Goal: Information Seeking & Learning: Check status

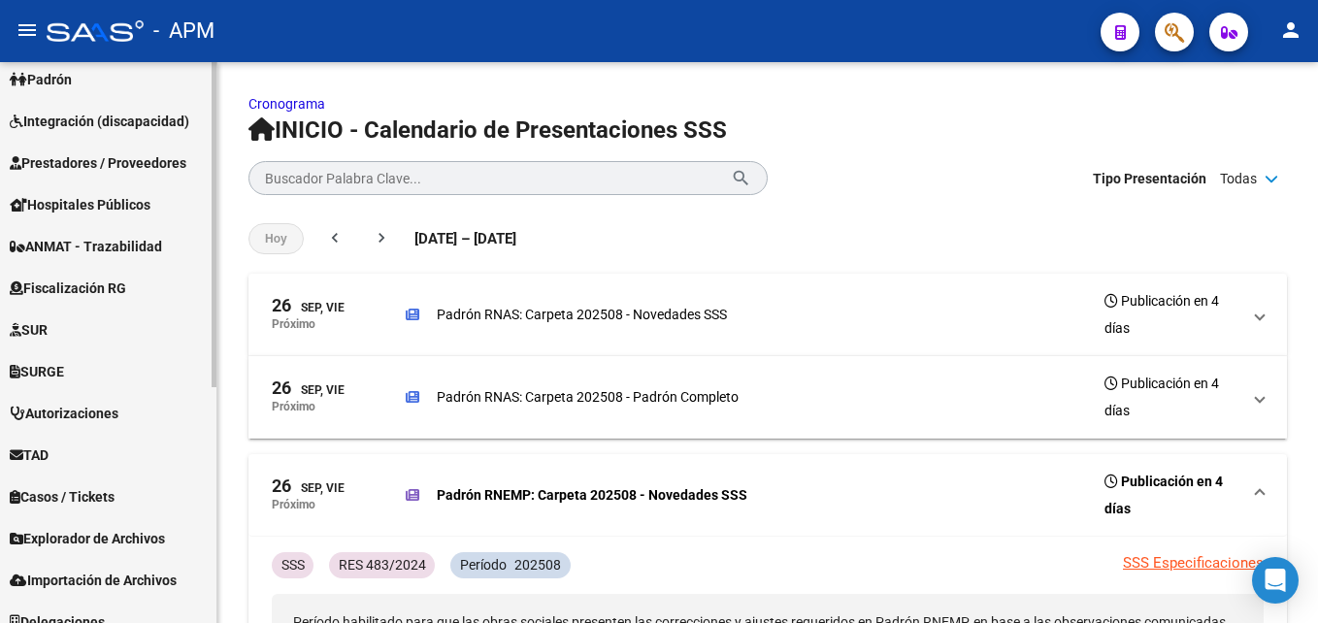
scroll to position [388, 0]
click at [112, 153] on span "Prestadores / Proveedores" at bounding box center [98, 161] width 177 height 21
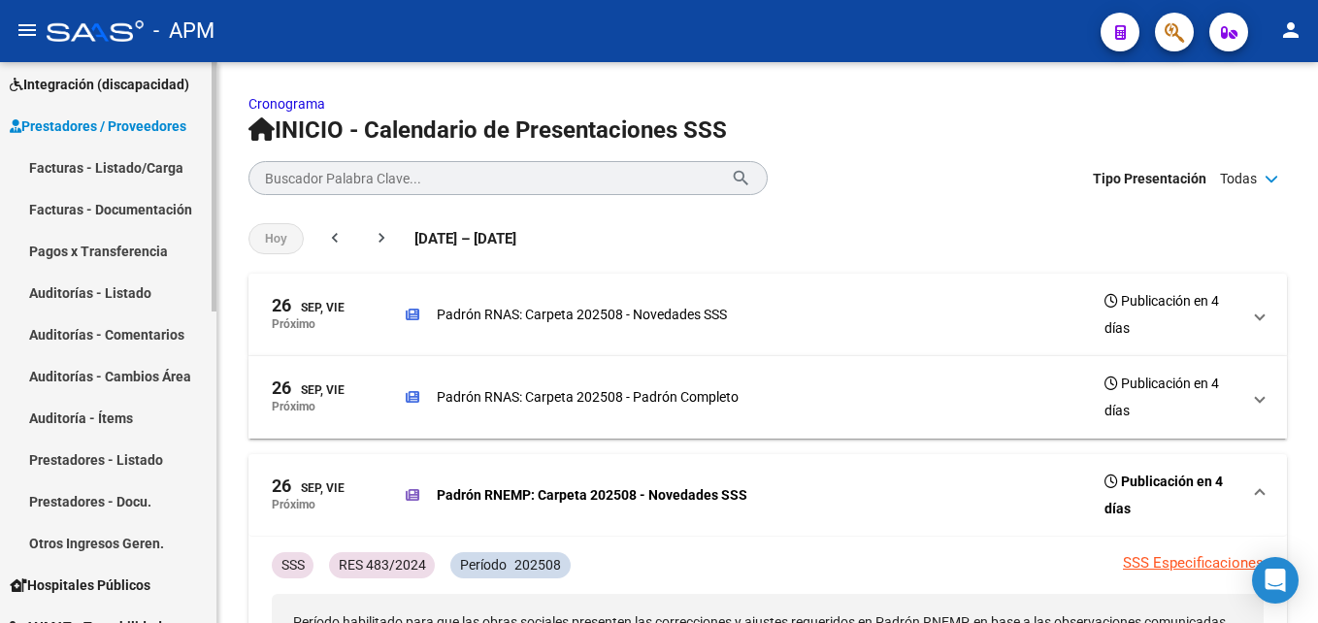
scroll to position [263, 0]
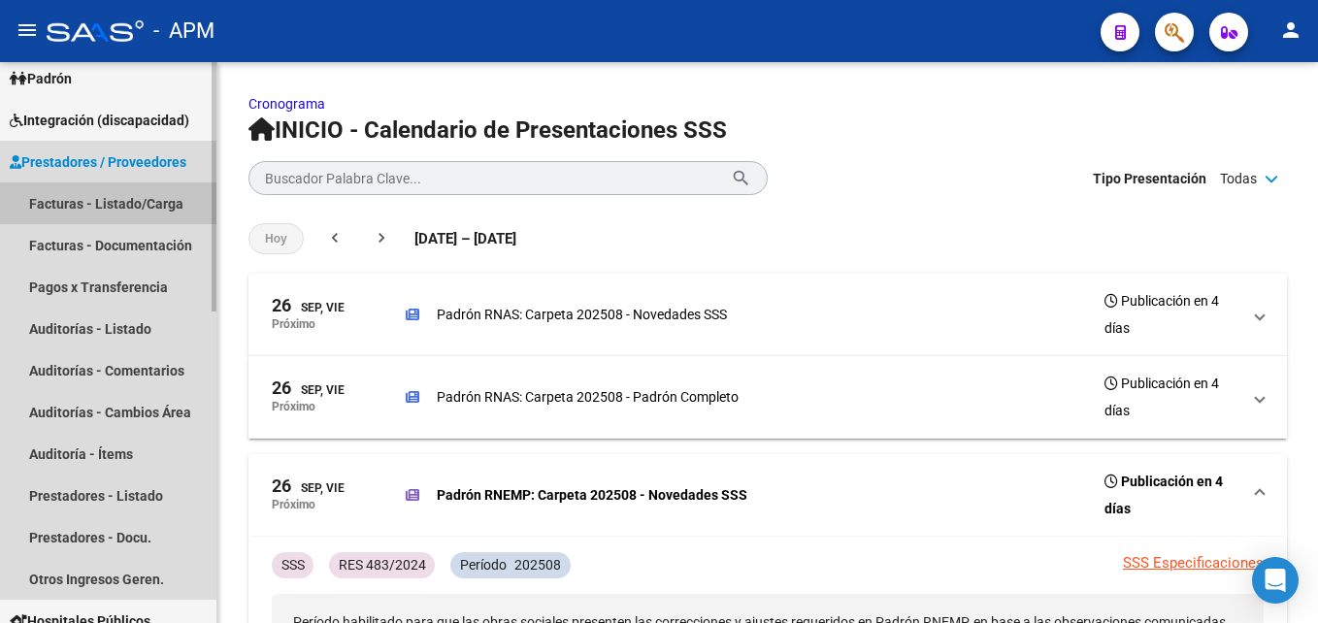
click at [134, 204] on link "Facturas - Listado/Carga" at bounding box center [108, 203] width 216 height 42
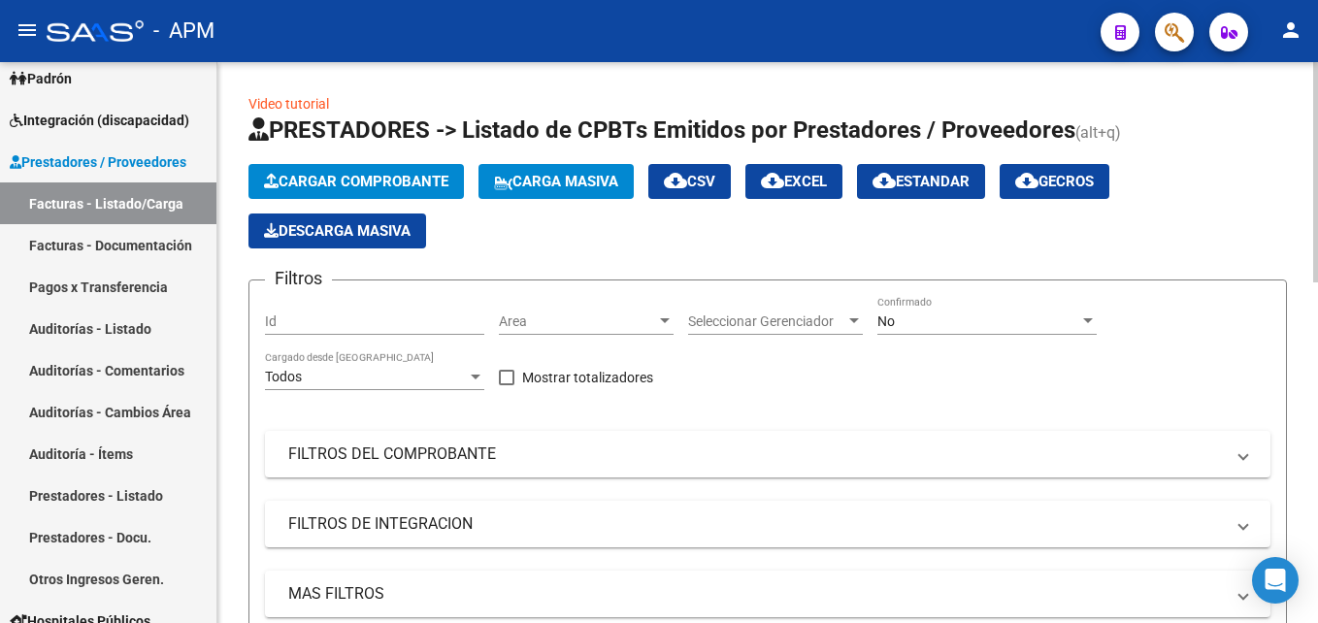
click at [1079, 320] on div at bounding box center [1087, 321] width 17 height 16
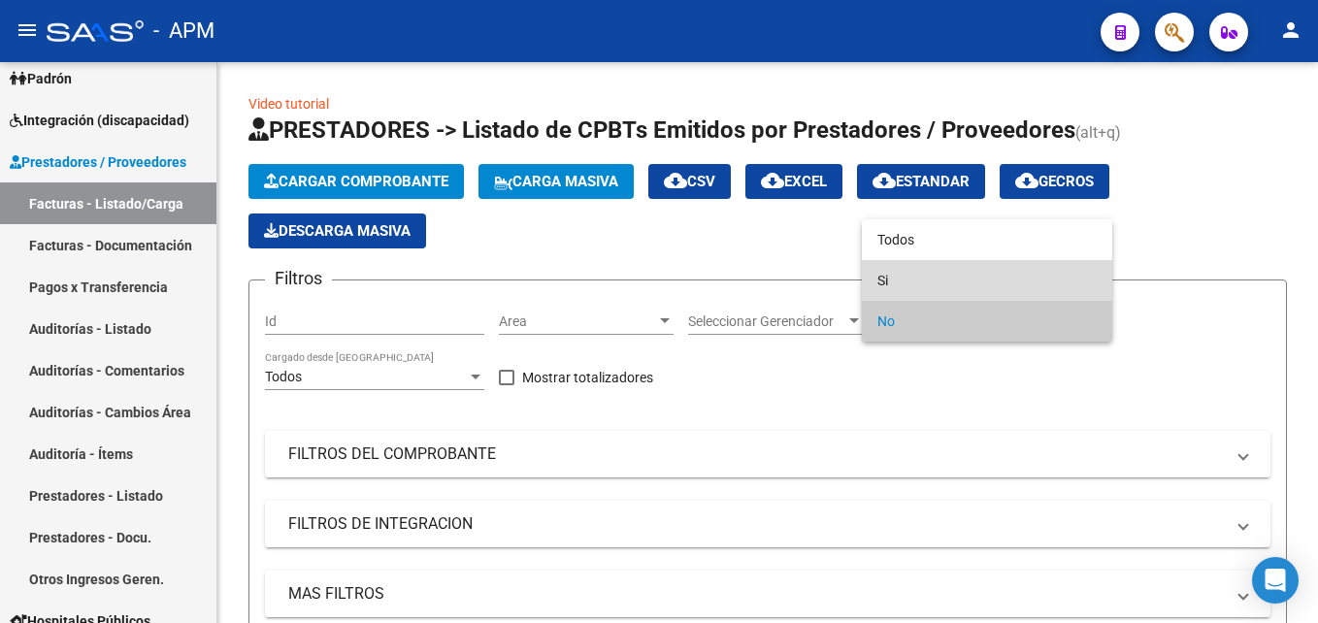
click at [1069, 296] on span "Si" at bounding box center [986, 280] width 219 height 41
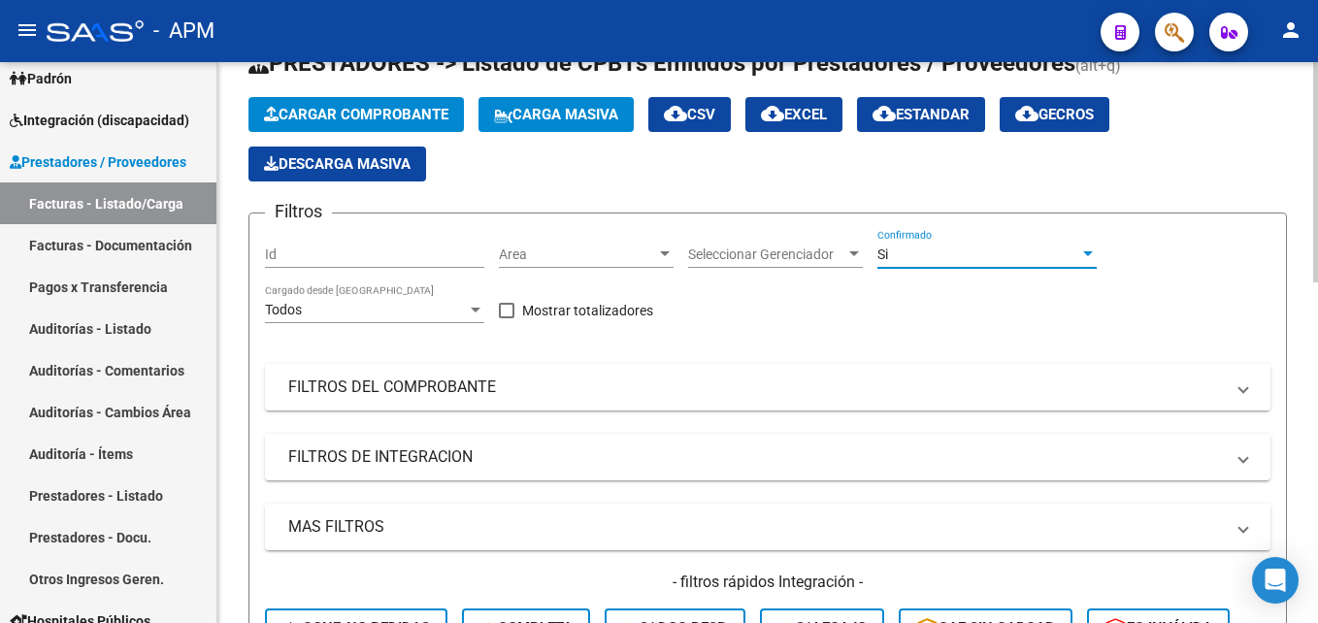
scroll to position [97, 0]
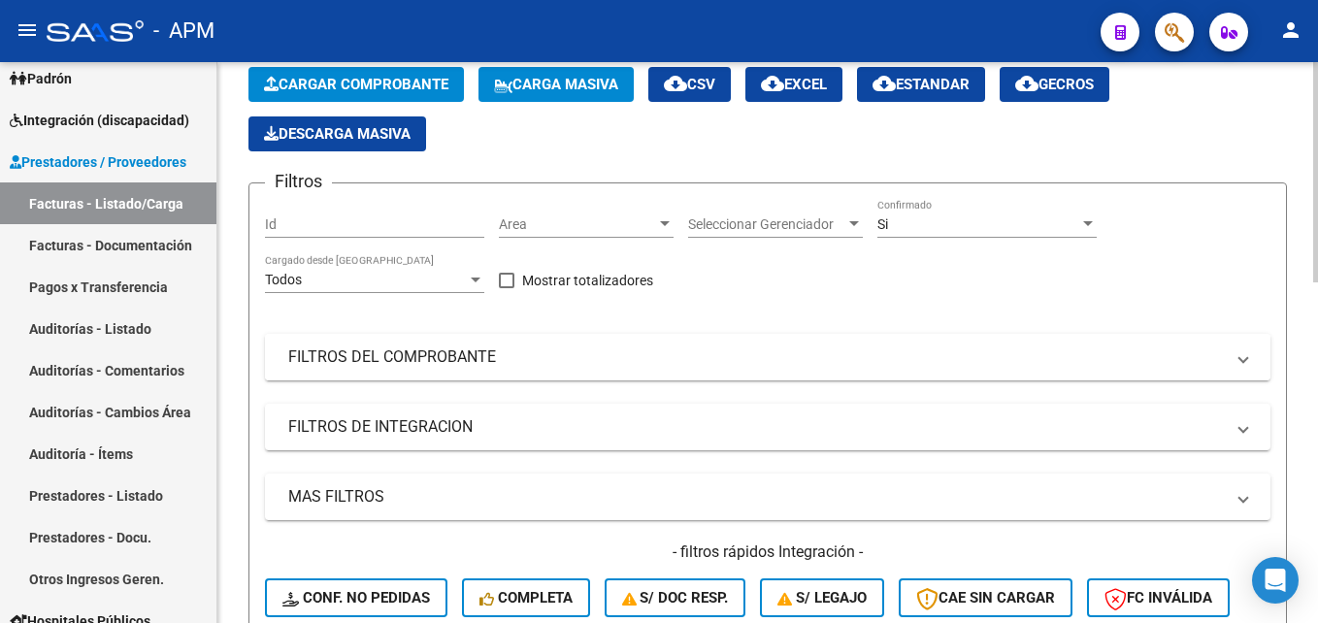
click at [1045, 351] on mat-panel-title "FILTROS DEL COMPROBANTE" at bounding box center [755, 356] width 935 height 21
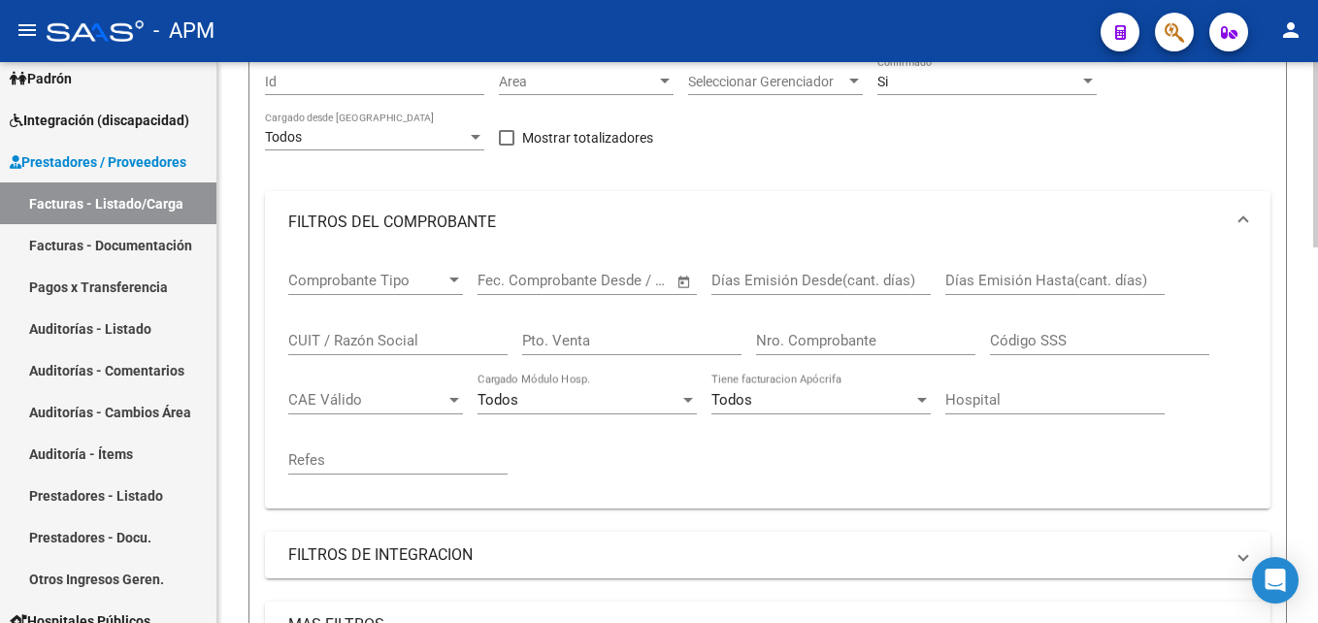
scroll to position [291, 0]
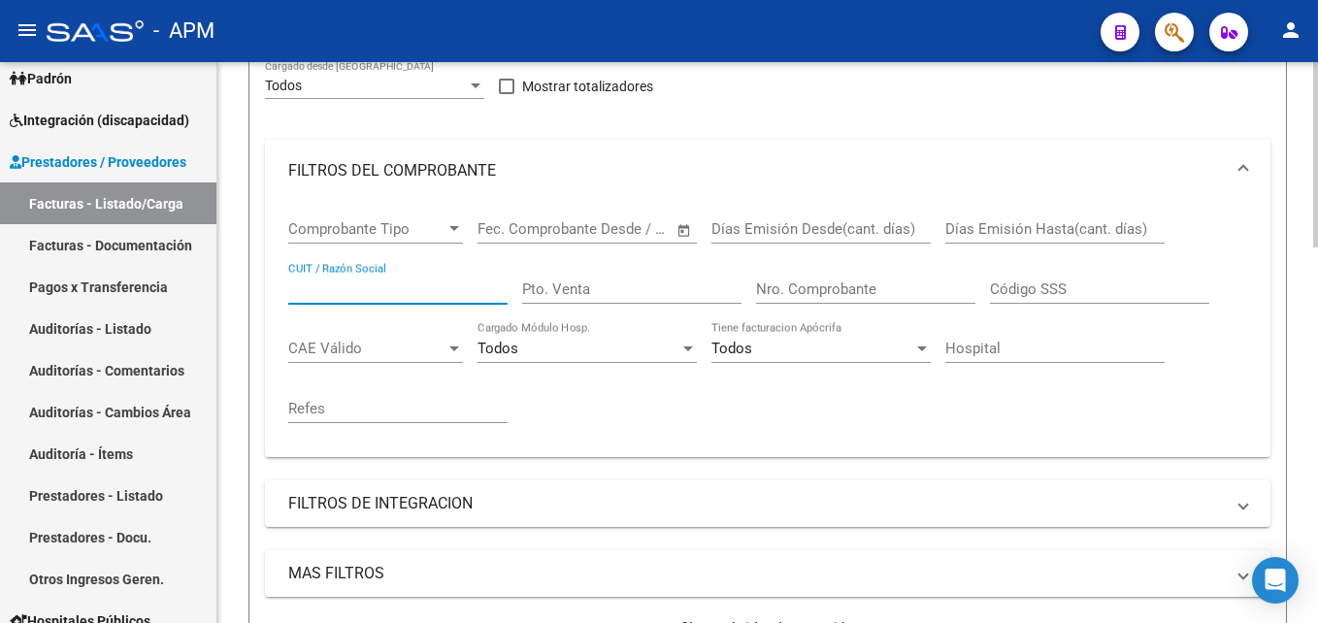
click at [369, 284] on input "CUIT / Razón Social" at bounding box center [397, 288] width 219 height 17
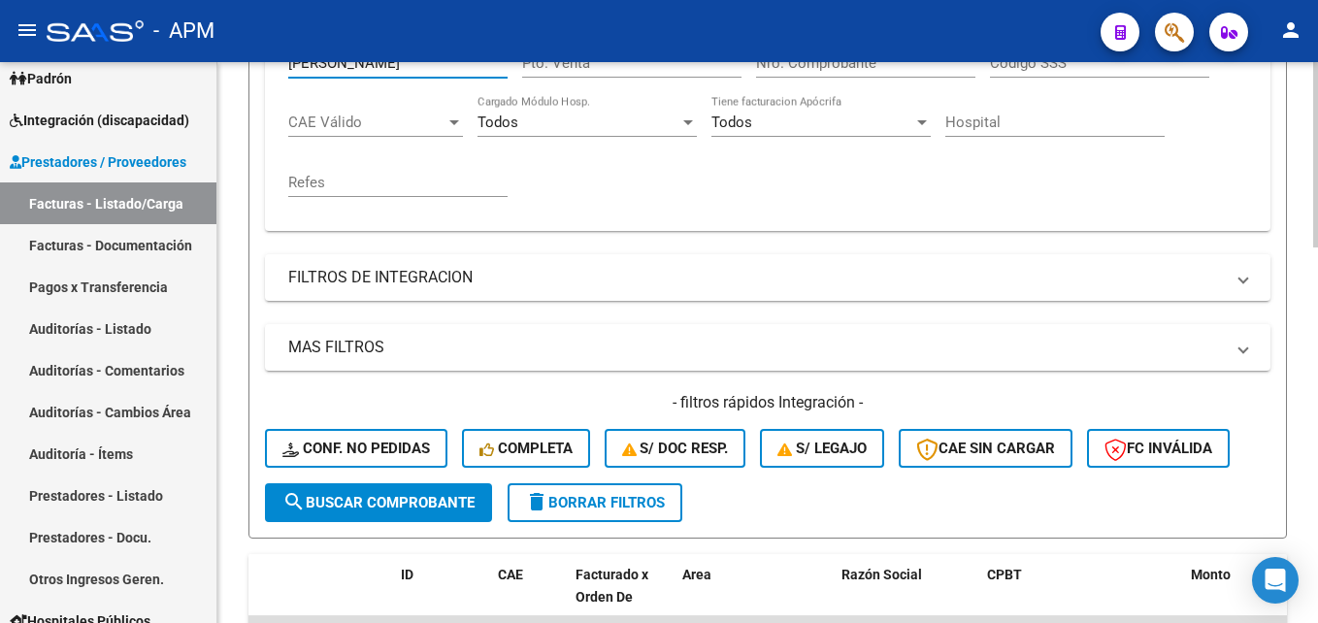
scroll to position [582, 0]
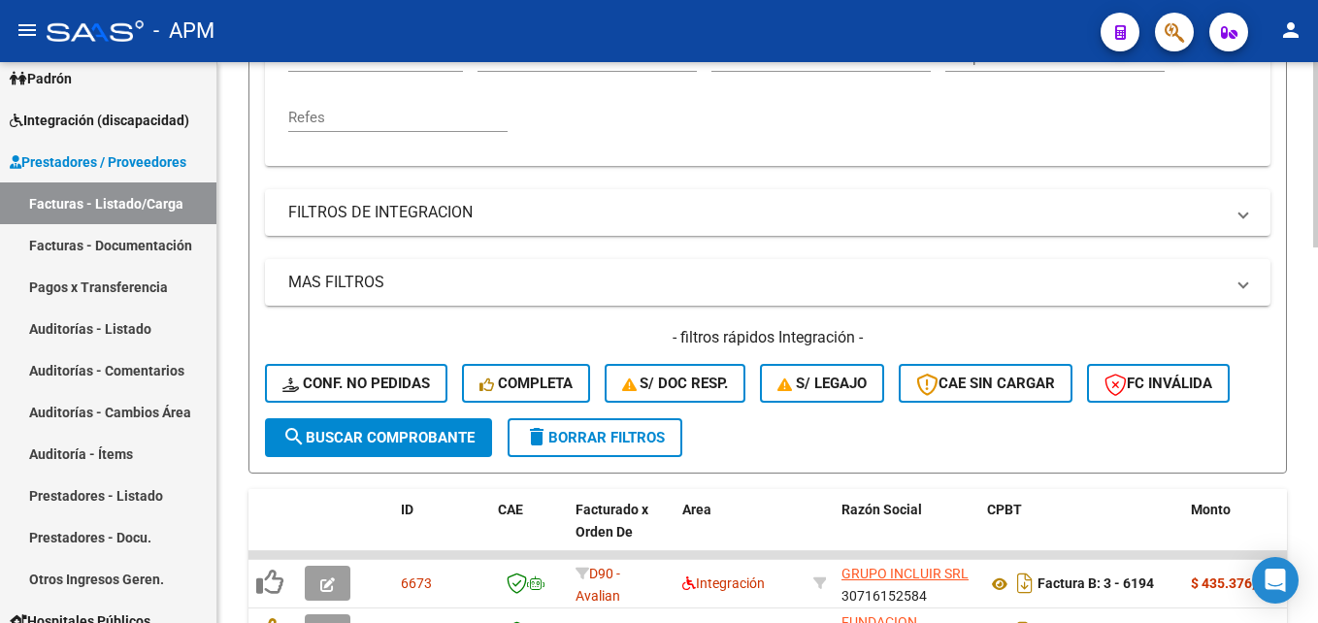
click at [461, 441] on span "search Buscar Comprobante" at bounding box center [378, 437] width 192 height 17
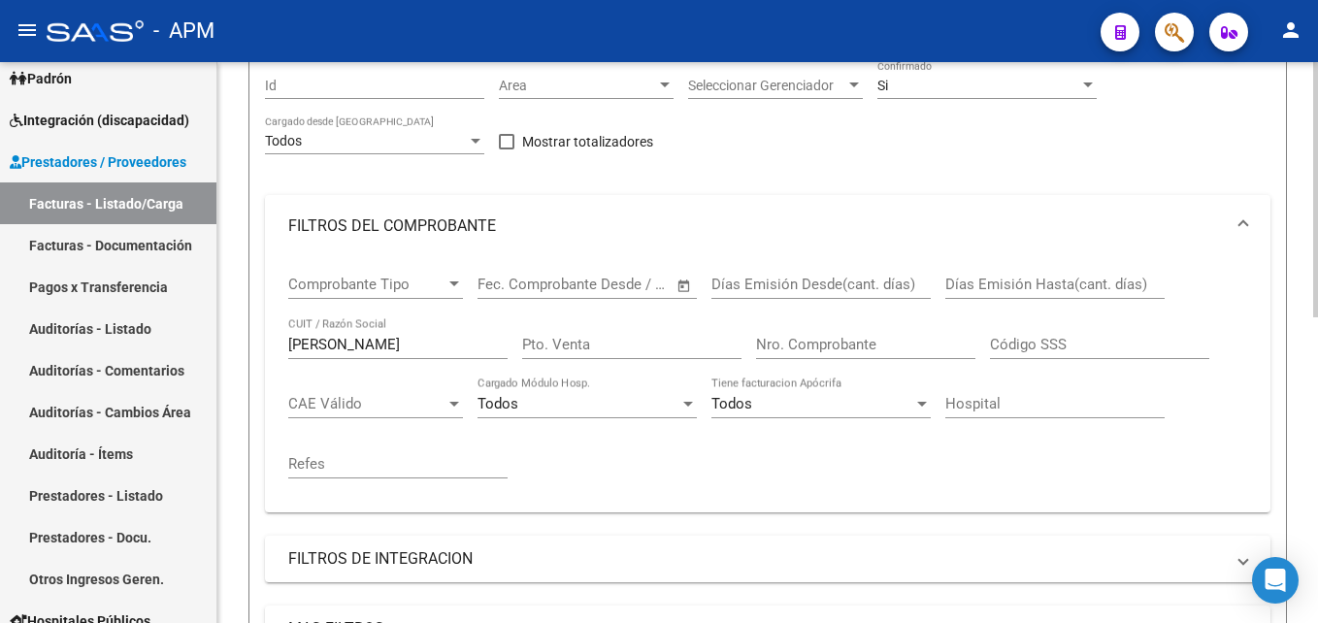
scroll to position [185, 0]
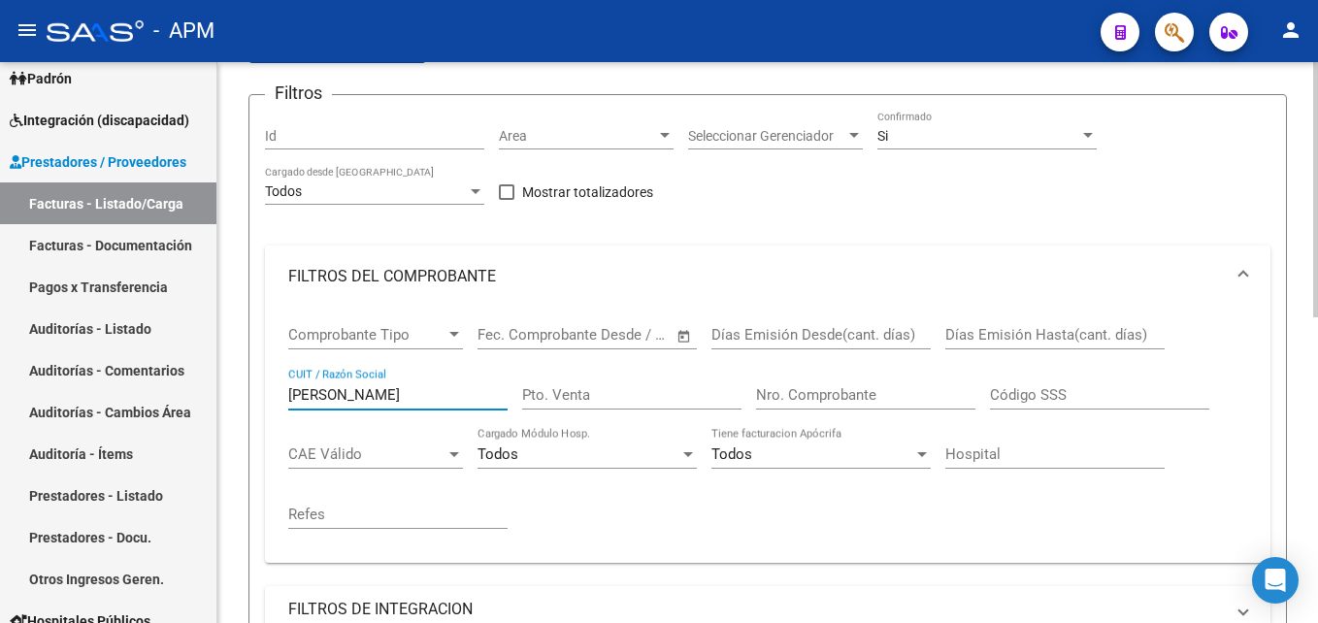
click at [404, 397] on input "[PERSON_NAME]" at bounding box center [397, 394] width 219 height 17
type input "r"
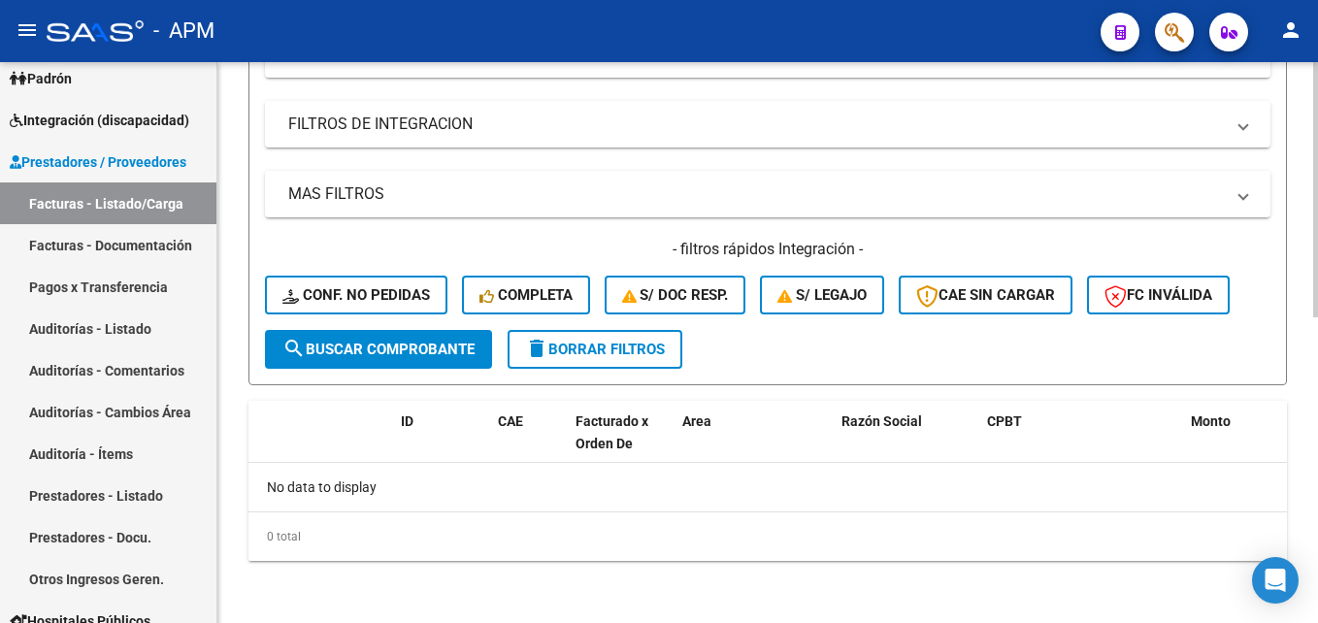
type input "miguez"
click at [434, 352] on span "search Buscar Comprobante" at bounding box center [378, 349] width 192 height 17
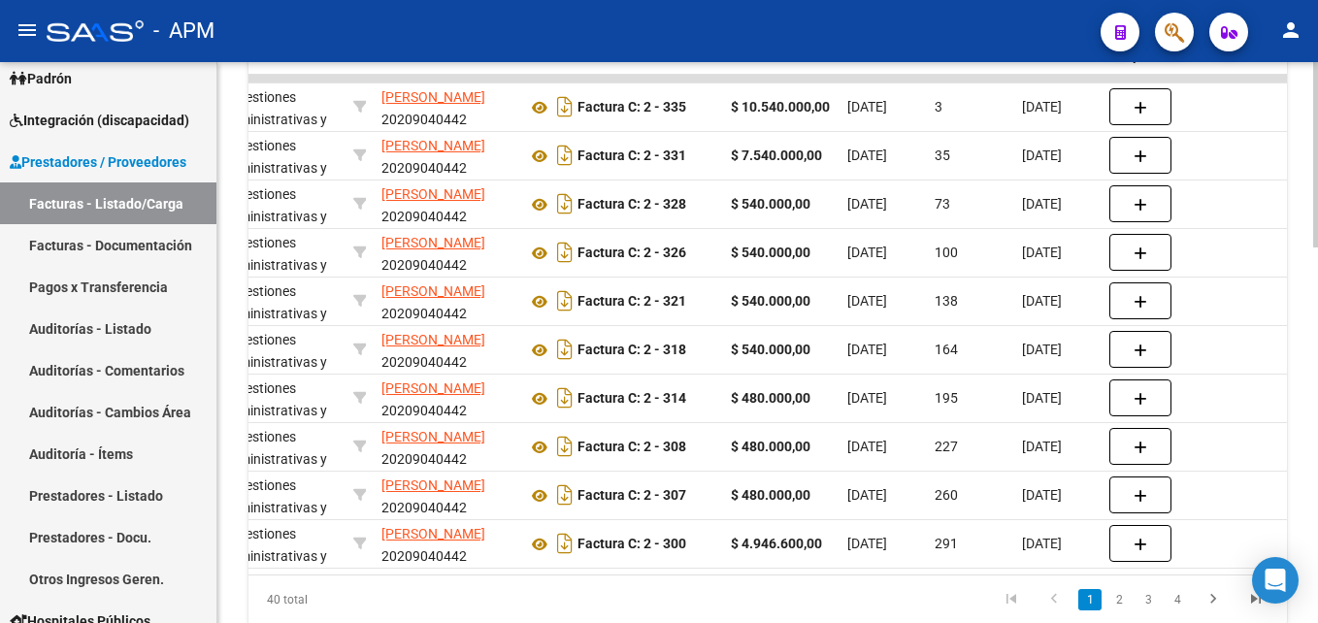
scroll to position [0, 474]
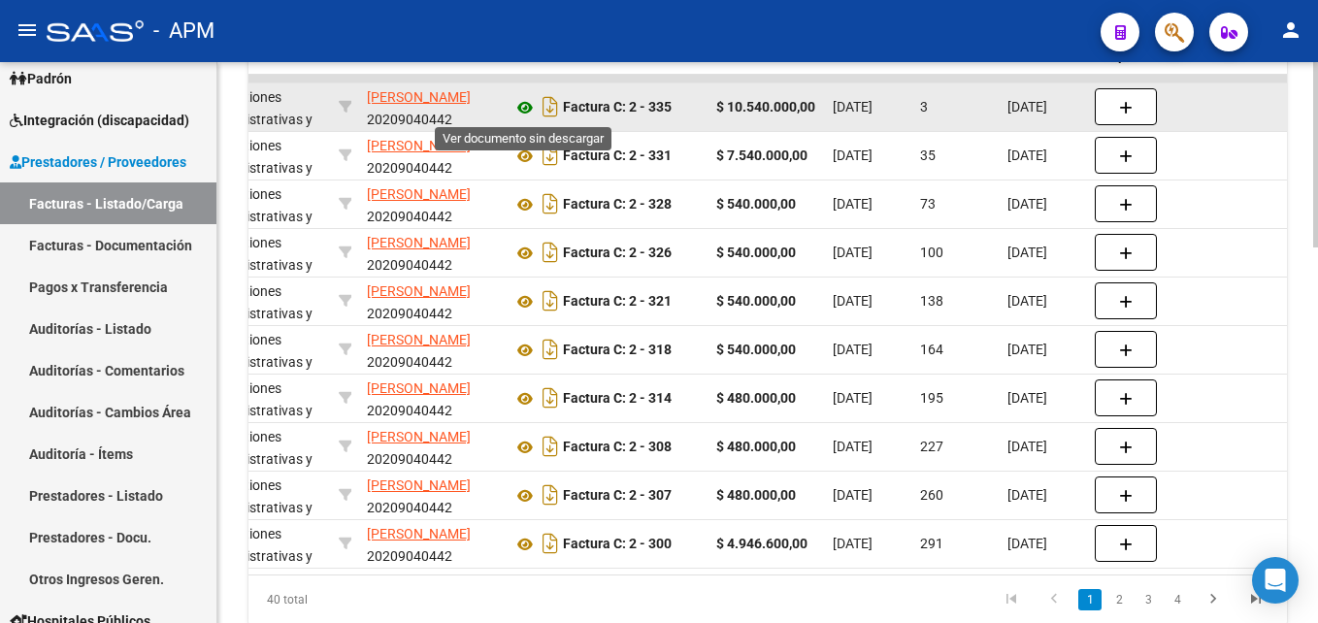
click at [521, 105] on icon at bounding box center [524, 107] width 25 height 23
click at [528, 105] on icon at bounding box center [524, 107] width 25 height 23
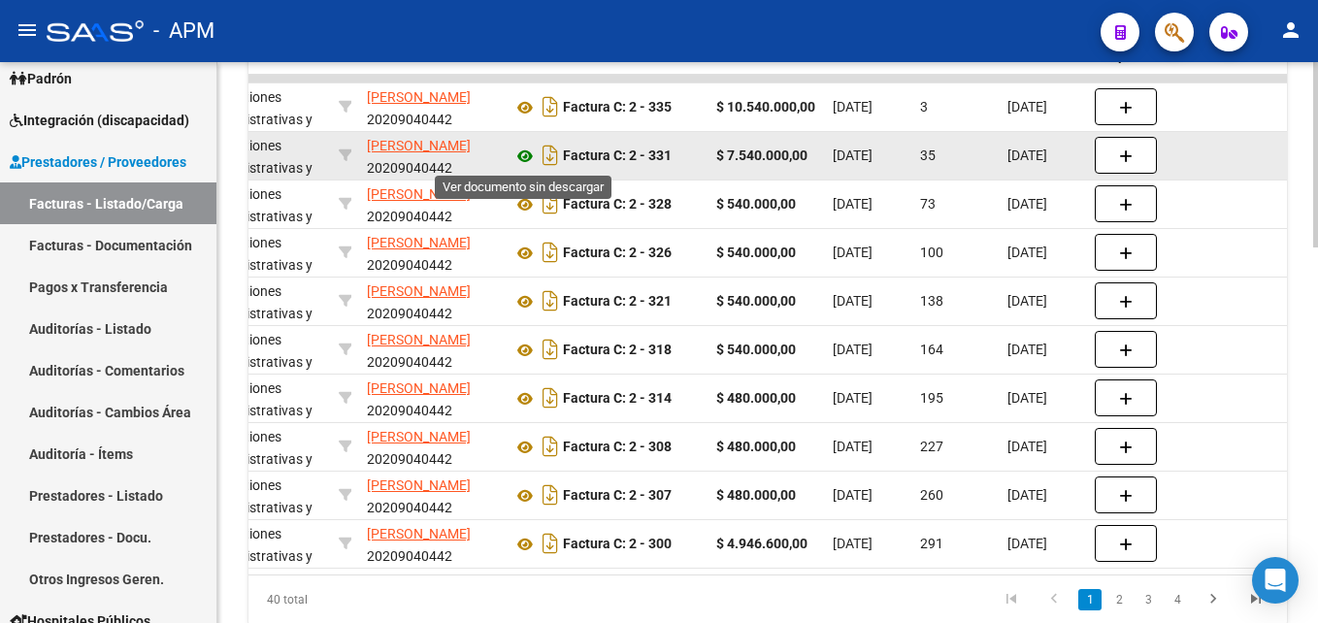
click at [523, 160] on icon at bounding box center [524, 156] width 25 height 23
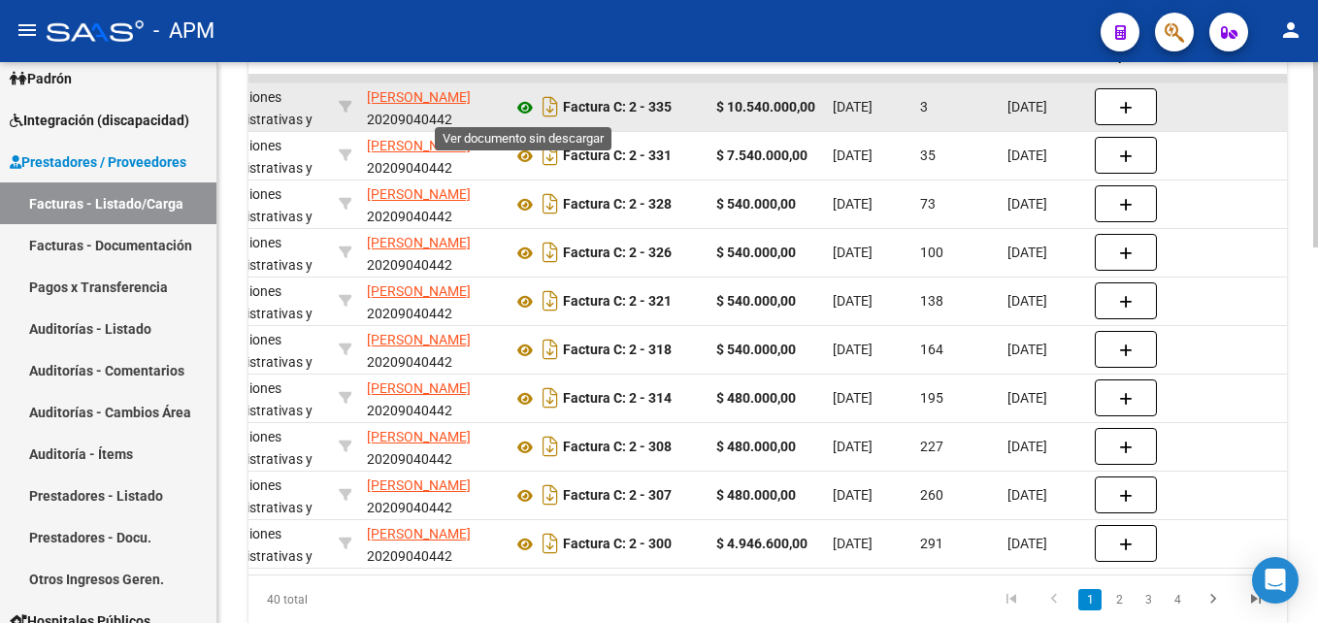
click at [524, 103] on icon at bounding box center [524, 107] width 25 height 23
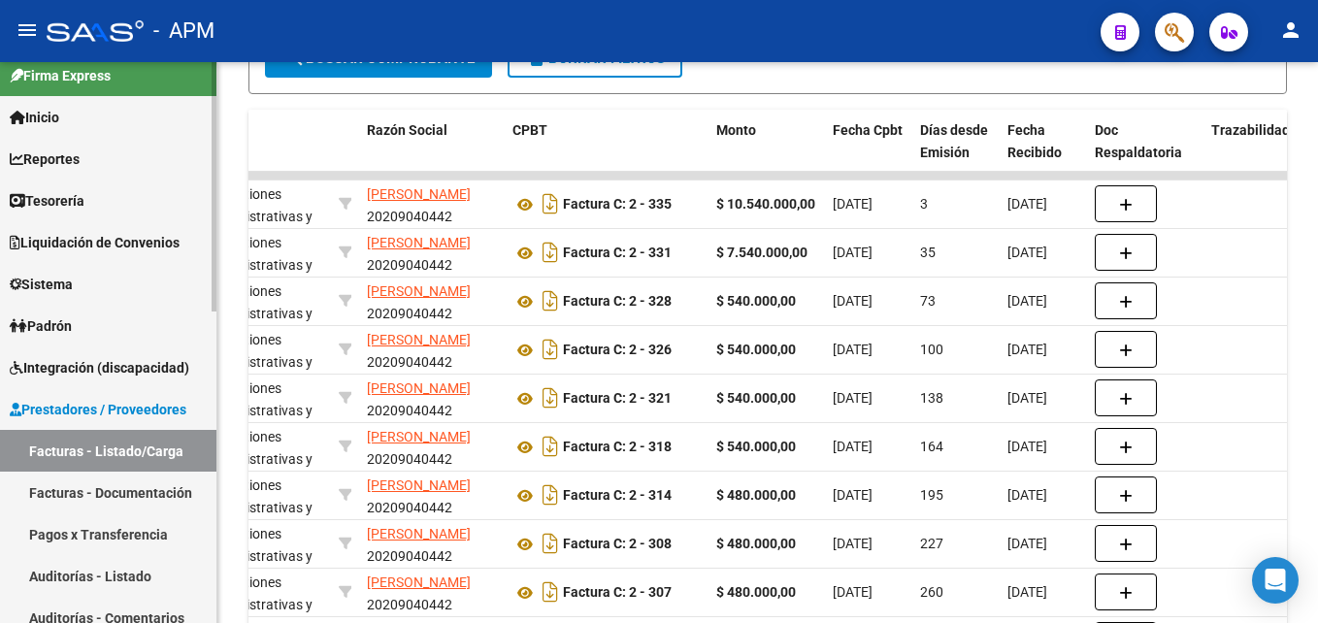
scroll to position [0, 0]
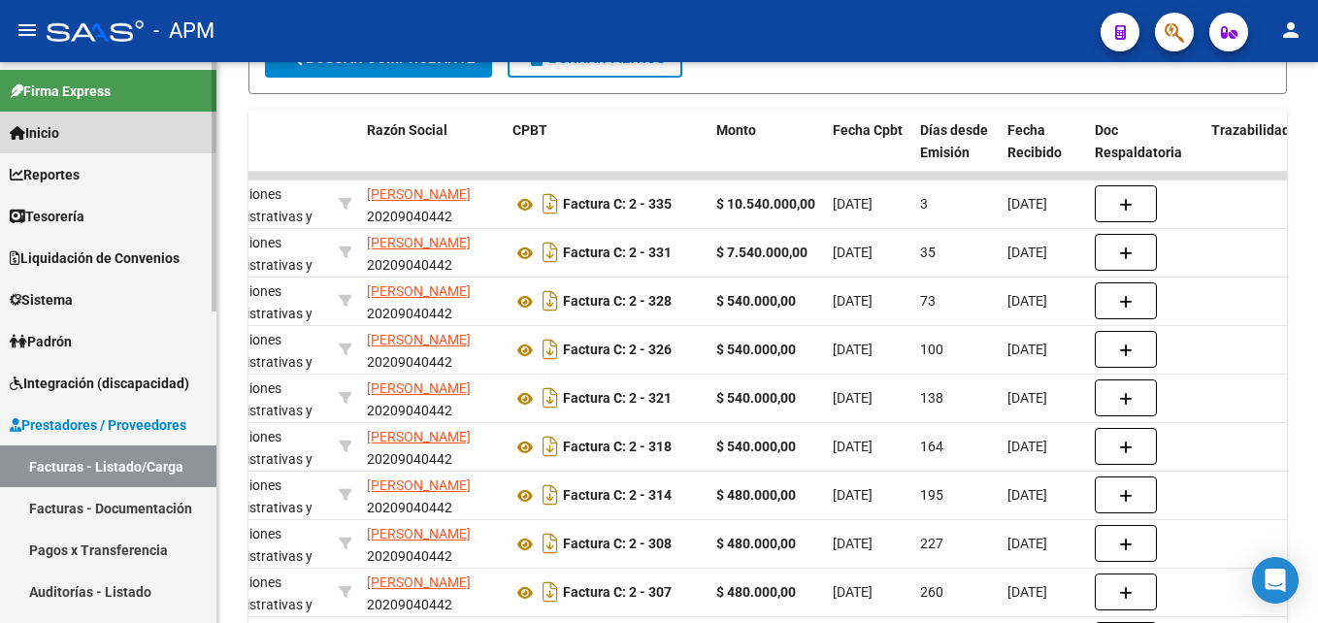
click at [59, 134] on span "Inicio" at bounding box center [34, 132] width 49 height 21
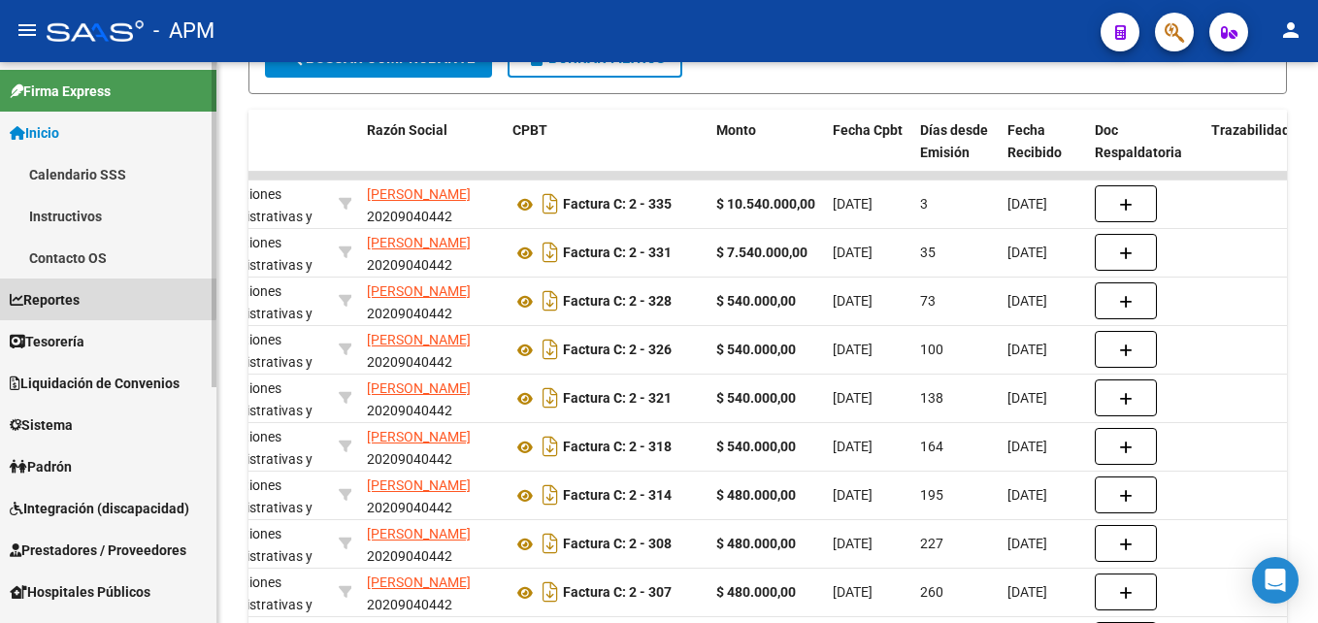
click at [80, 295] on span "Reportes" at bounding box center [45, 299] width 70 height 21
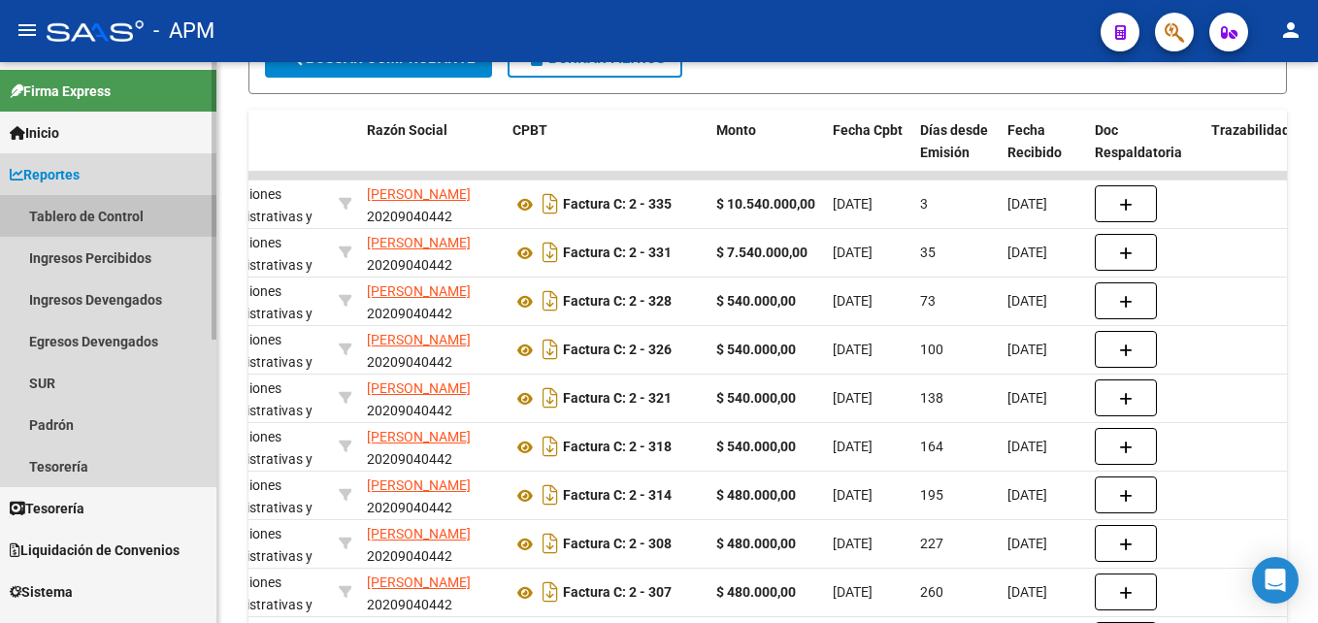
click at [122, 212] on link "Tablero de Control" at bounding box center [108, 216] width 216 height 42
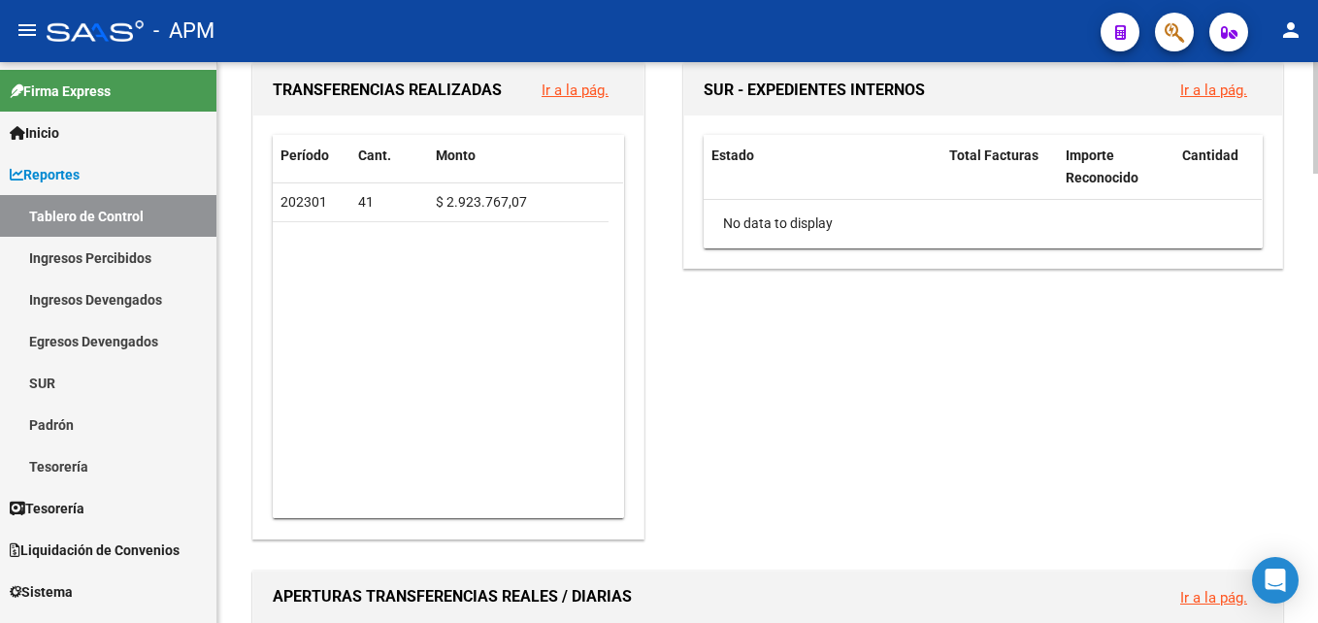
click at [912, 442] on div "SUR - EXPEDIENTES INTERNOS Ir a la pág. Estado Total Facturas Importe Reconocid…" at bounding box center [975, 301] width 623 height 484
click at [807, 492] on div "SUR - EXPEDIENTES INTERNOS Ir a la pág. Estado Total Facturas Importe Reconocid…" at bounding box center [975, 301] width 623 height 484
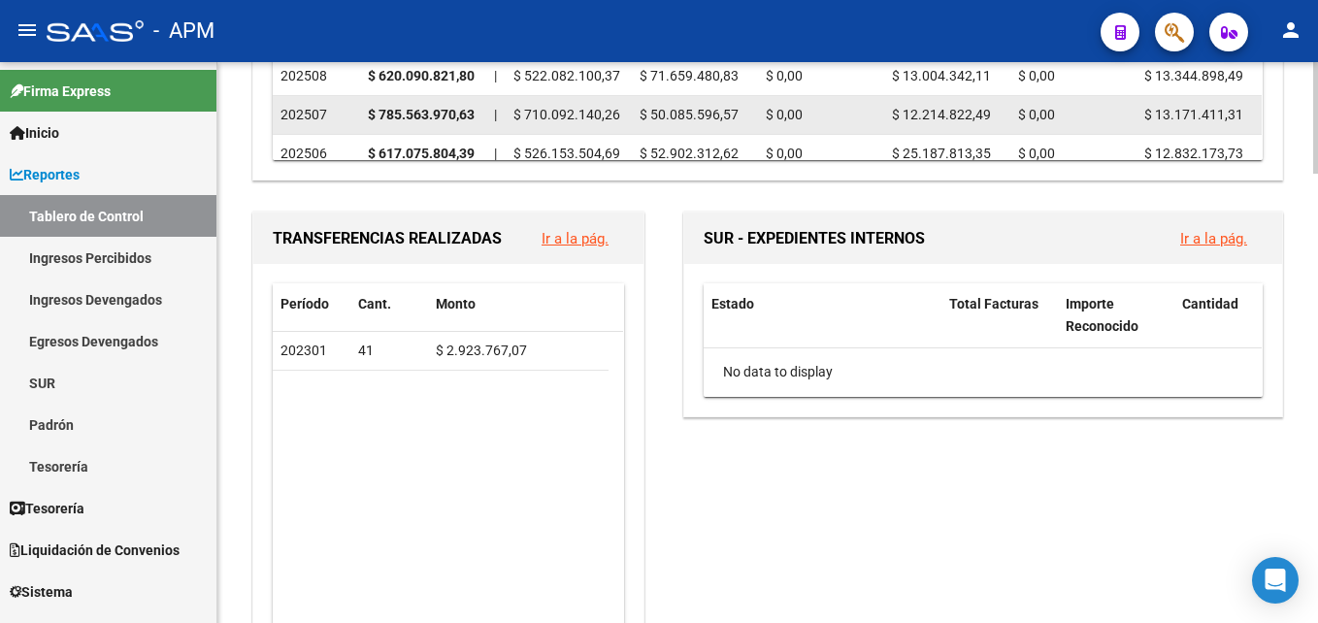
scroll to position [671, 0]
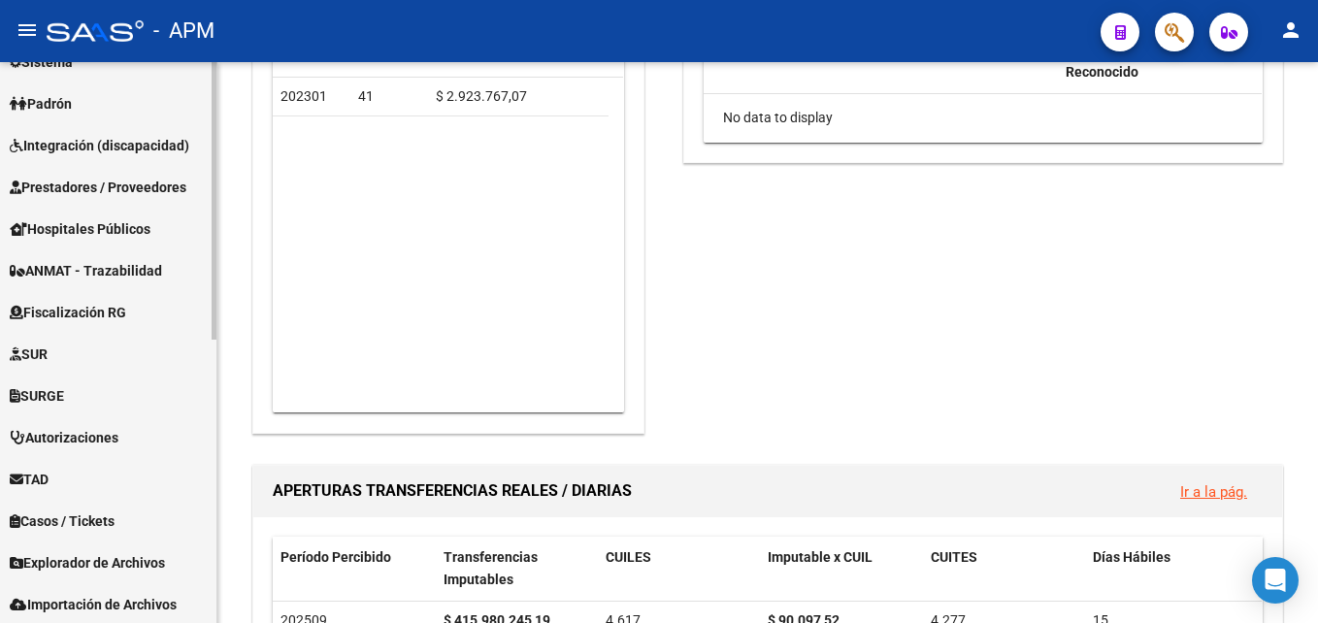
scroll to position [573, 0]
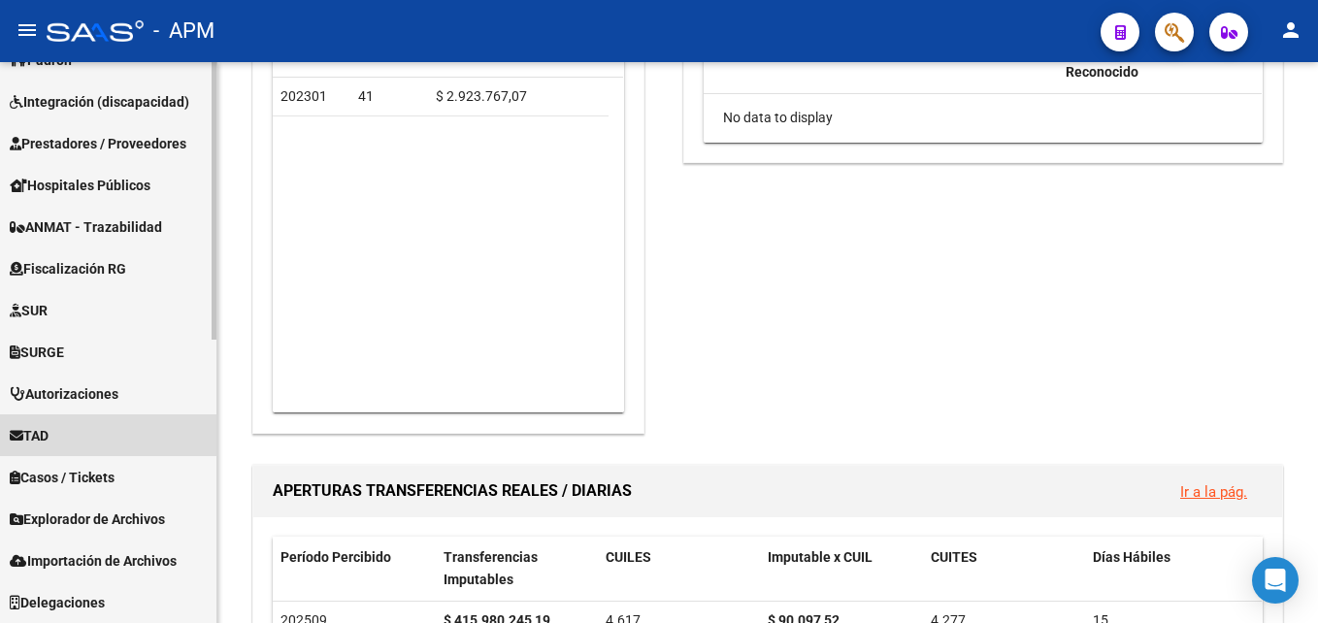
click at [87, 448] on link "TAD" at bounding box center [108, 435] width 216 height 42
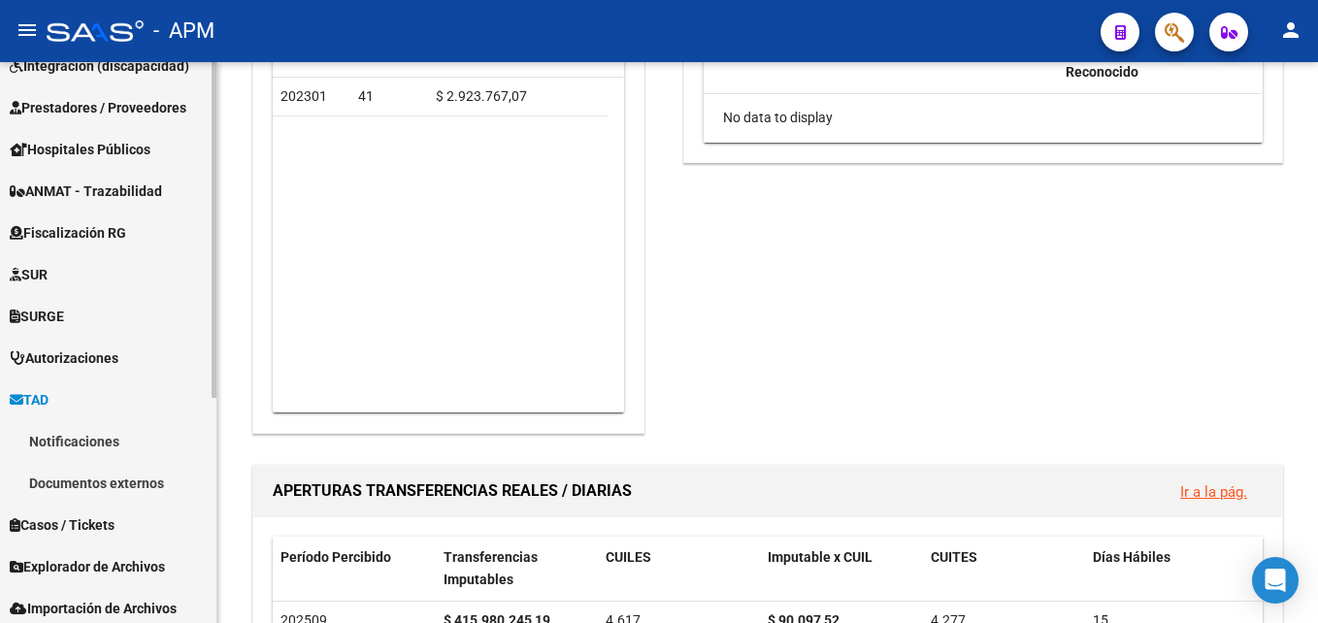
scroll to position [281, 0]
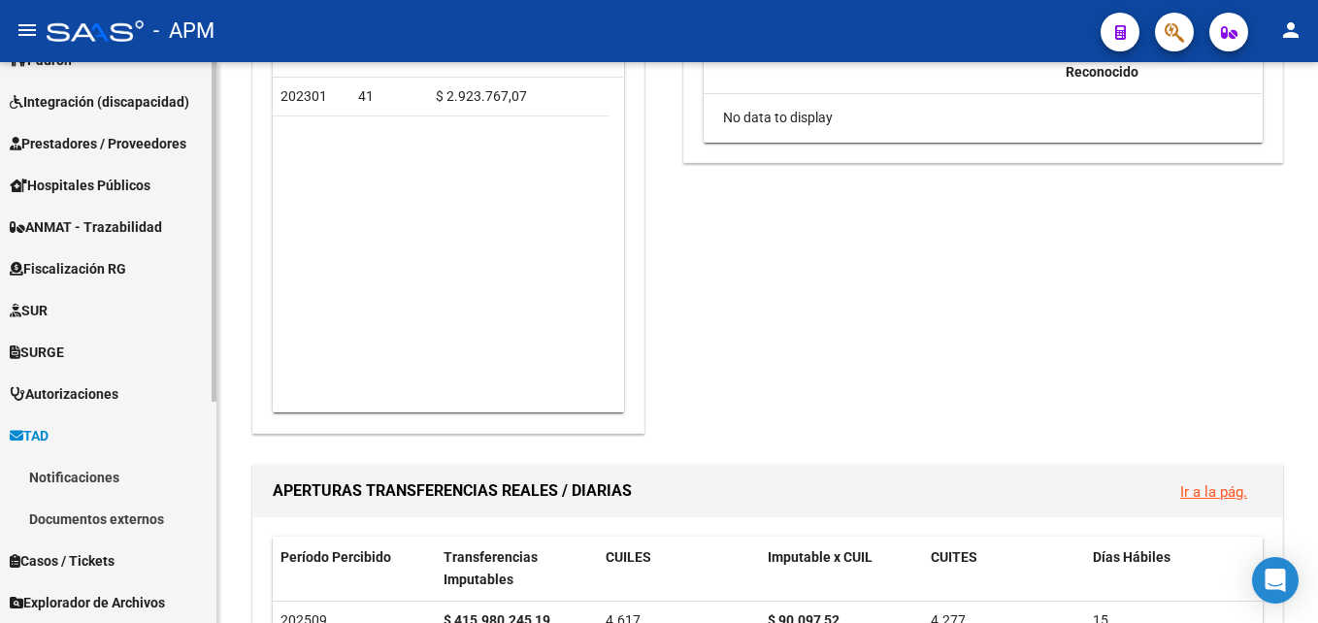
click at [95, 482] on link "Notificaciones" at bounding box center [108, 477] width 216 height 42
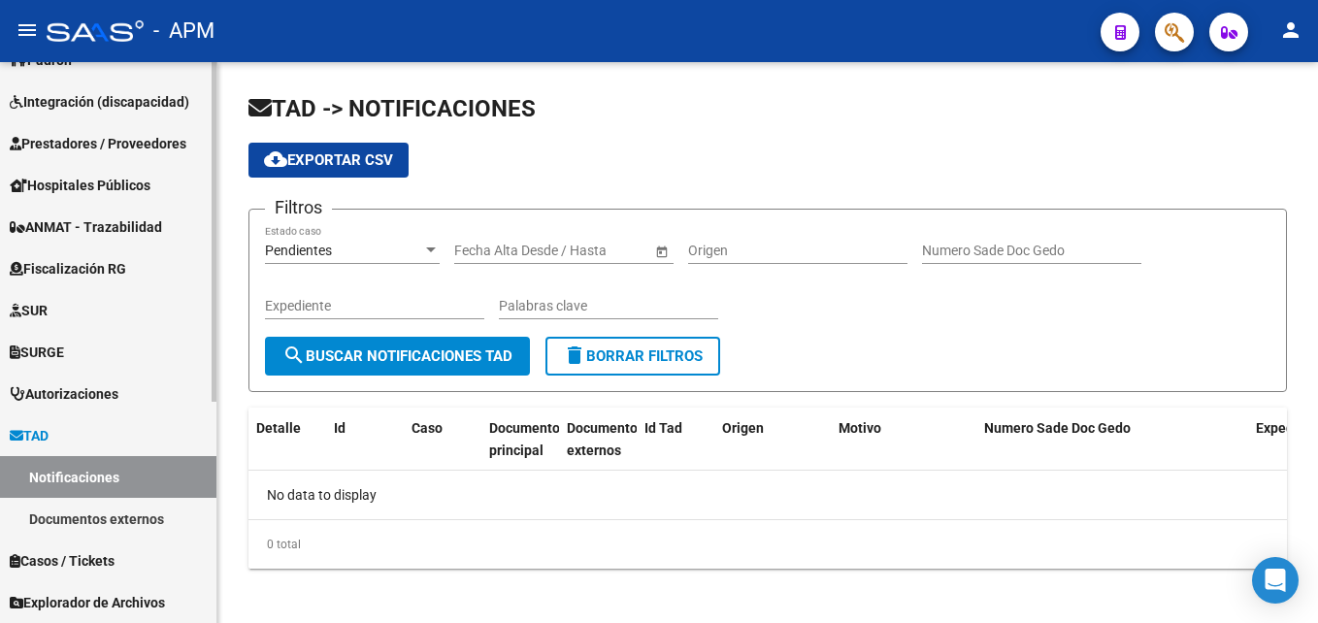
click at [147, 510] on link "Documentos externos" at bounding box center [108, 519] width 216 height 42
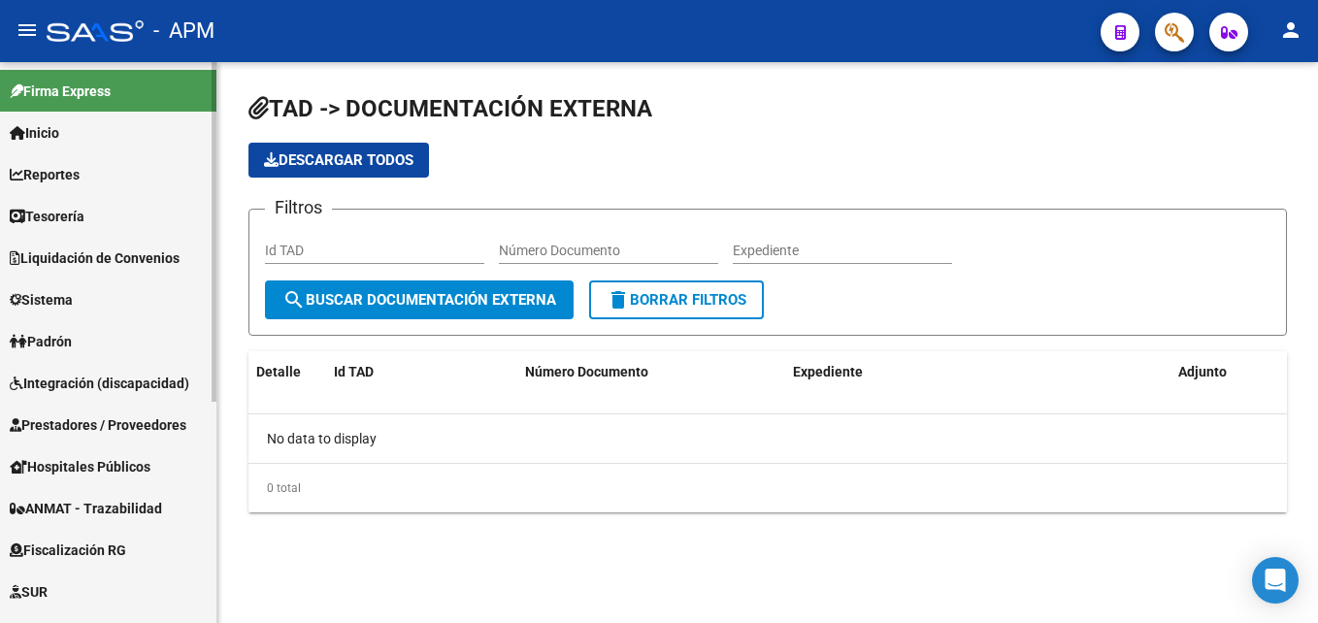
click at [36, 132] on span "Inicio" at bounding box center [34, 132] width 49 height 21
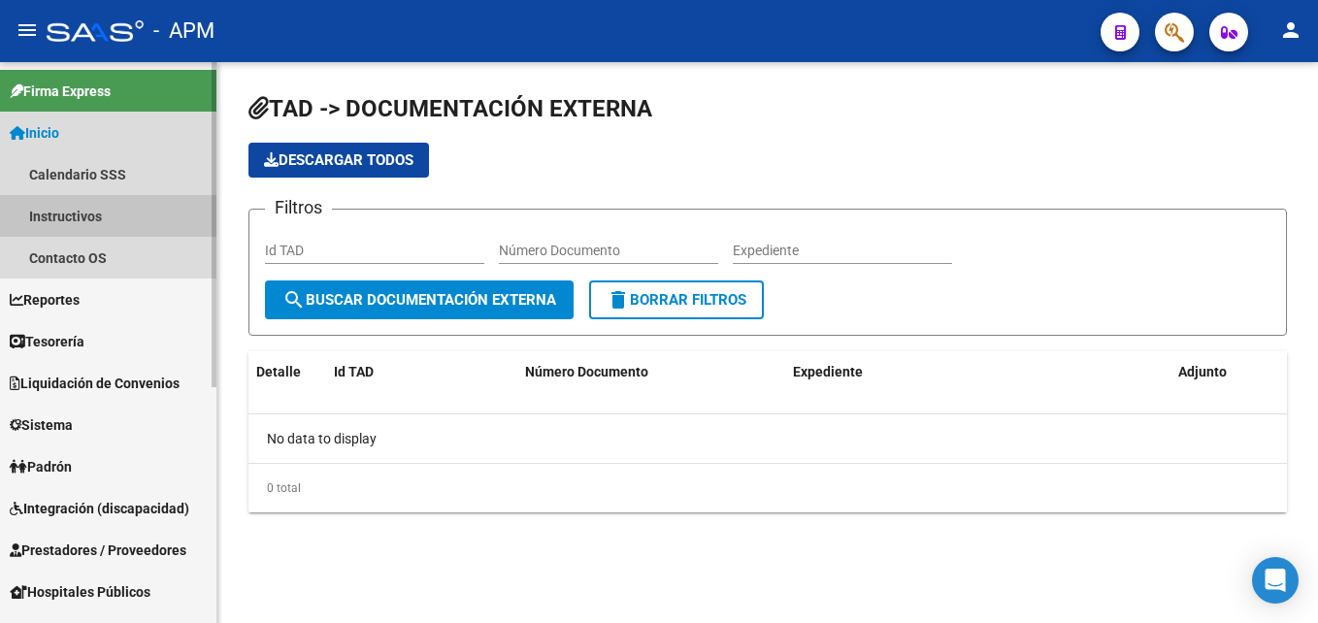
click at [75, 217] on link "Instructivos" at bounding box center [108, 216] width 216 height 42
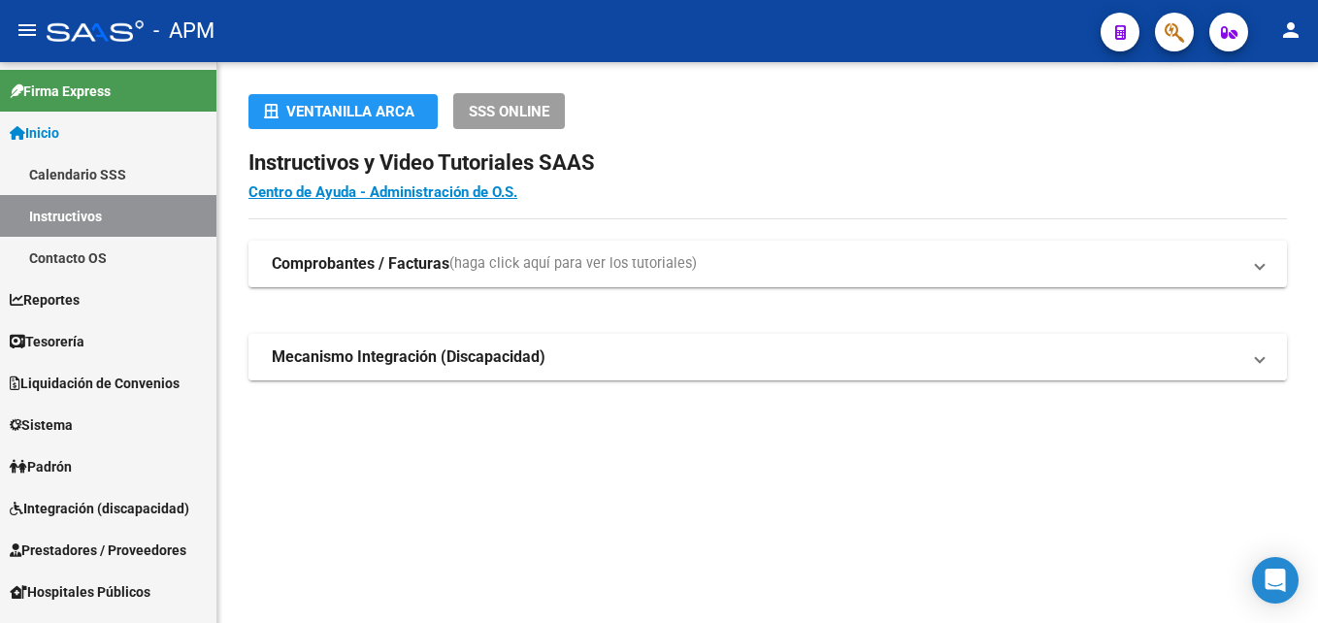
click at [491, 360] on strong "Mecanismo Integración (Discapacidad)" at bounding box center [409, 356] width 274 height 21
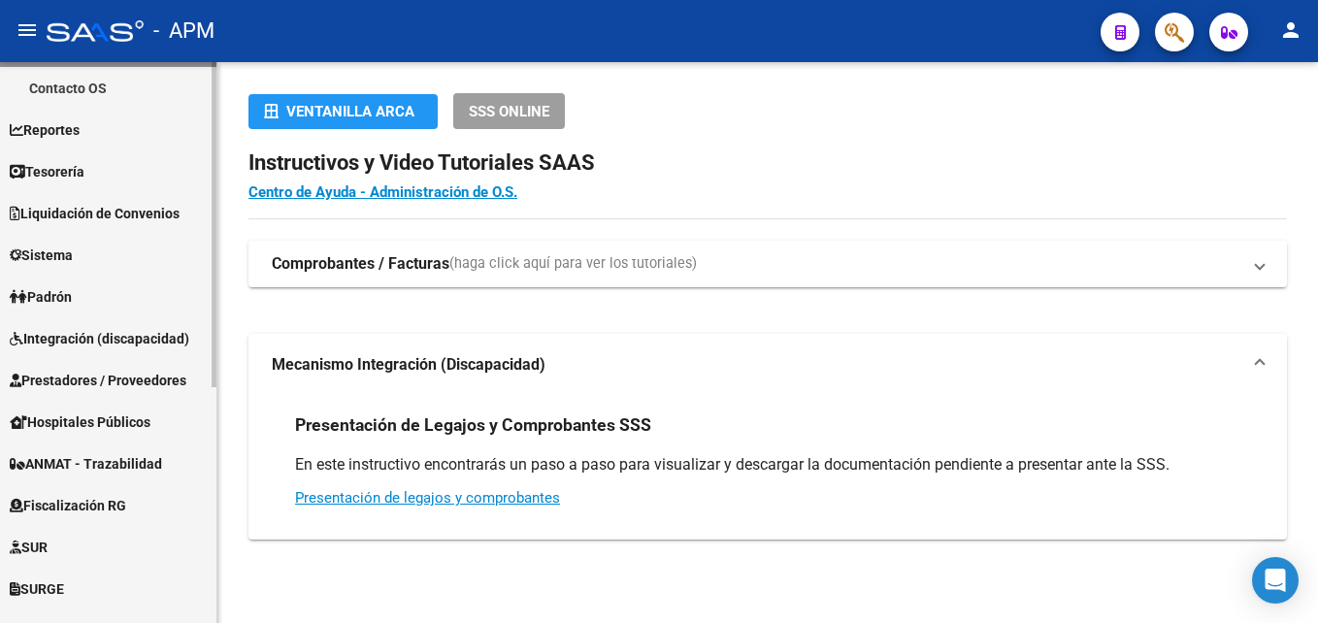
scroll to position [194, 0]
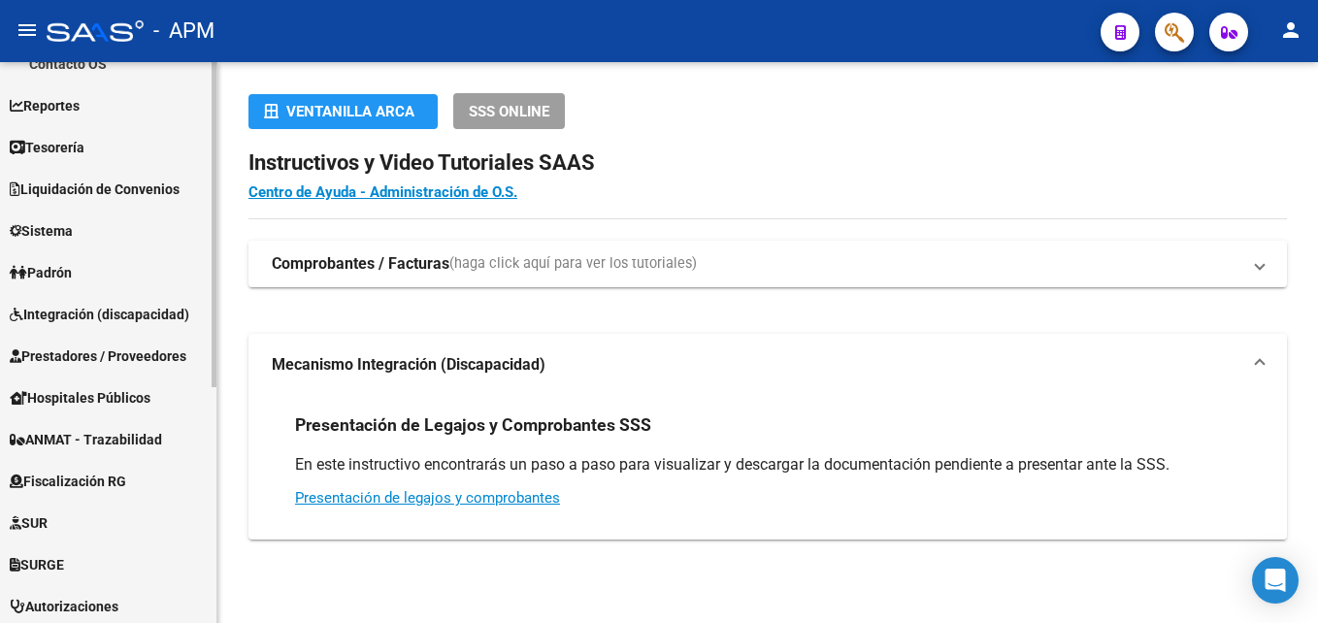
click at [112, 255] on link "Padrón" at bounding box center [108, 272] width 216 height 42
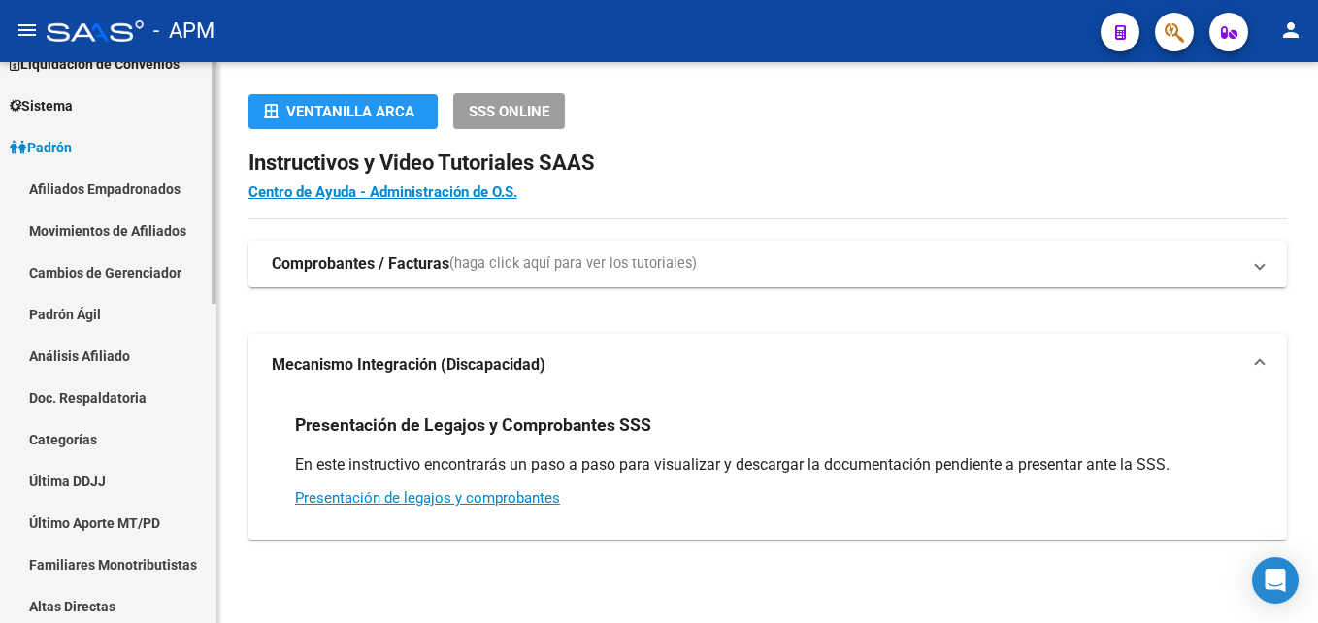
click at [123, 185] on link "Afiliados Empadronados" at bounding box center [108, 189] width 216 height 42
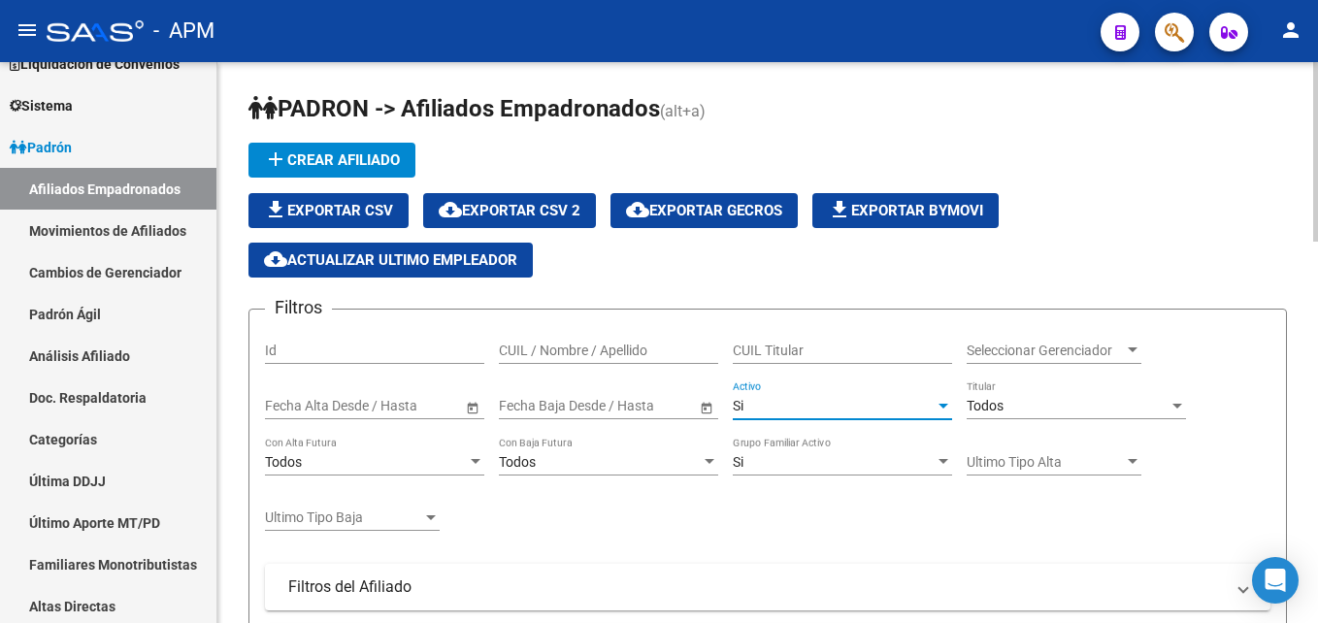
click at [903, 409] on div "Si" at bounding box center [834, 406] width 202 height 16
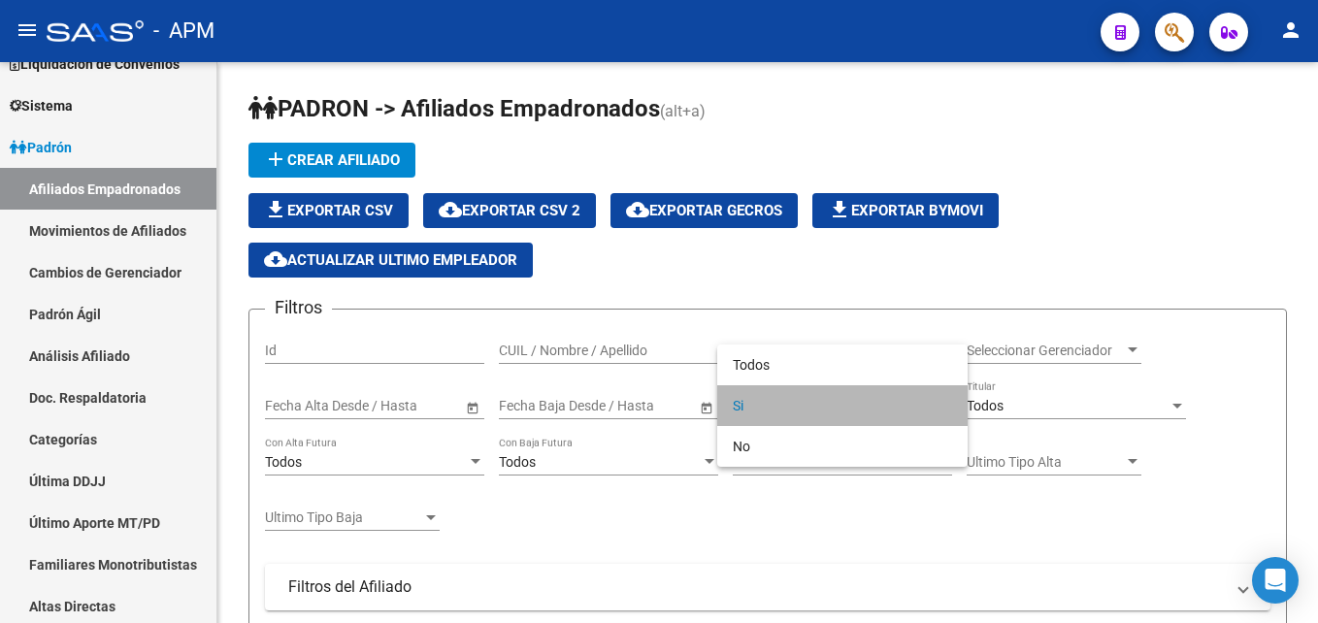
click at [877, 398] on span "Si" at bounding box center [842, 405] width 219 height 41
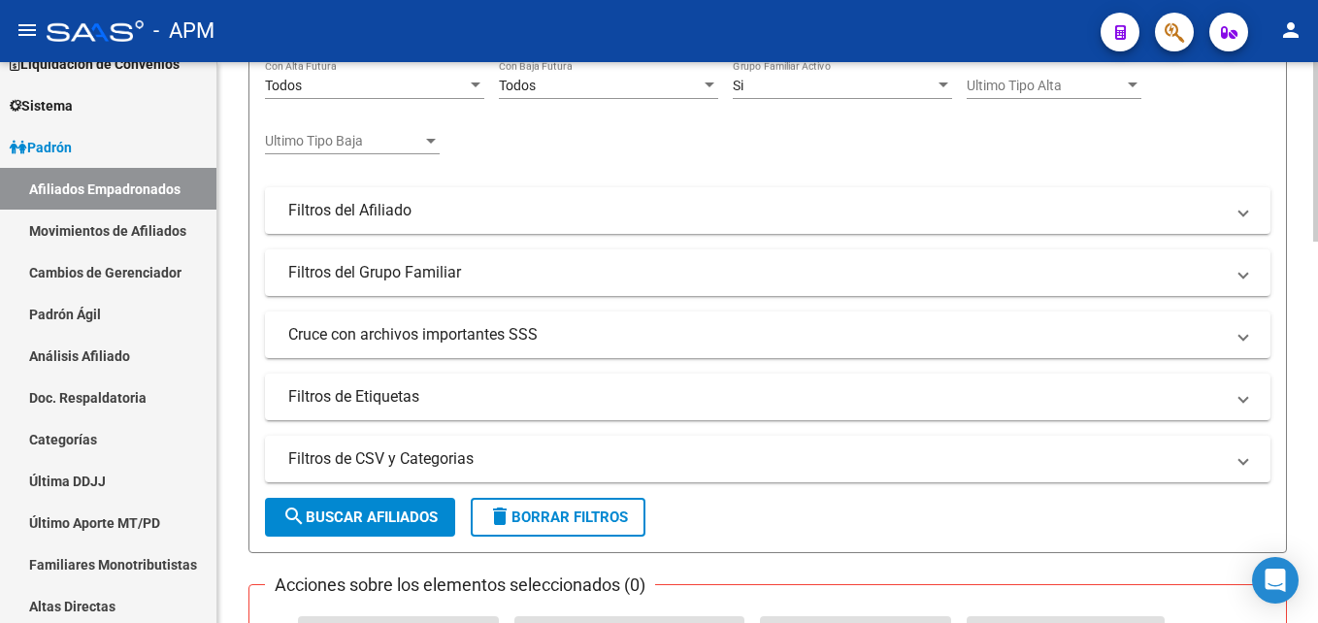
scroll to position [582, 0]
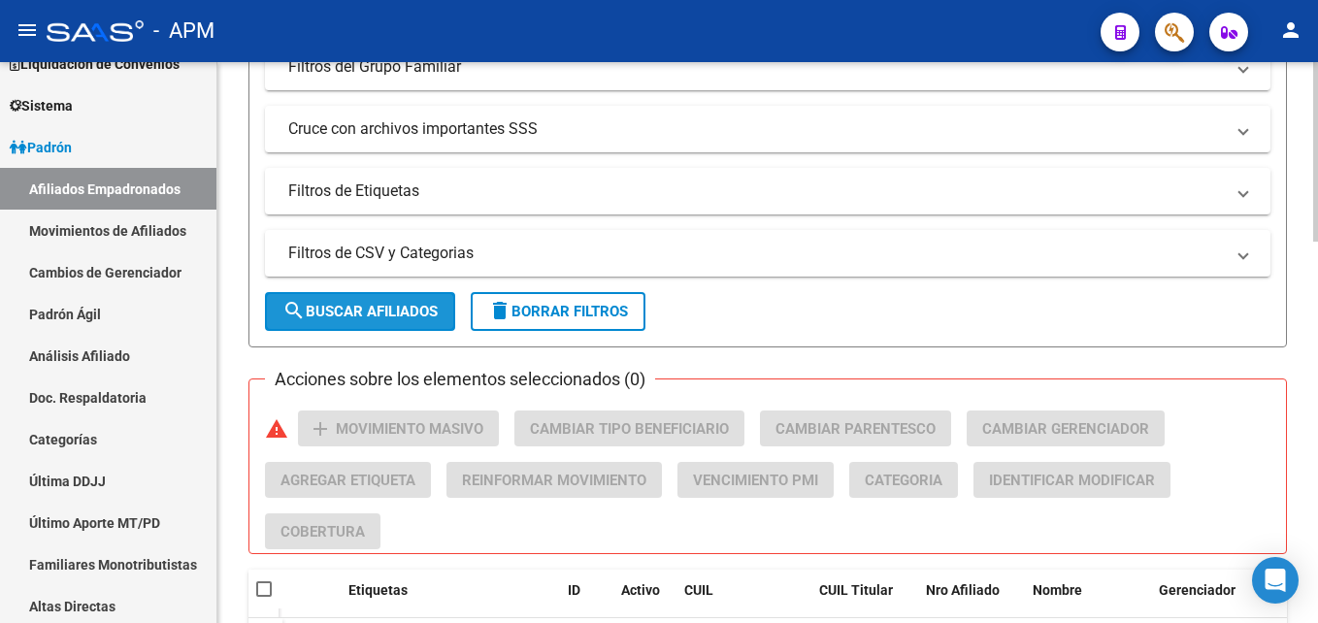
click at [413, 304] on span "search Buscar Afiliados" at bounding box center [359, 311] width 155 height 17
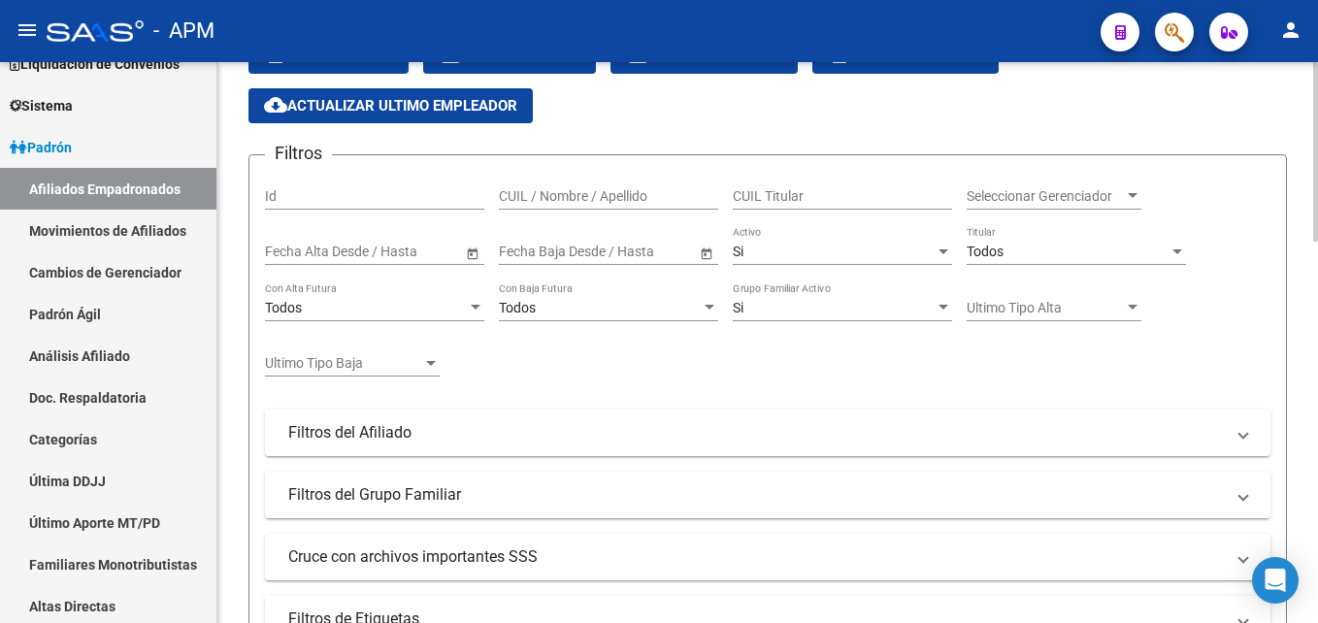
scroll to position [121, 0]
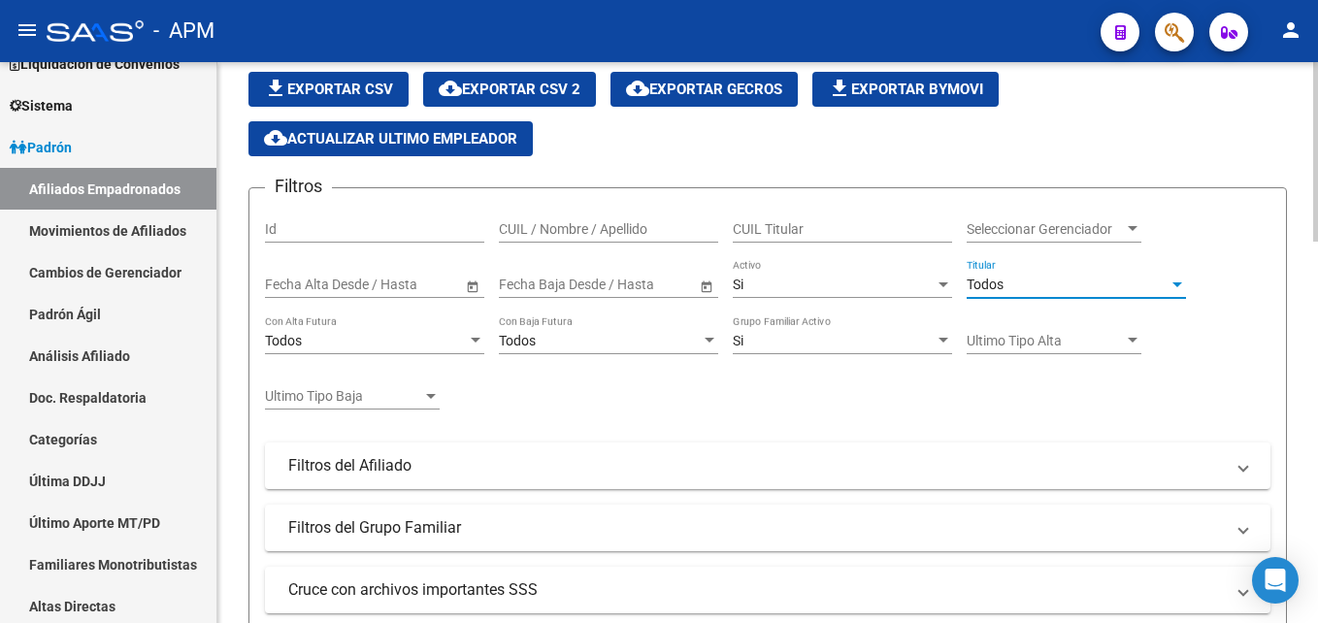
click at [1090, 289] on div "Todos" at bounding box center [1067, 285] width 202 height 16
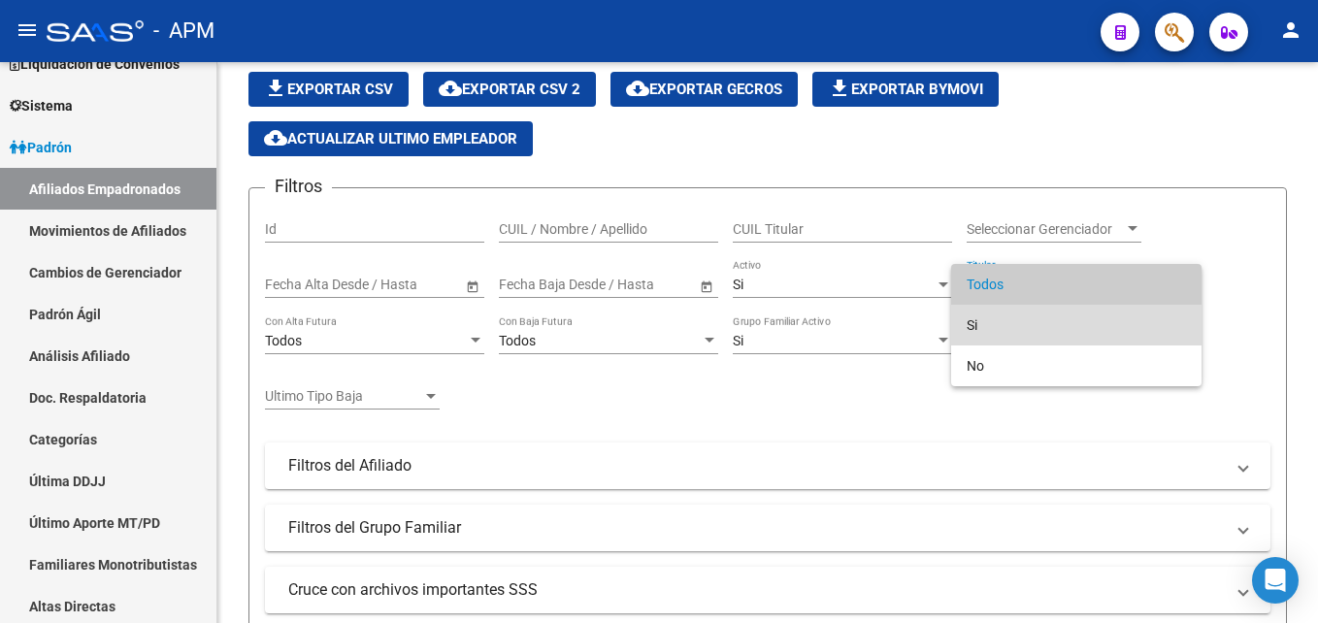
click at [1059, 328] on span "Si" at bounding box center [1075, 325] width 219 height 41
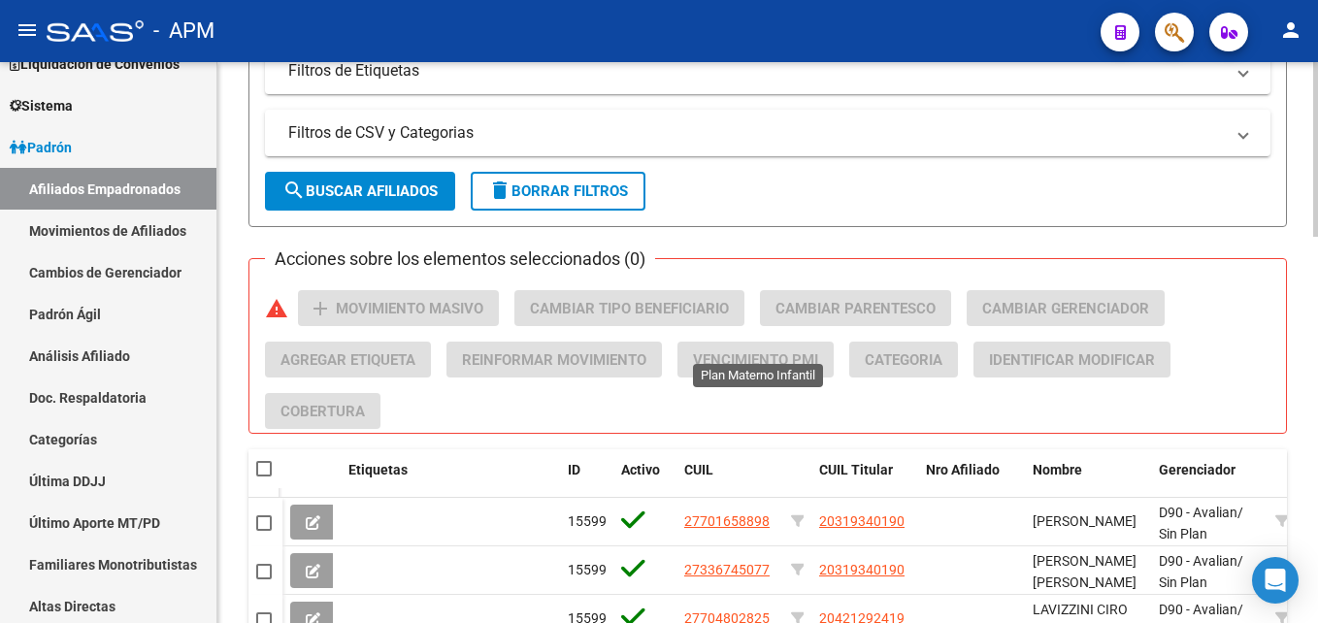
scroll to position [801, 0]
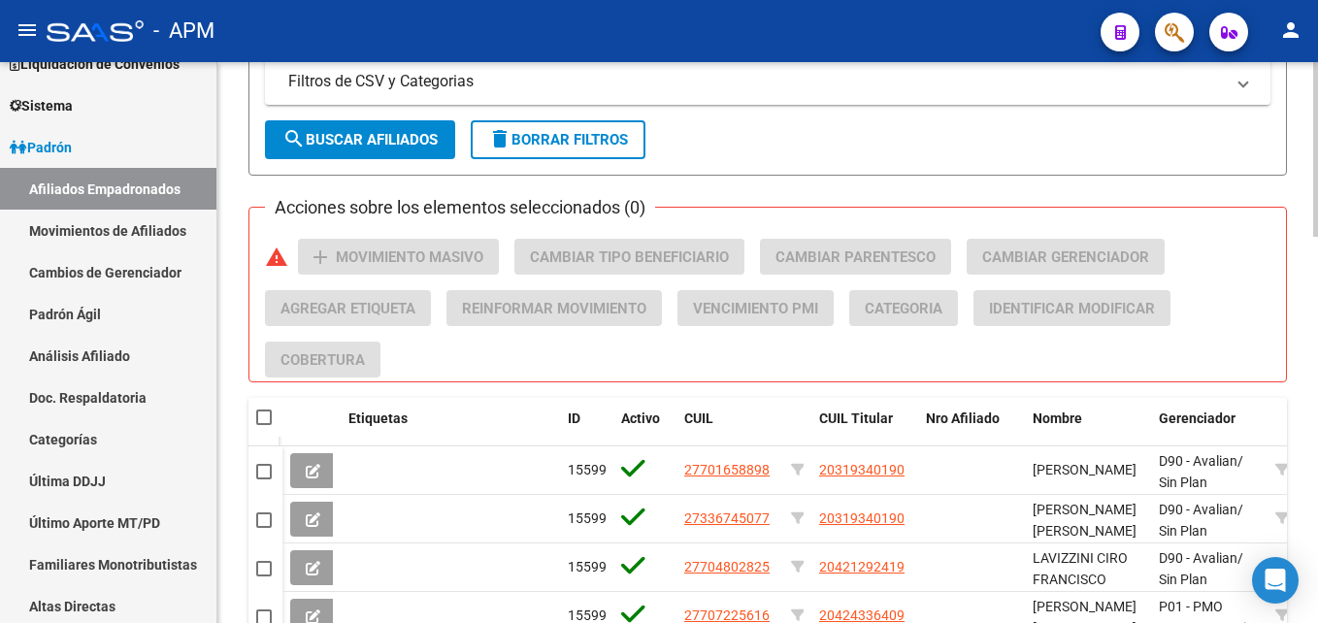
click at [409, 141] on span "search Buscar Afiliados" at bounding box center [359, 139] width 155 height 17
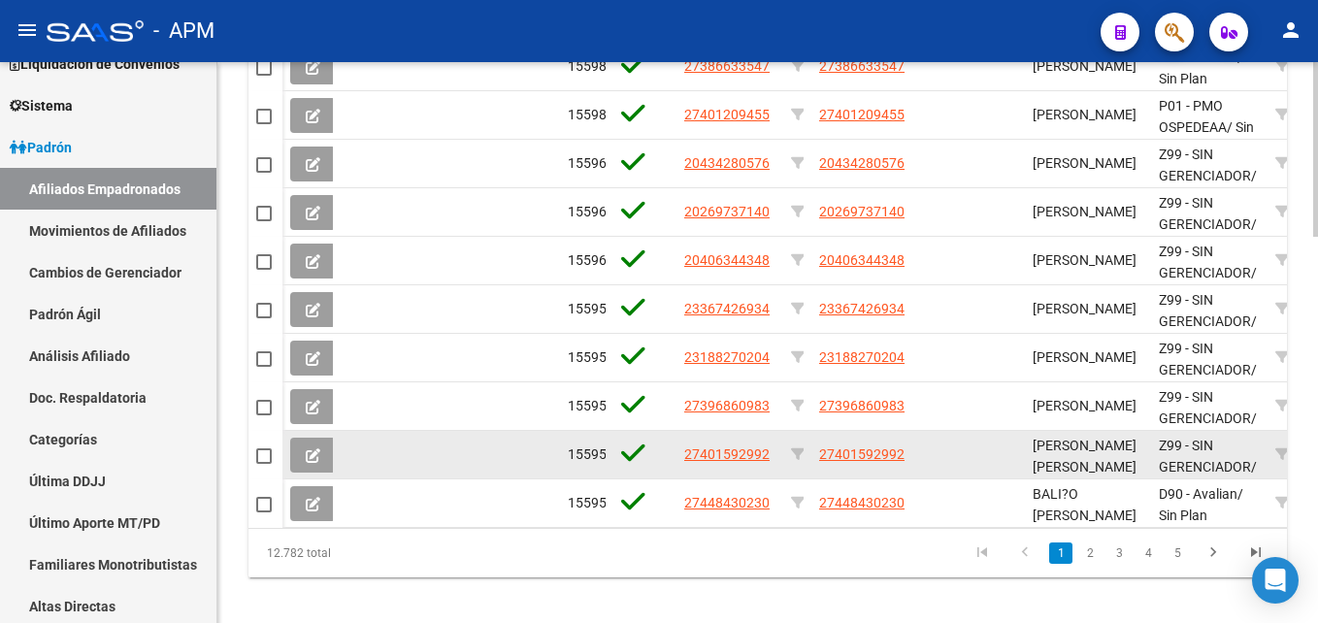
scroll to position [1235, 0]
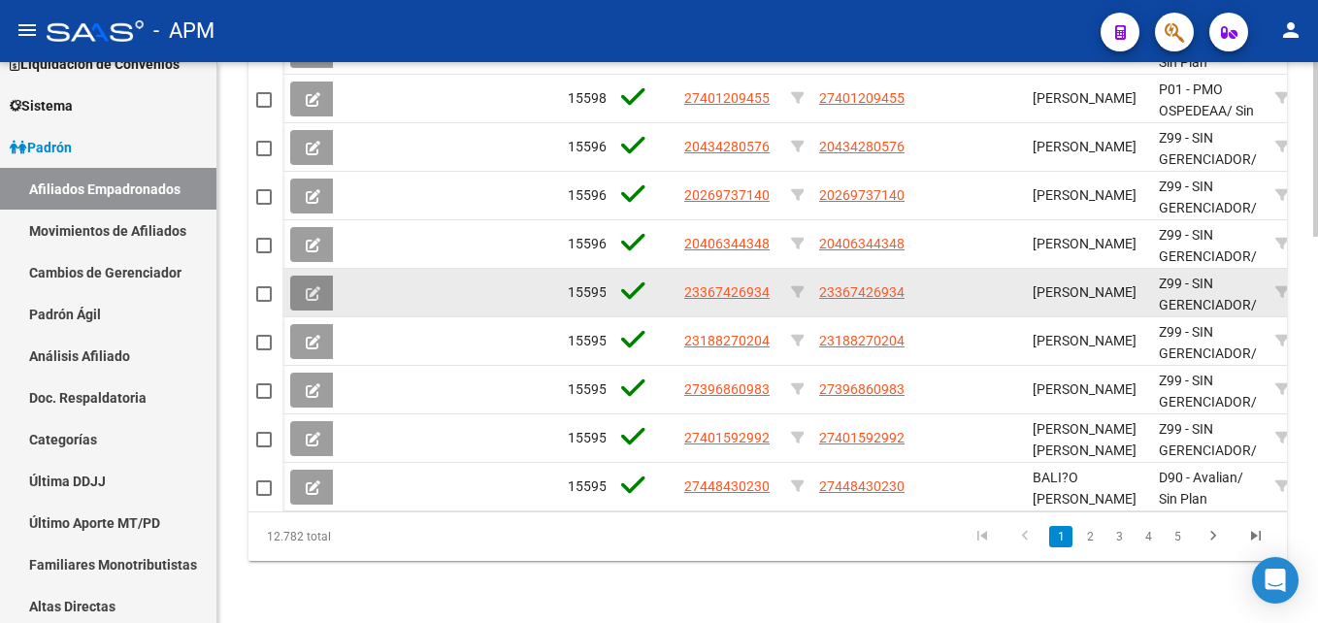
click at [319, 286] on icon at bounding box center [313, 293] width 15 height 15
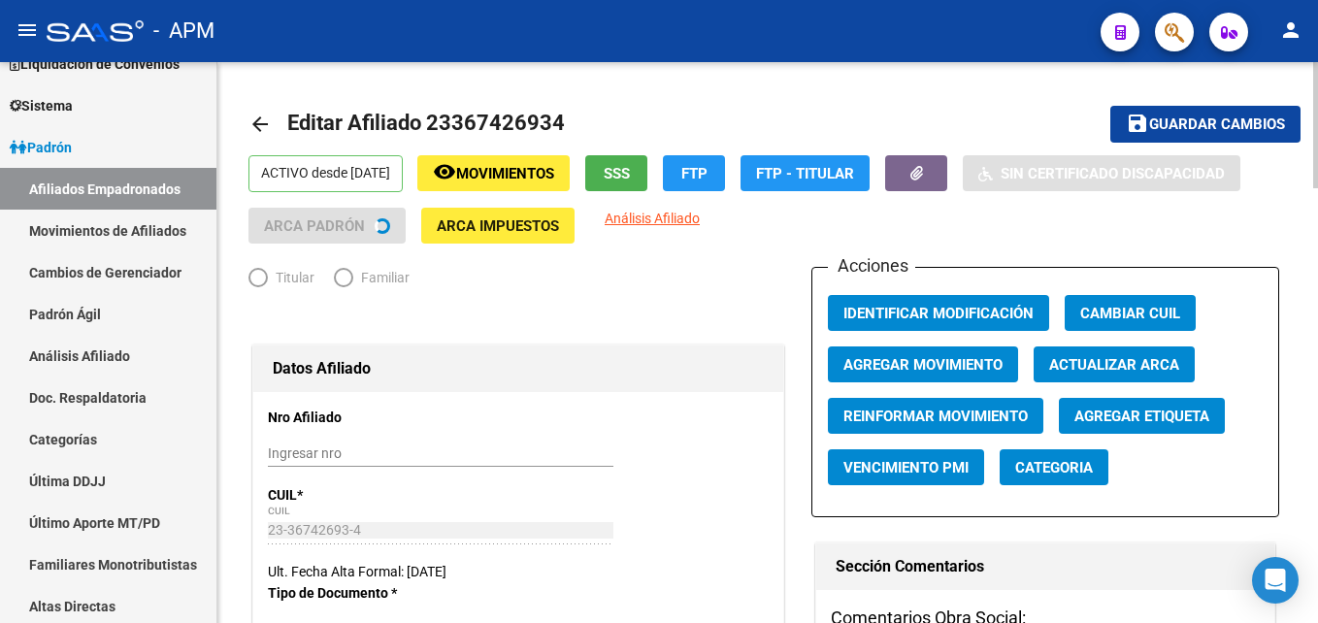
radio input "true"
type input "30-70048023-9"
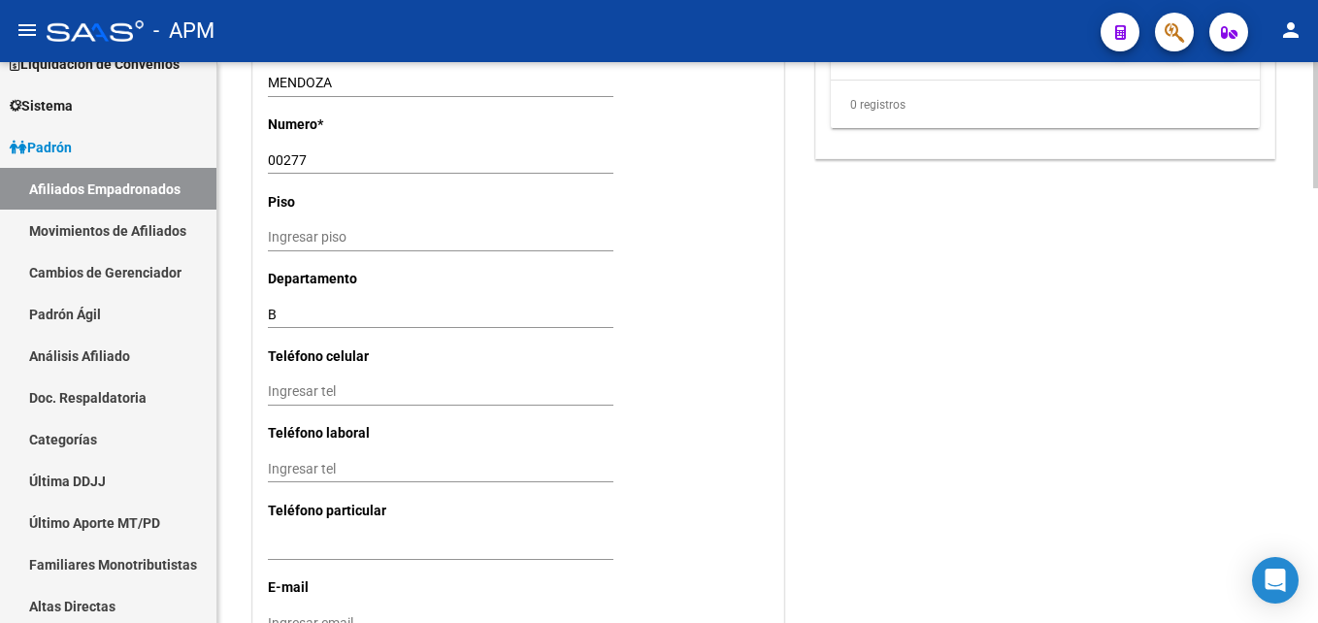
scroll to position [1937, 0]
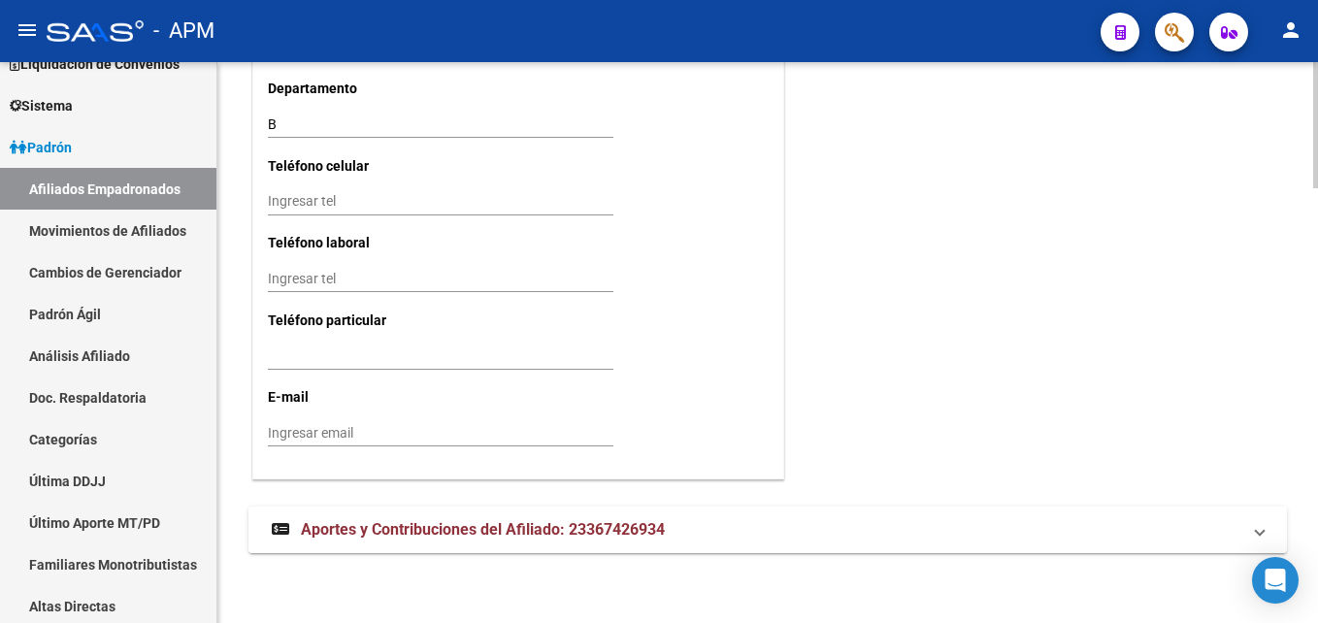
click at [785, 542] on mat-expansion-panel-header "Aportes y Contribuciones del Afiliado: 23367426934" at bounding box center [767, 530] width 1038 height 47
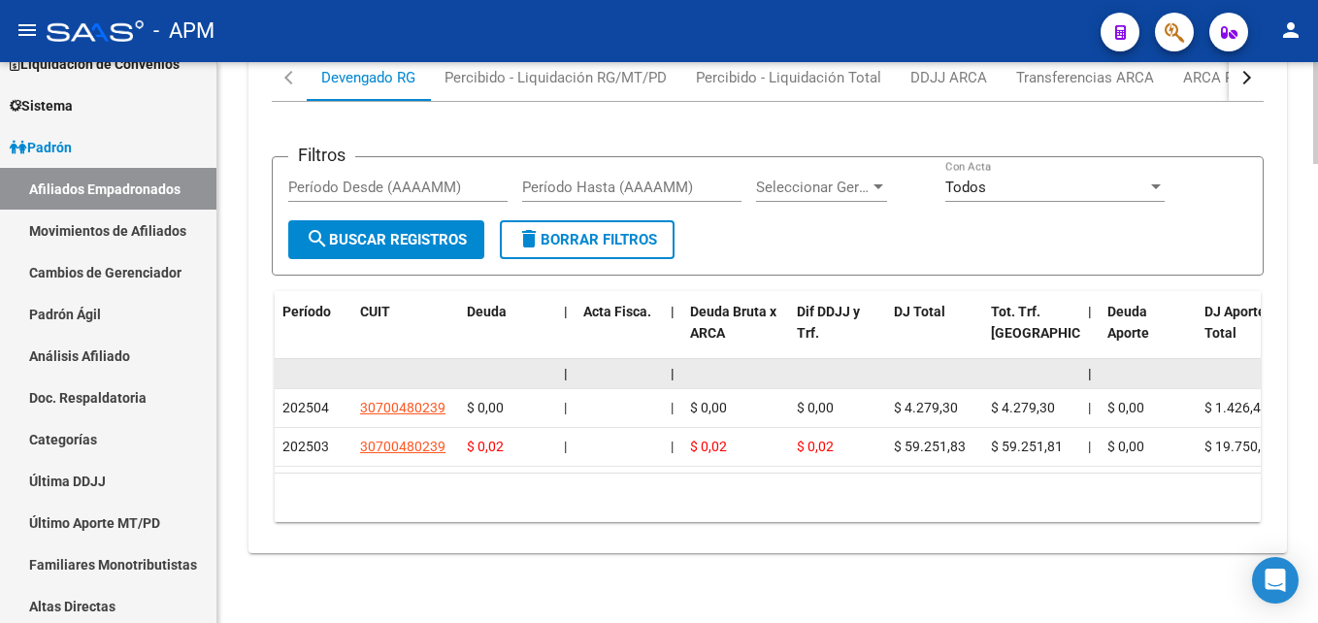
scroll to position [2437, 0]
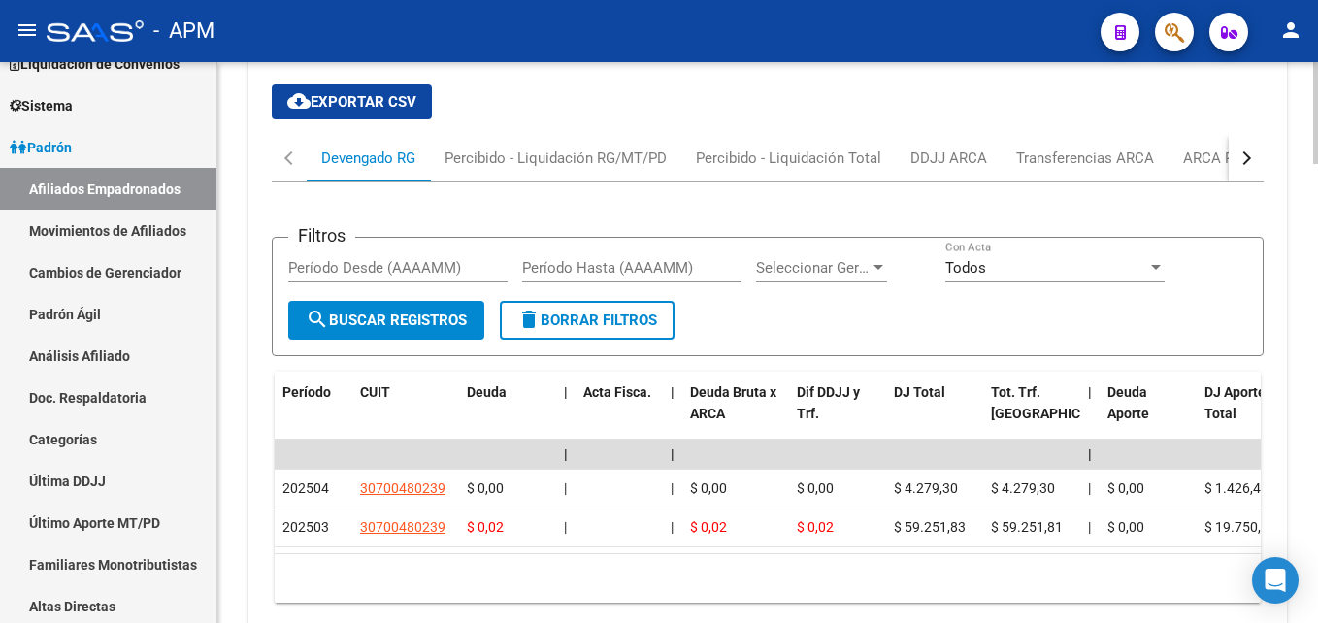
click at [1242, 152] on div "button" at bounding box center [1244, 158] width 14 height 14
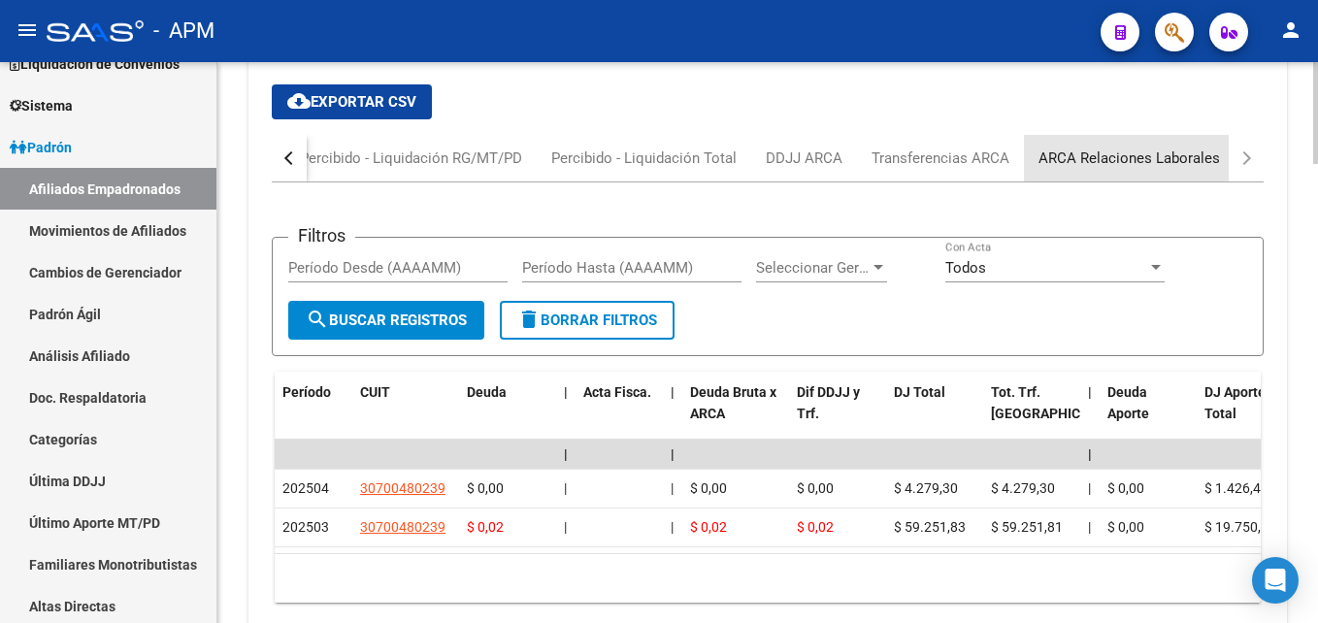
click at [1142, 160] on div "ARCA Relaciones Laborales" at bounding box center [1128, 157] width 181 height 21
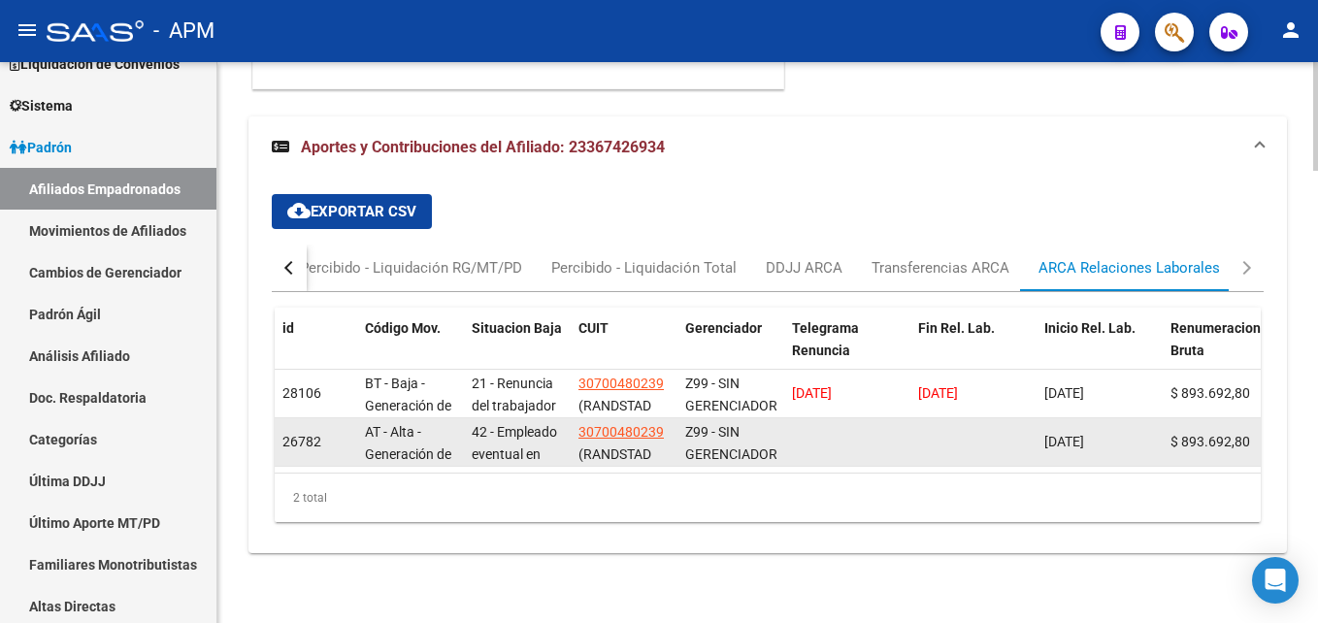
scroll to position [2244, 0]
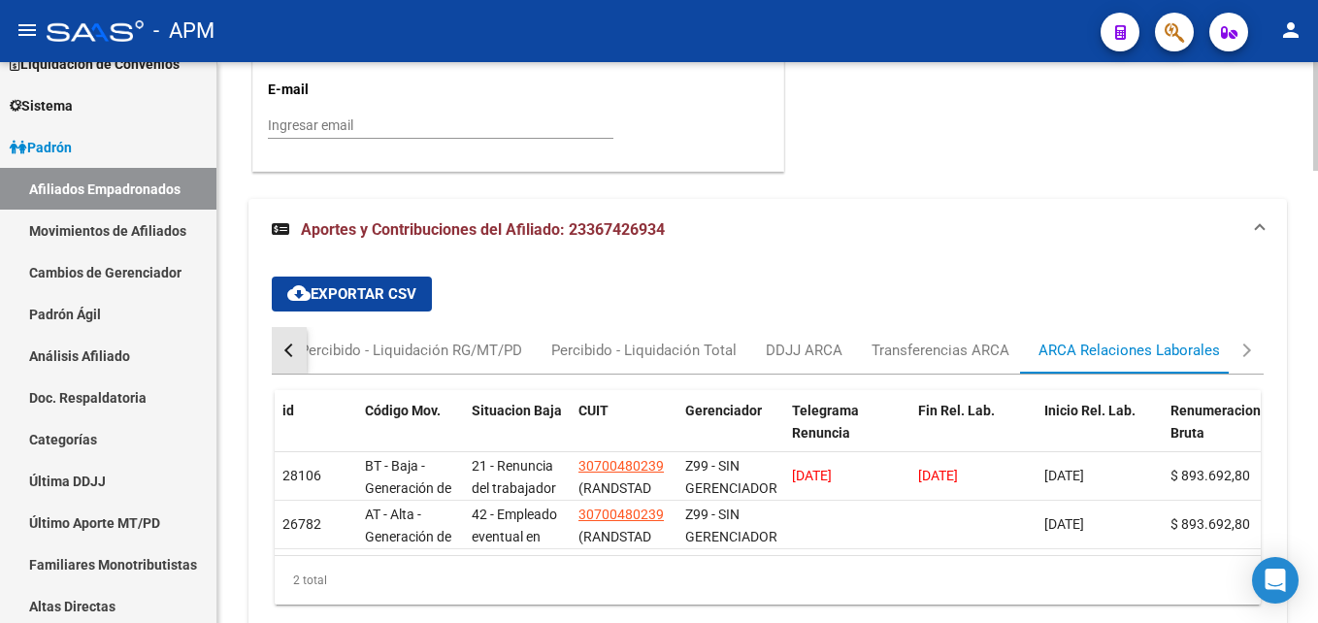
click at [284, 350] on div "button" at bounding box center [291, 351] width 14 height 14
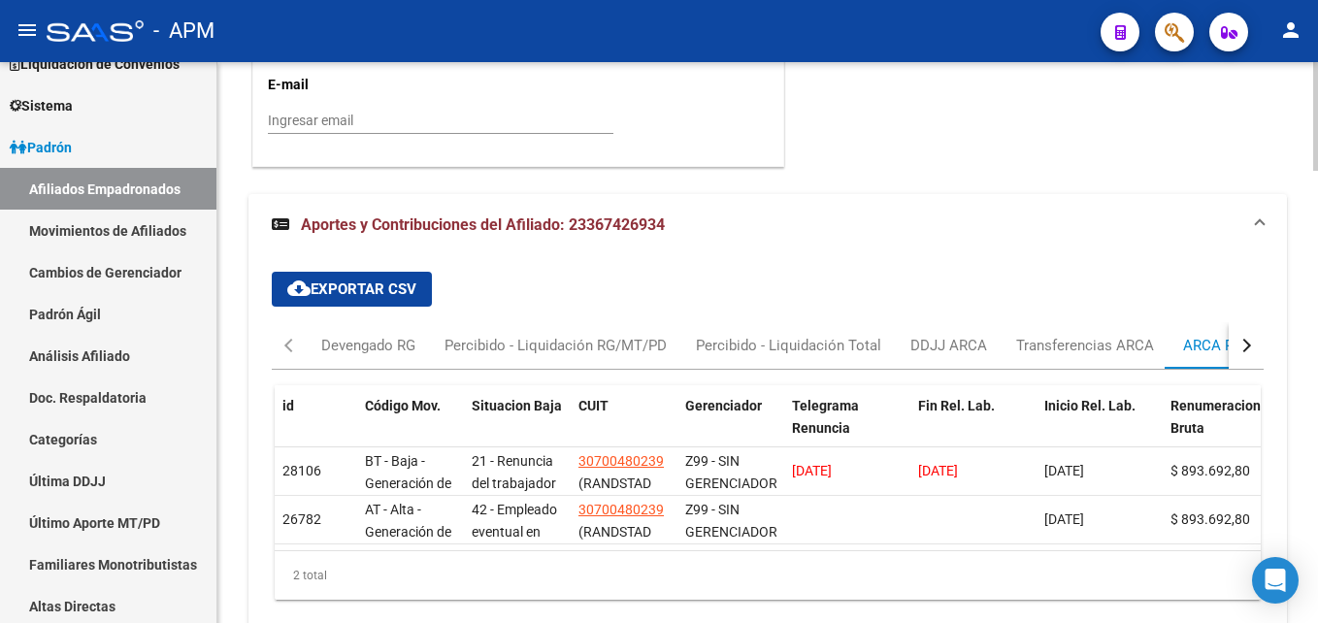
scroll to position [2341, 0]
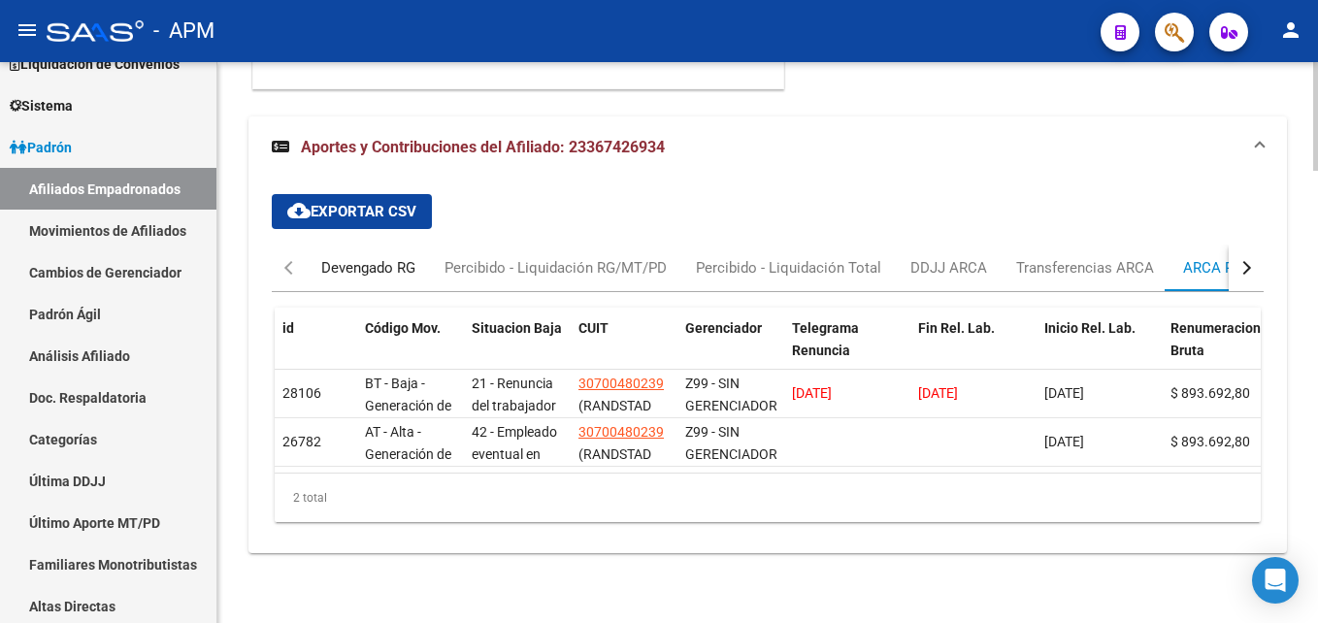
click at [373, 257] on div "Devengado RG" at bounding box center [368, 267] width 94 height 21
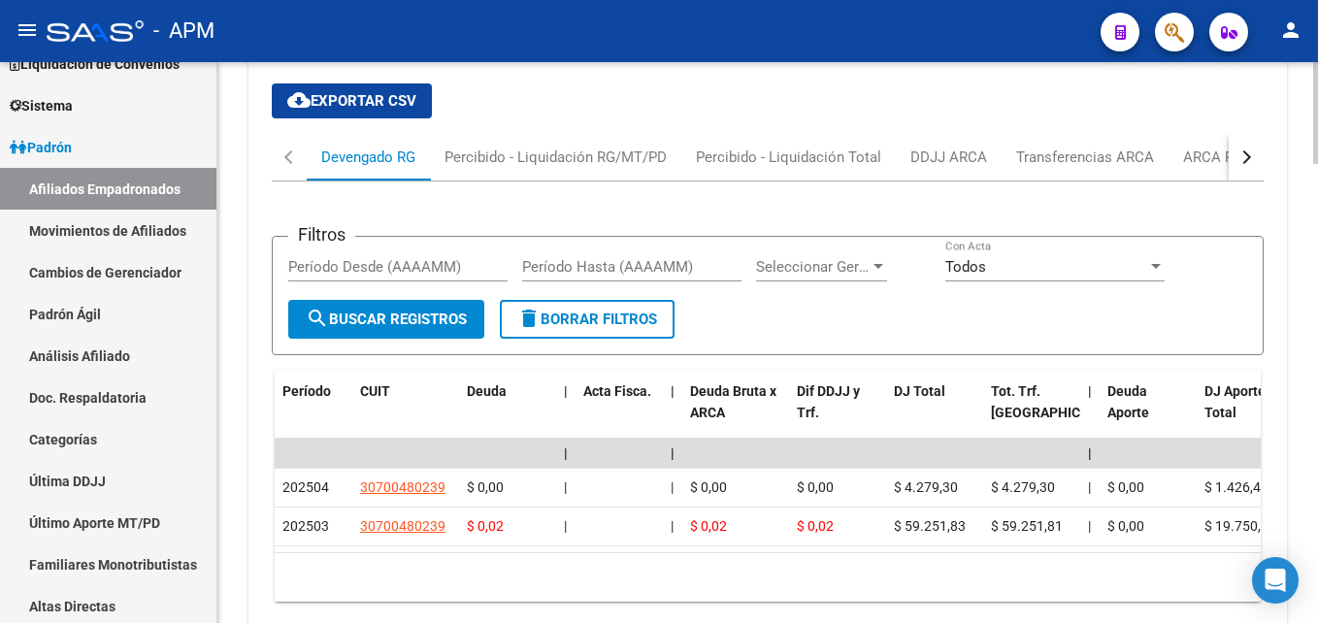
scroll to position [2534, 0]
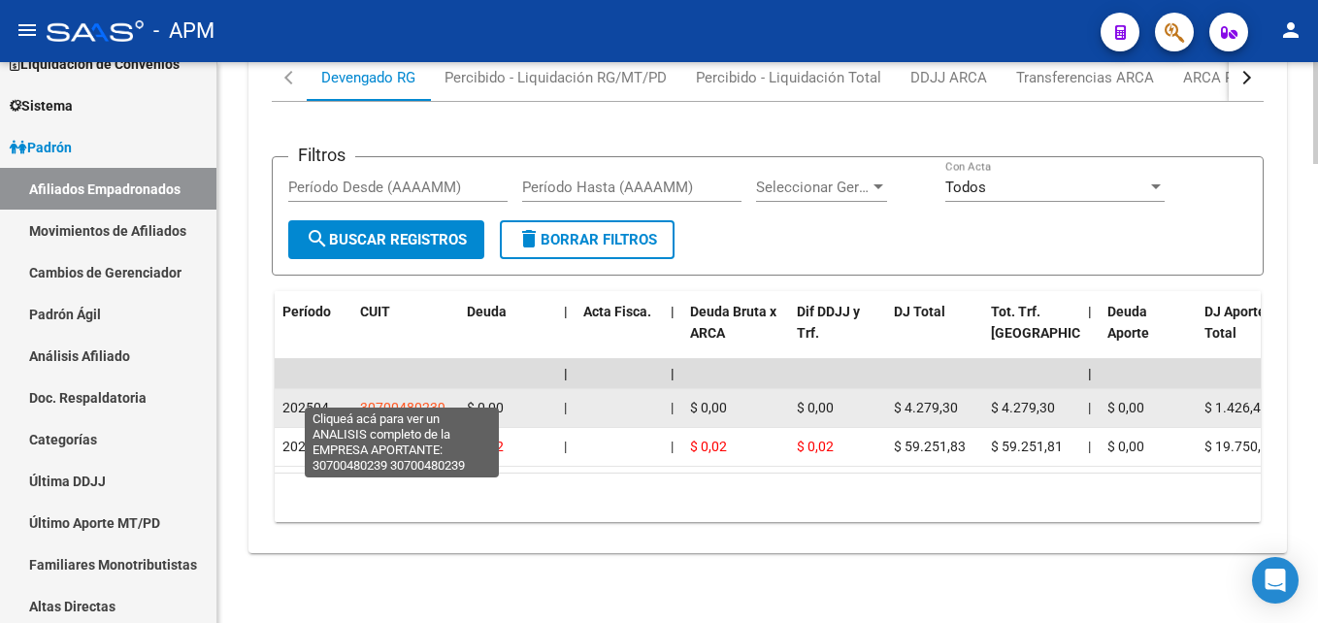
click at [427, 400] on span "30700480239" at bounding box center [402, 408] width 85 height 16
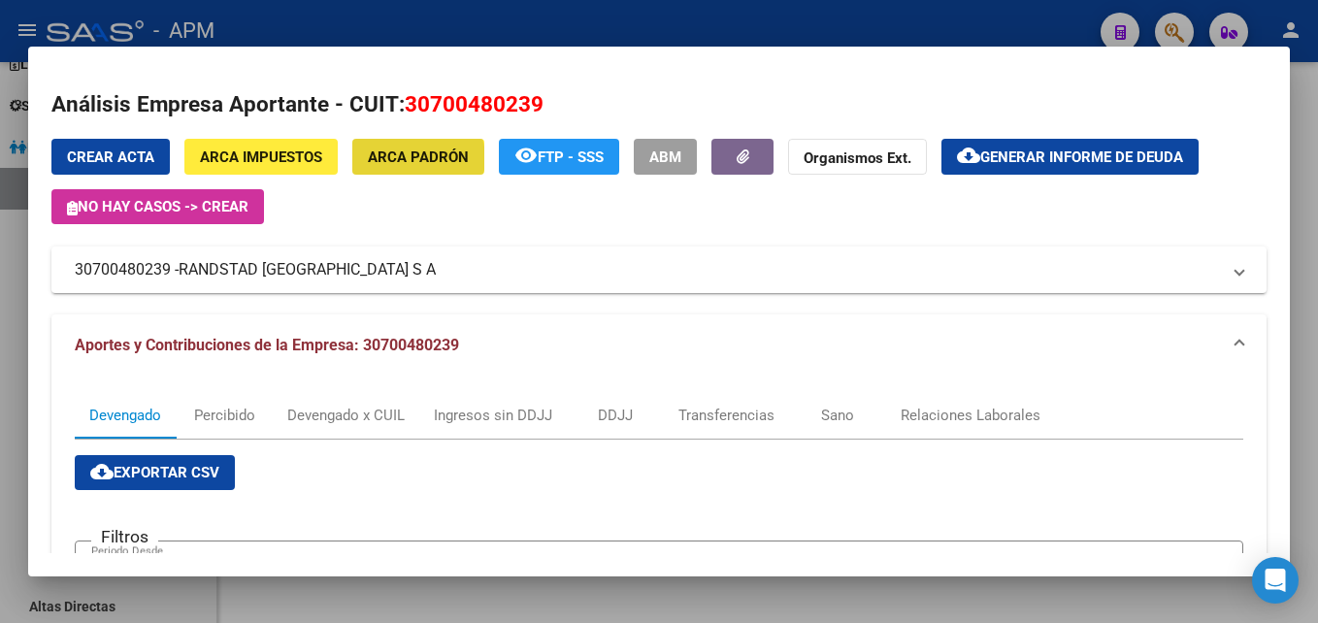
click at [415, 158] on span "ARCA Padrón" at bounding box center [418, 156] width 101 height 17
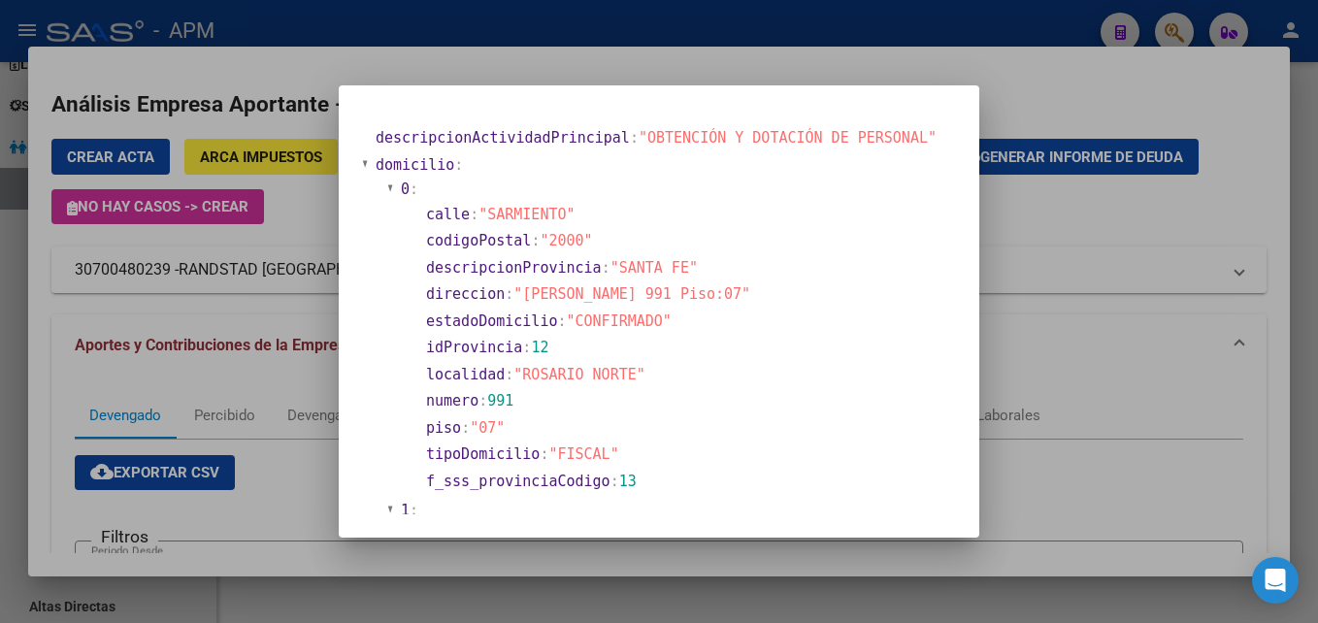
click at [1043, 378] on div at bounding box center [659, 311] width 1318 height 623
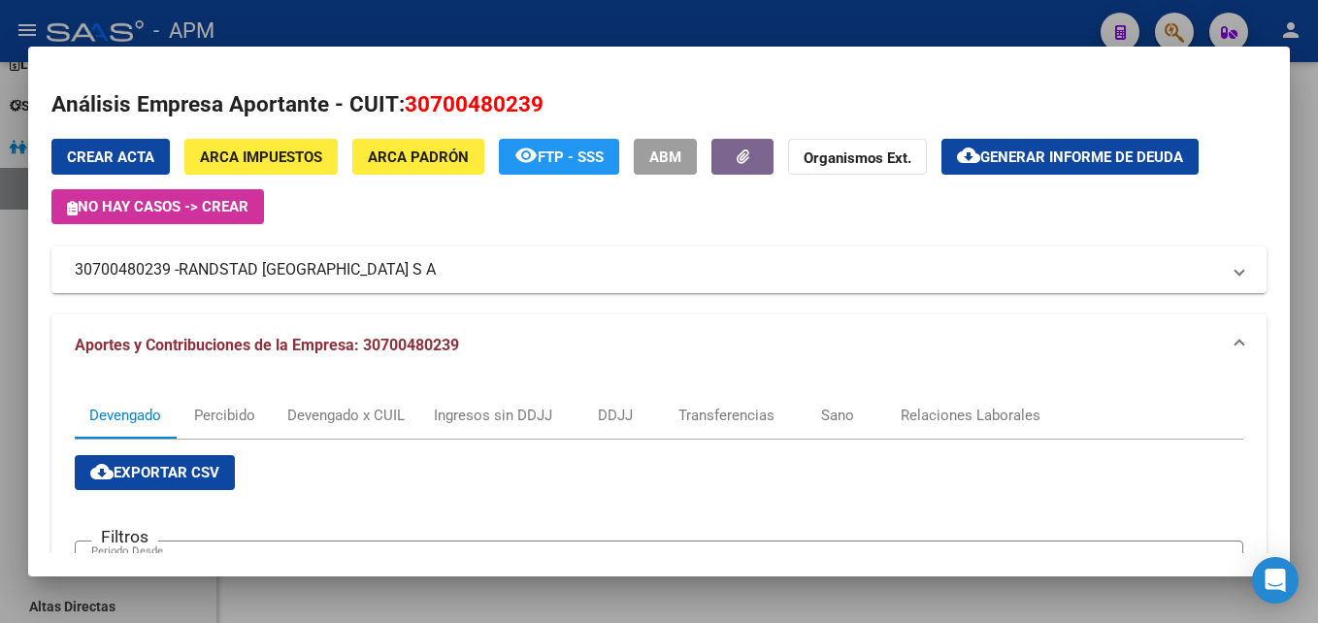
click at [460, 600] on div at bounding box center [659, 311] width 1318 height 623
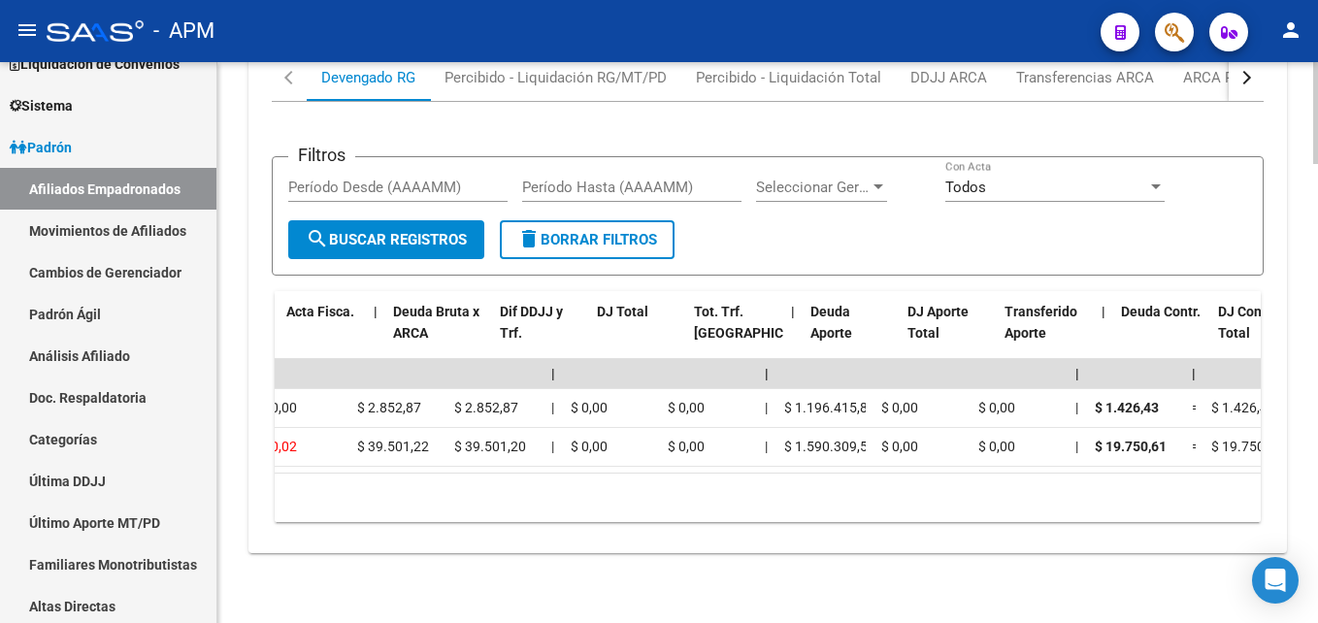
scroll to position [0, 0]
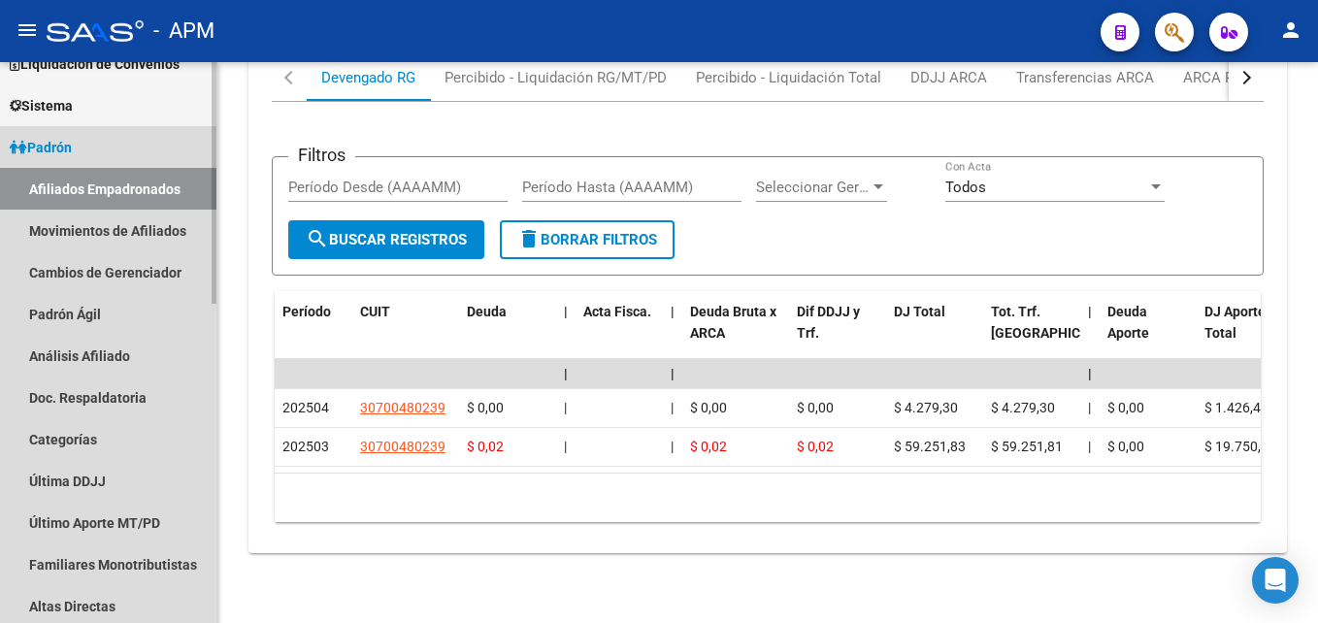
click at [107, 193] on link "Afiliados Empadronados" at bounding box center [108, 189] width 216 height 42
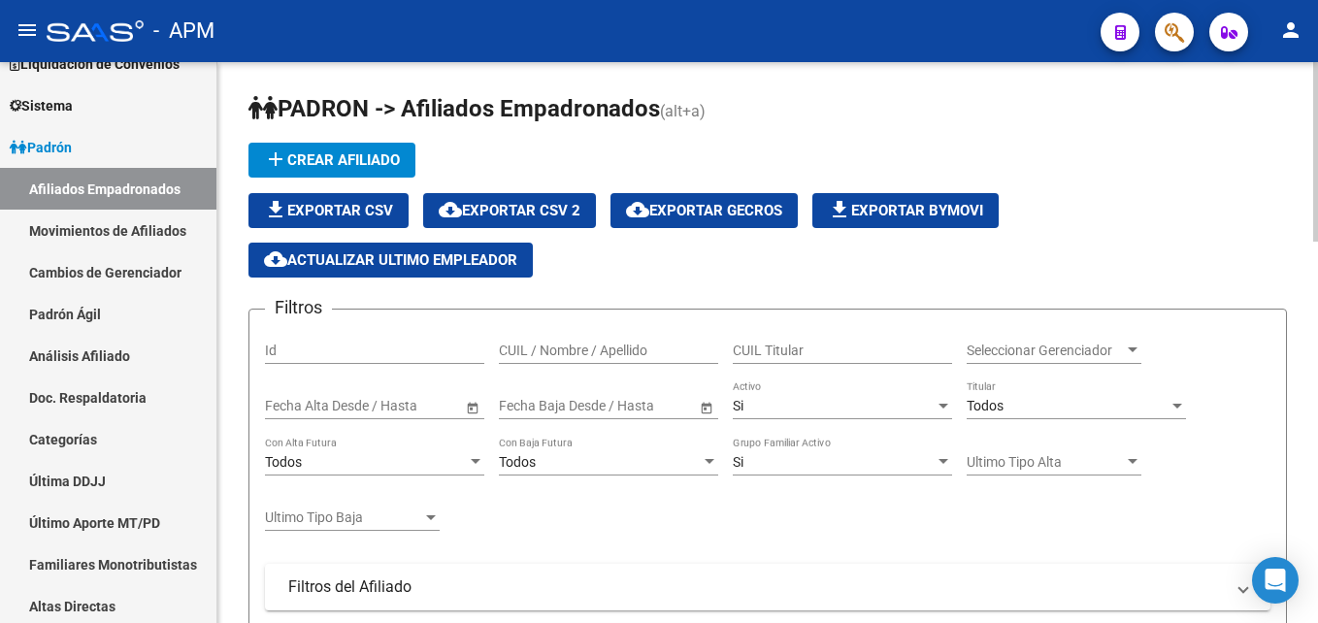
click at [1020, 409] on div "Todos" at bounding box center [1067, 406] width 202 height 16
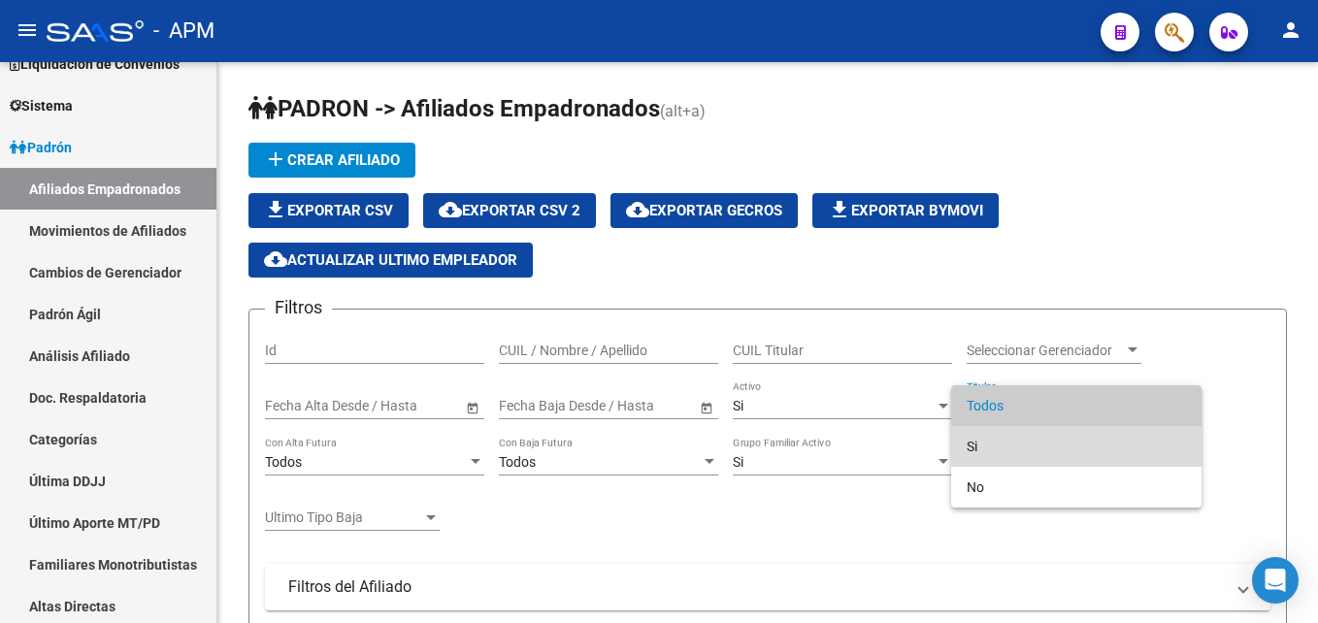
click at [1013, 438] on span "Si" at bounding box center [1075, 446] width 219 height 41
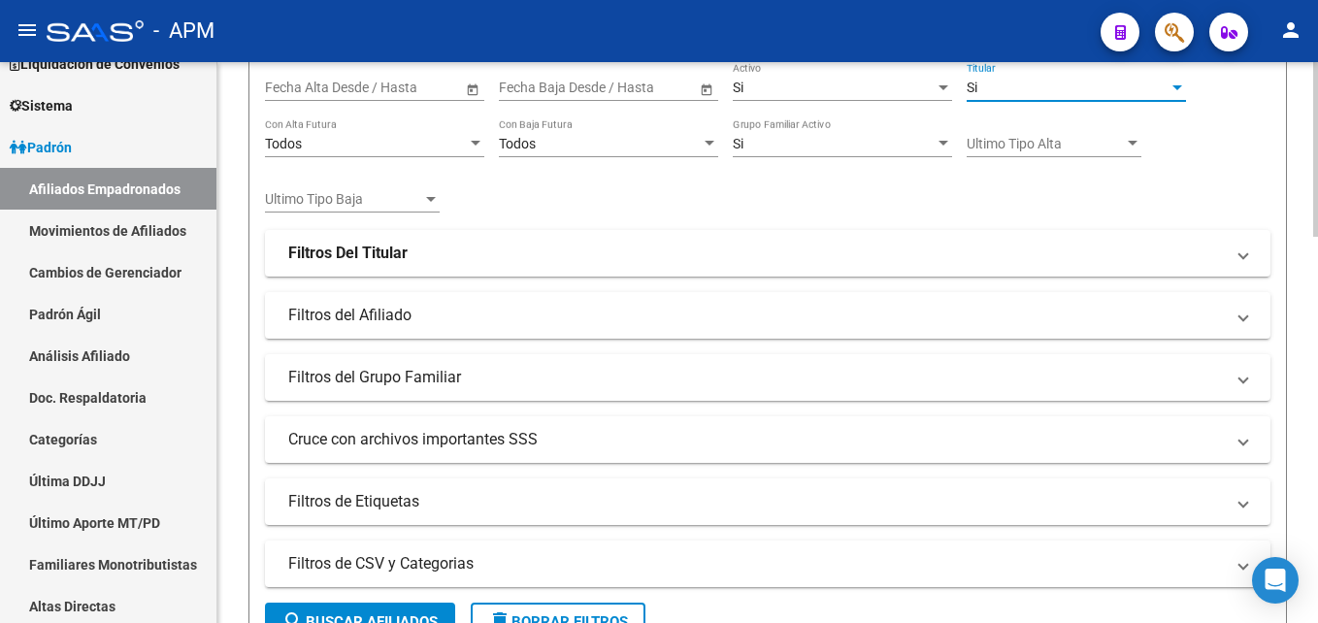
scroll to position [582, 0]
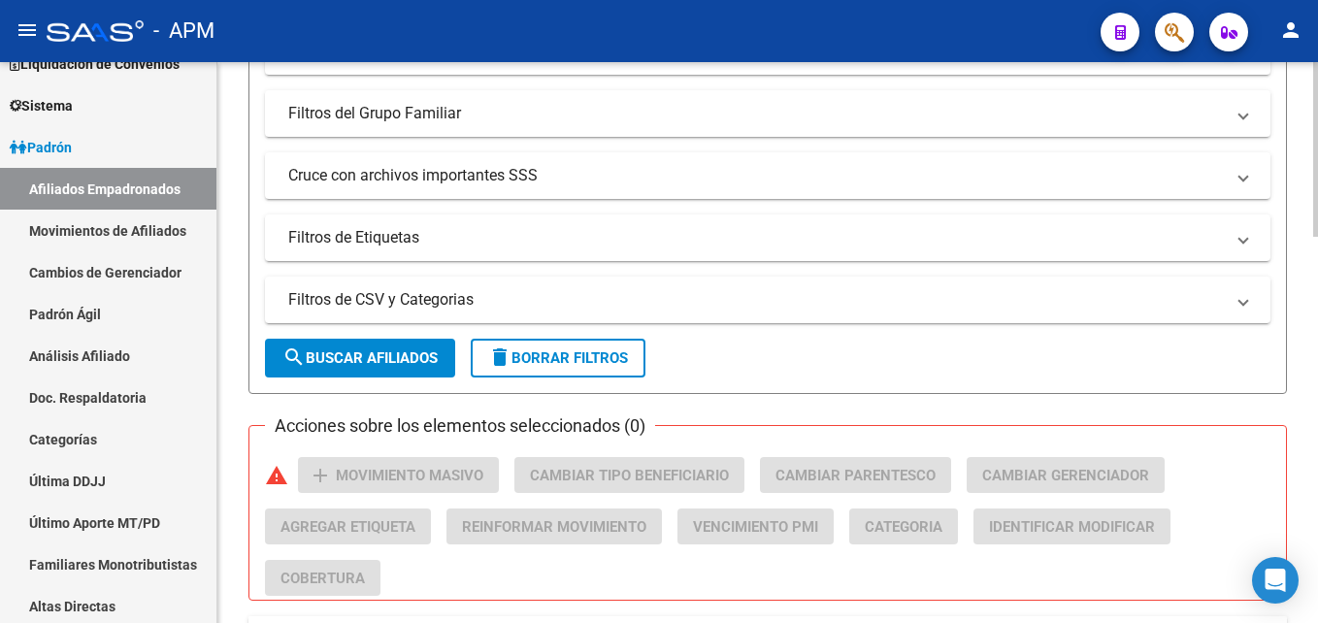
click at [425, 369] on button "search Buscar Afiliados" at bounding box center [360, 358] width 190 height 39
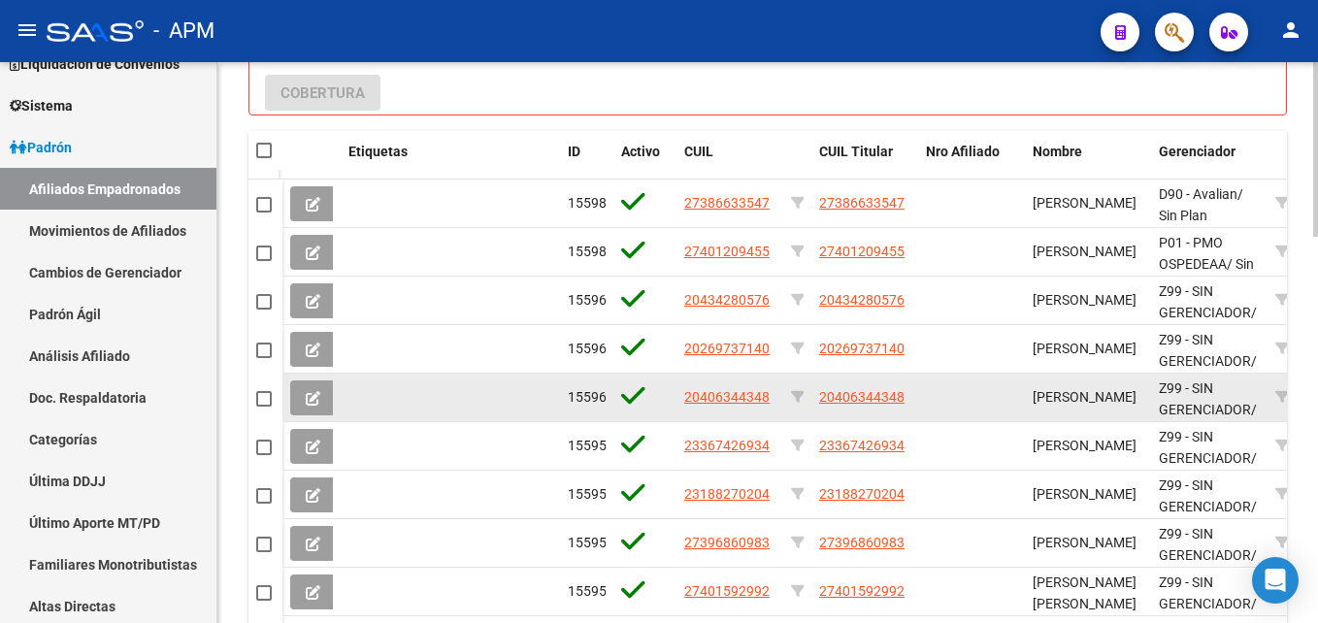
scroll to position [1235, 0]
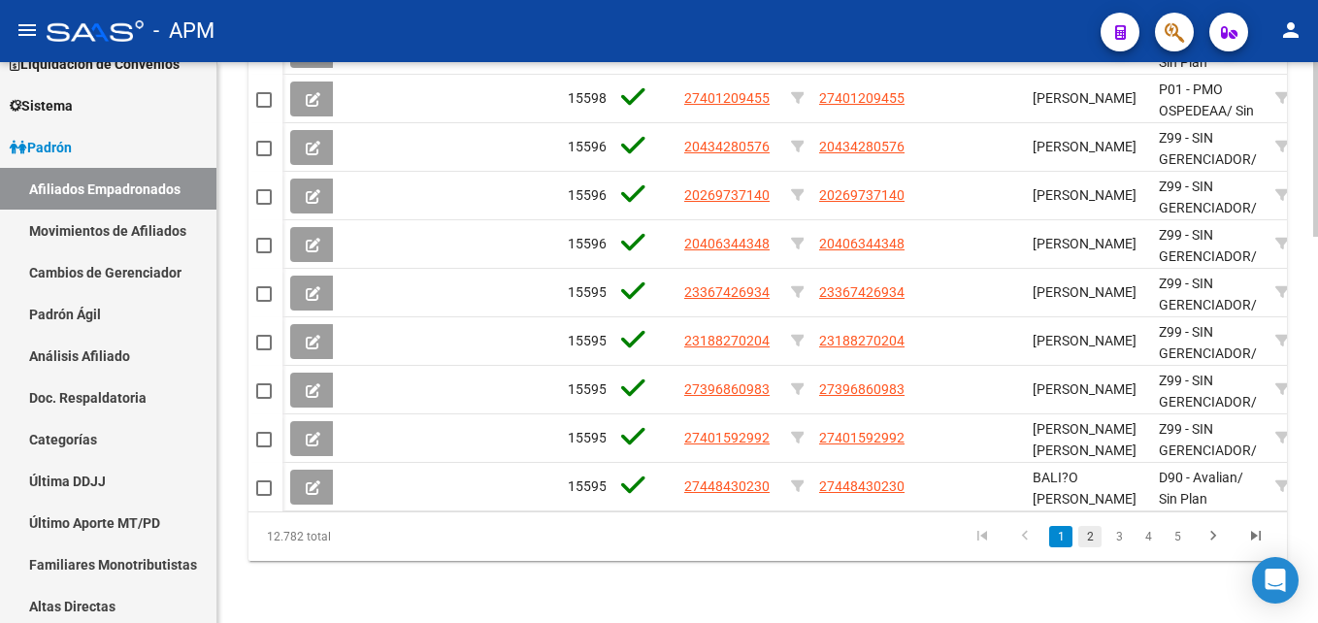
click at [1092, 539] on link "2" at bounding box center [1089, 536] width 23 height 21
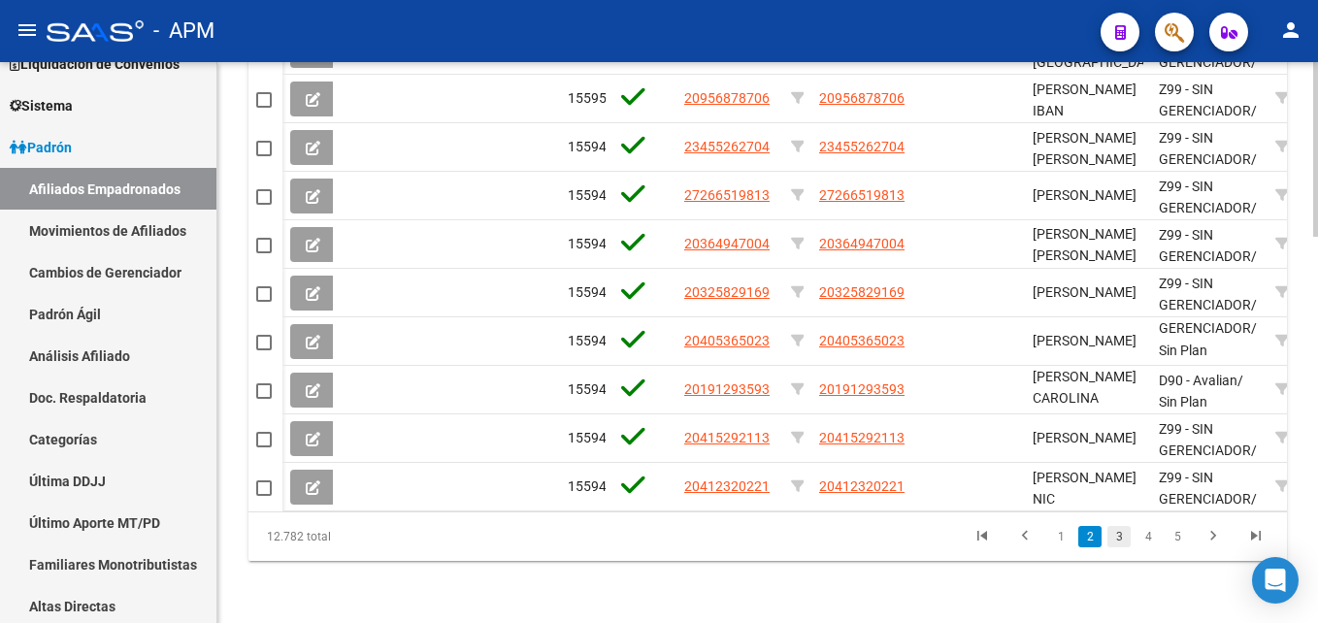
click at [1118, 544] on link "3" at bounding box center [1118, 536] width 23 height 21
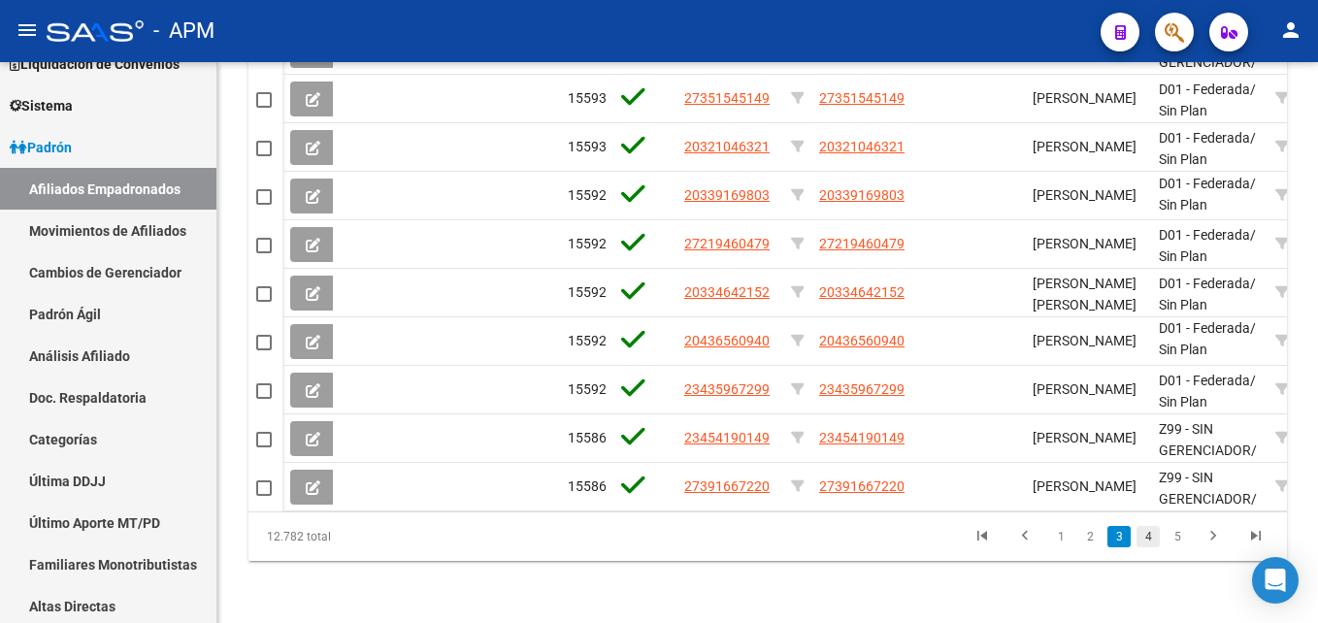
click at [1147, 540] on link "4" at bounding box center [1147, 536] width 23 height 21
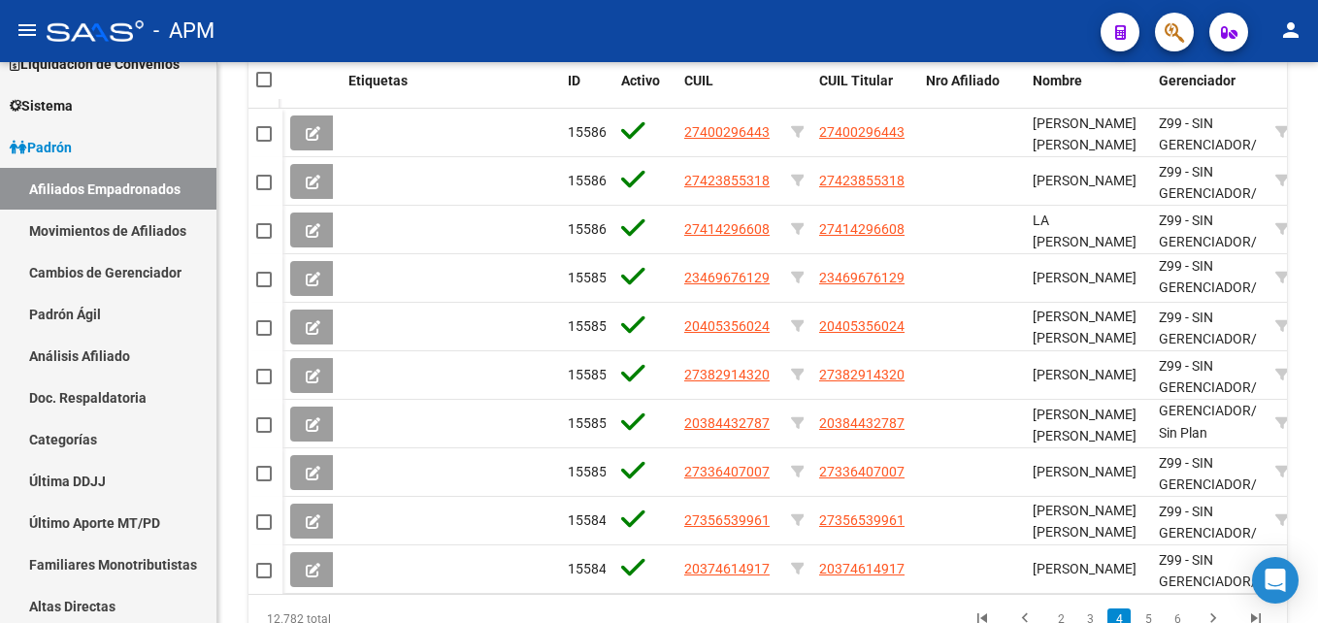
scroll to position [0, 0]
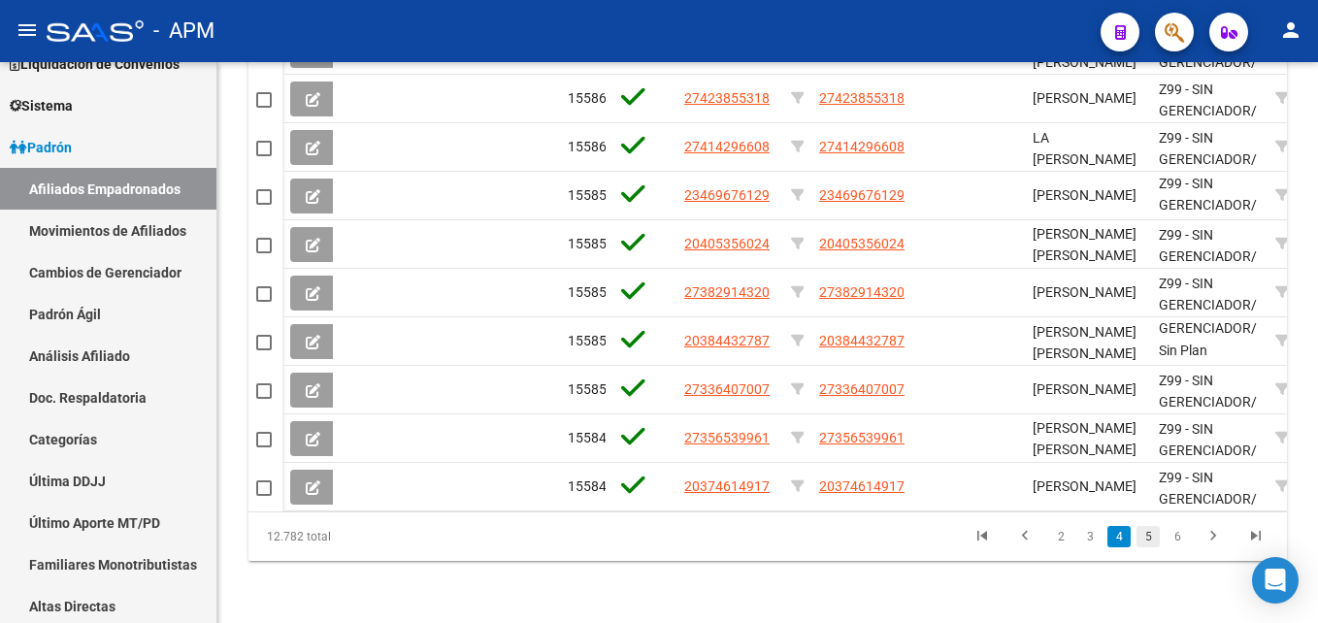
click at [1145, 544] on link "5" at bounding box center [1147, 536] width 23 height 21
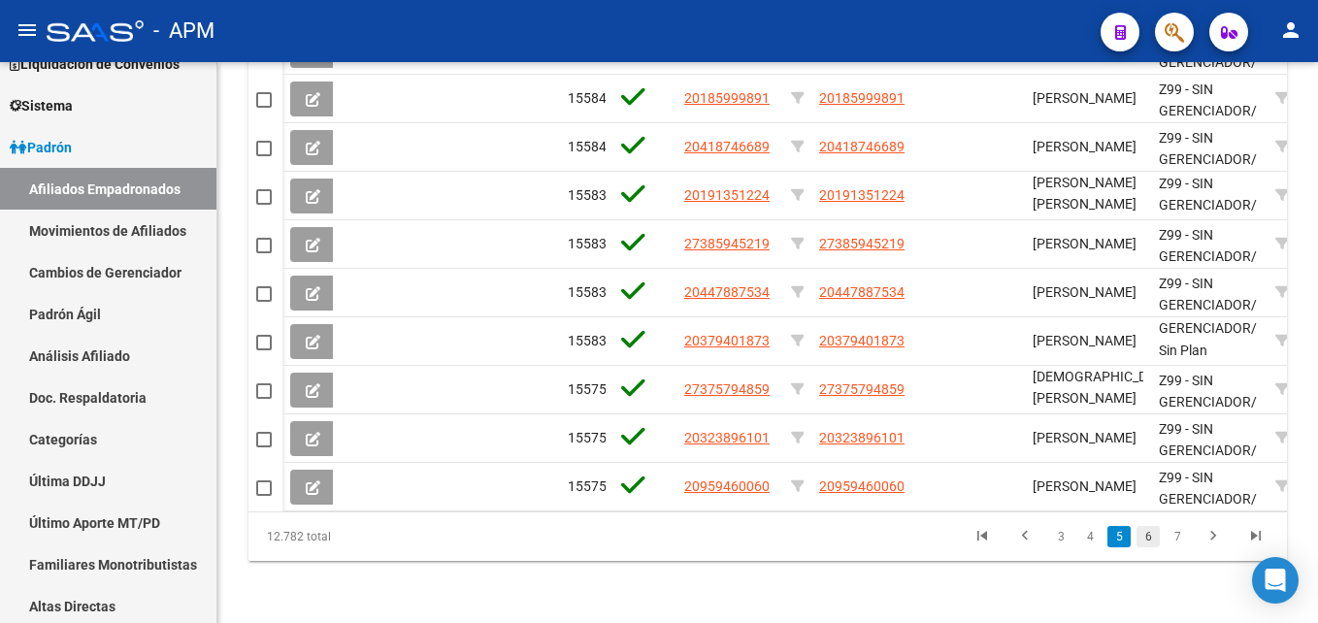
click at [1153, 540] on link "6" at bounding box center [1147, 536] width 23 height 21
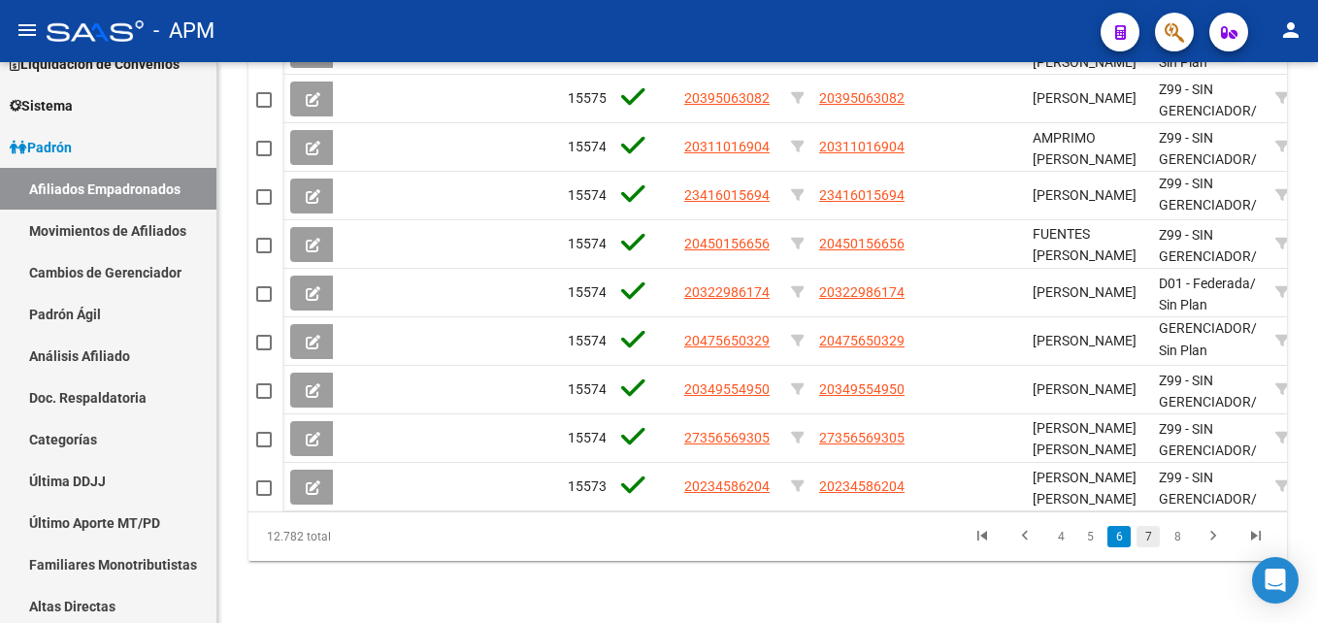
click at [1152, 537] on link "7" at bounding box center [1147, 536] width 23 height 21
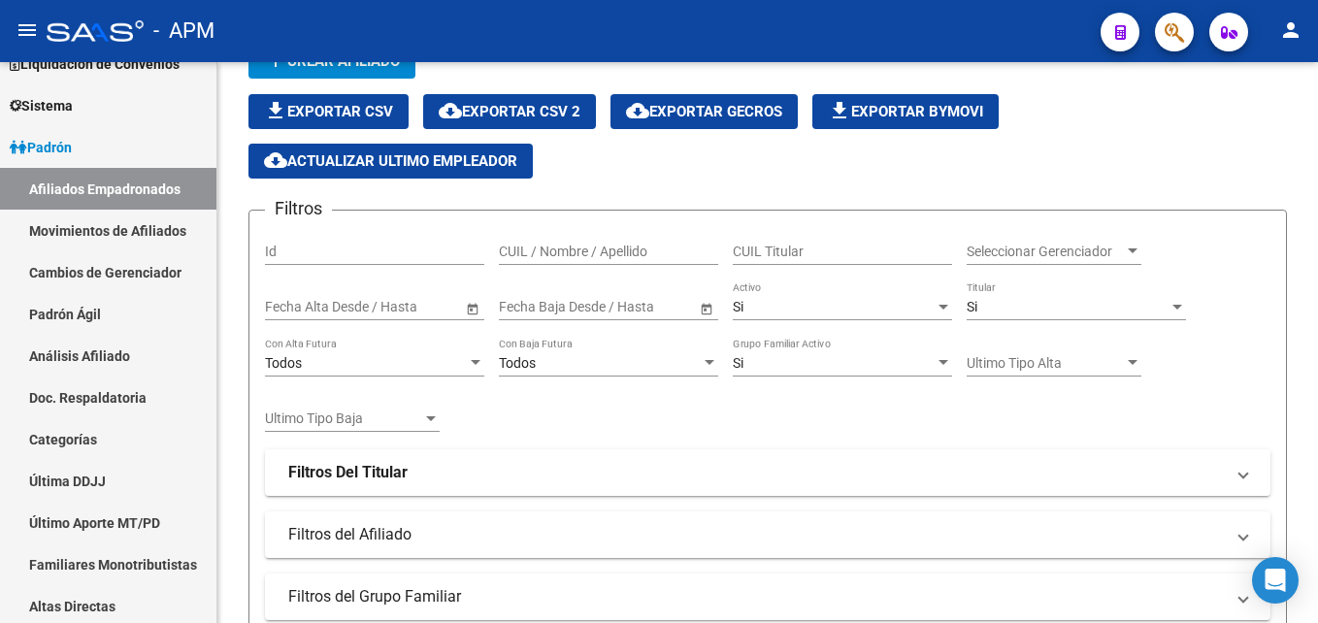
scroll to position [71, 0]
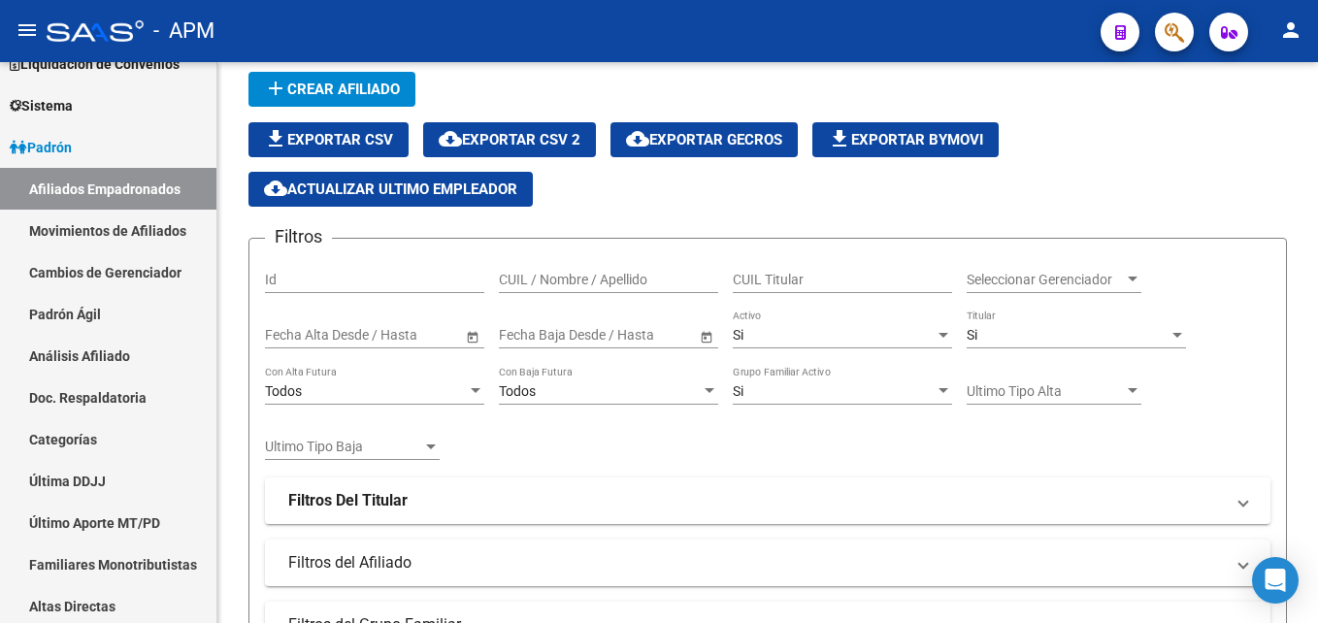
click at [1102, 284] on span "Seleccionar Gerenciador" at bounding box center [1044, 280] width 157 height 16
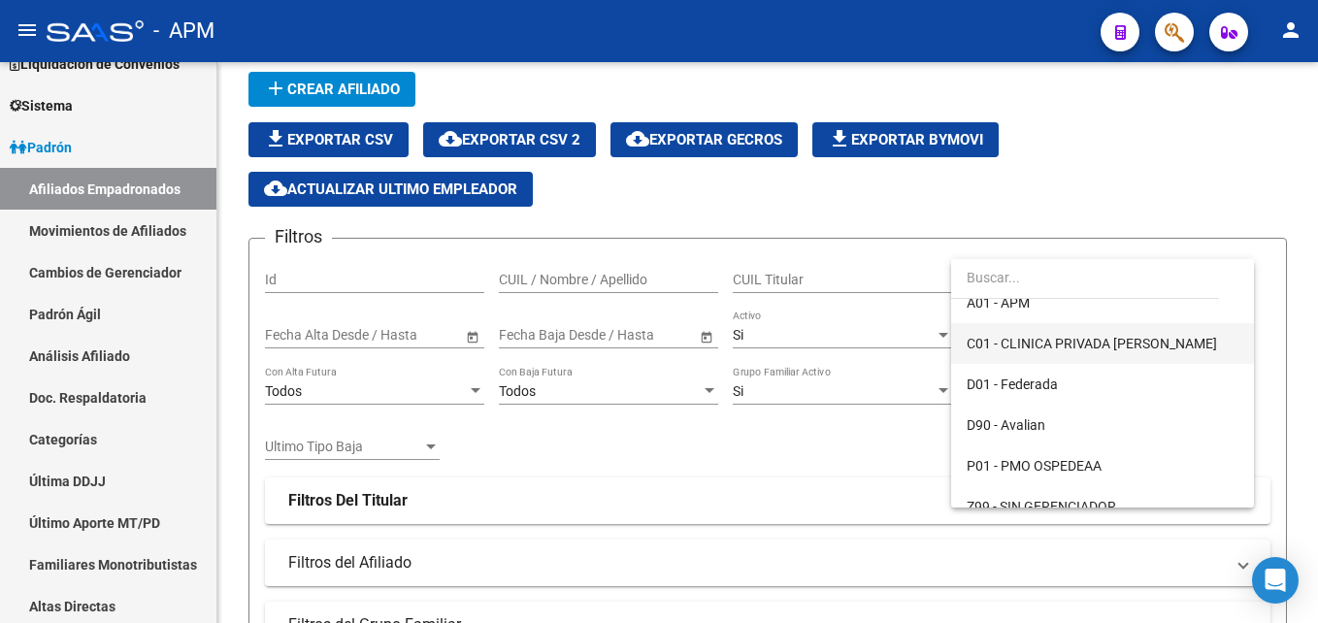
scroll to position [118, 0]
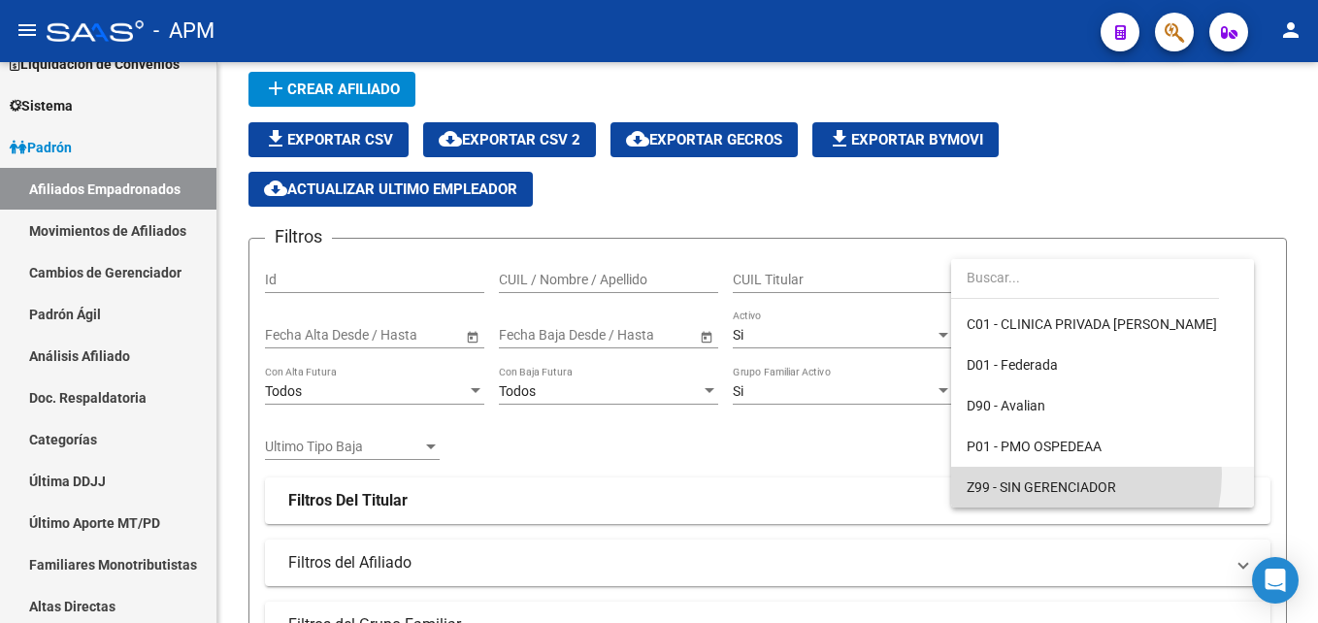
click at [1043, 474] on span "Z99 - SIN GERENCIADOR" at bounding box center [1102, 487] width 272 height 41
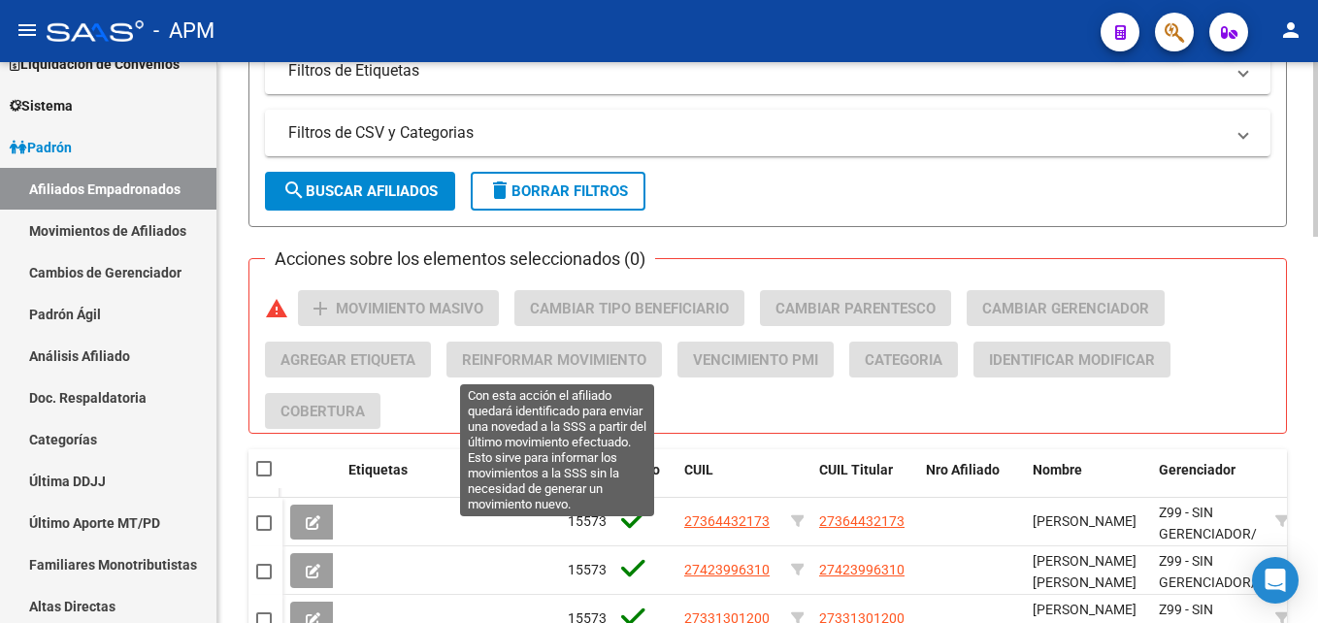
scroll to position [750, 0]
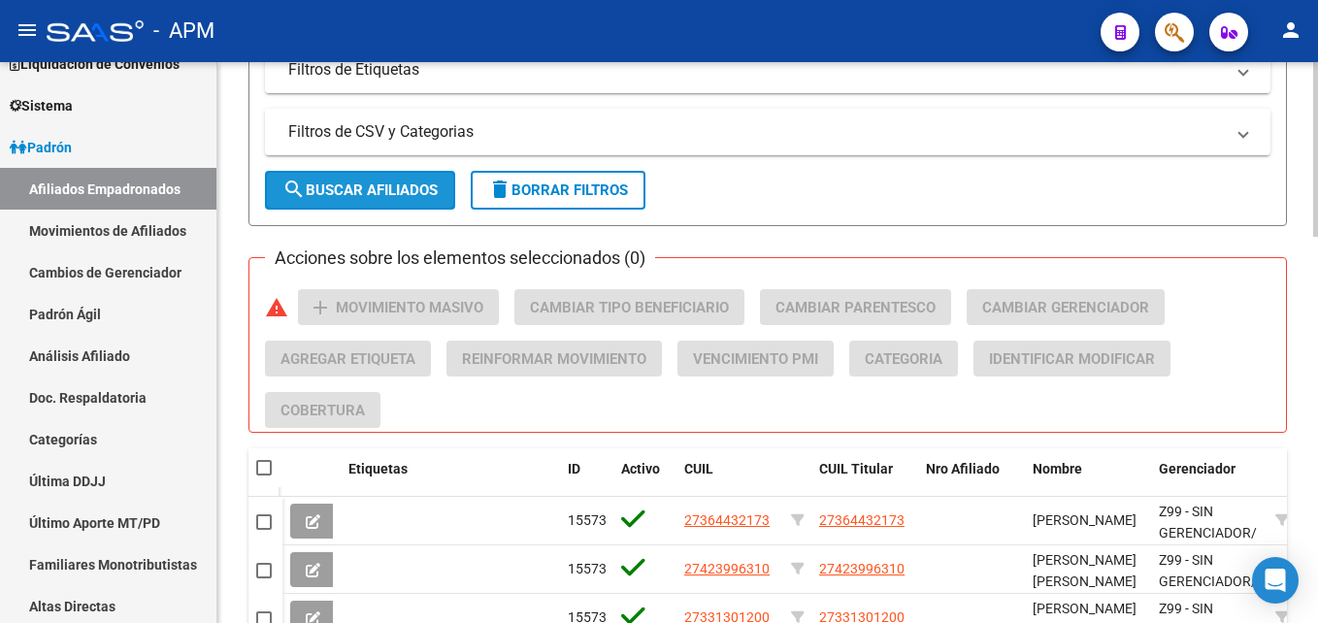
click at [407, 181] on span "search Buscar Afiliados" at bounding box center [359, 189] width 155 height 17
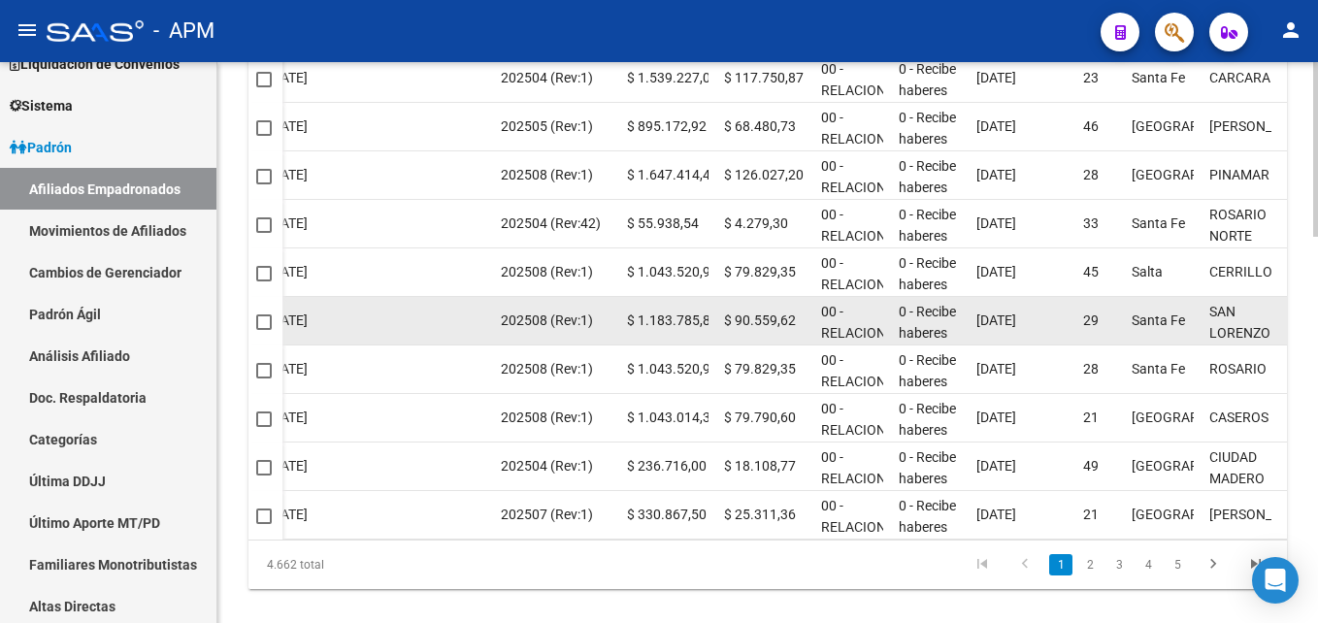
scroll to position [1235, 0]
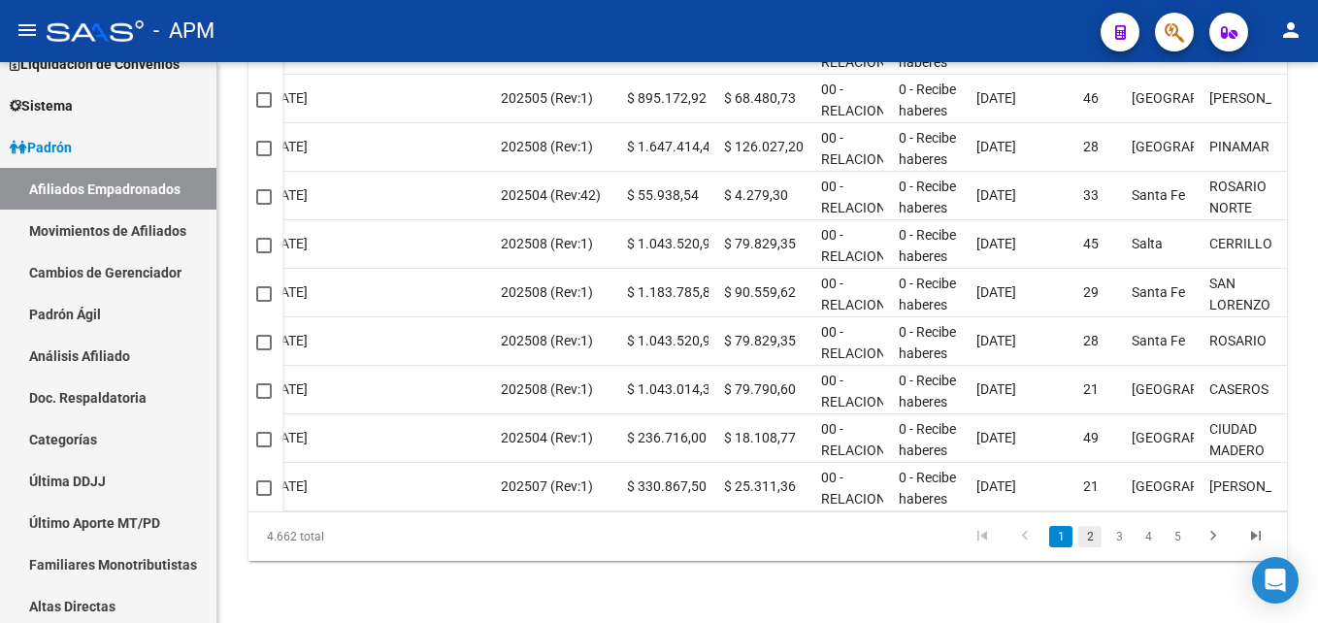
click at [1087, 543] on link "2" at bounding box center [1089, 536] width 23 height 21
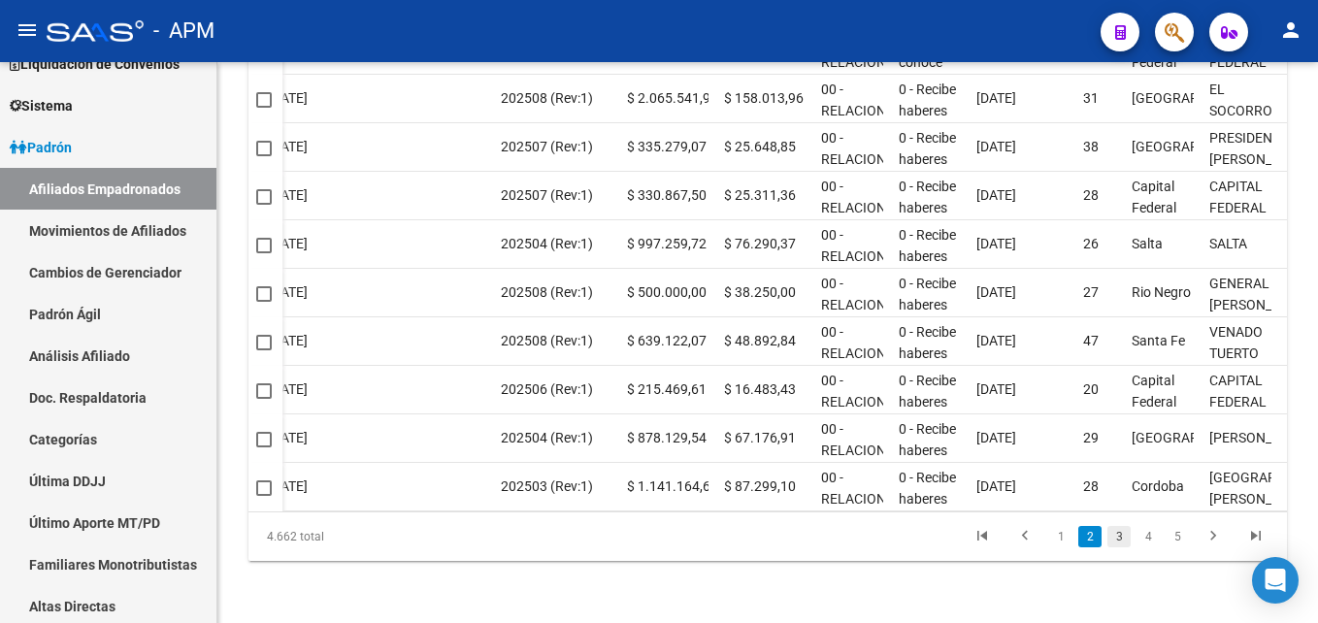
click at [1121, 533] on link "3" at bounding box center [1118, 536] width 23 height 21
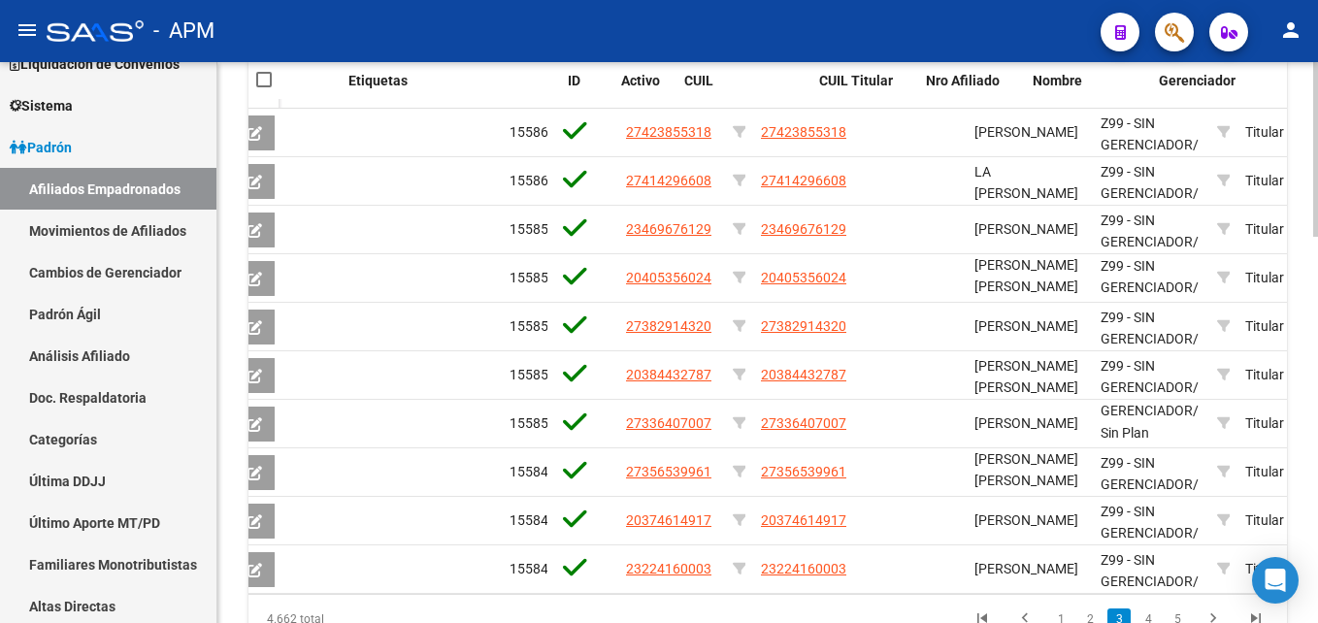
scroll to position [0, 0]
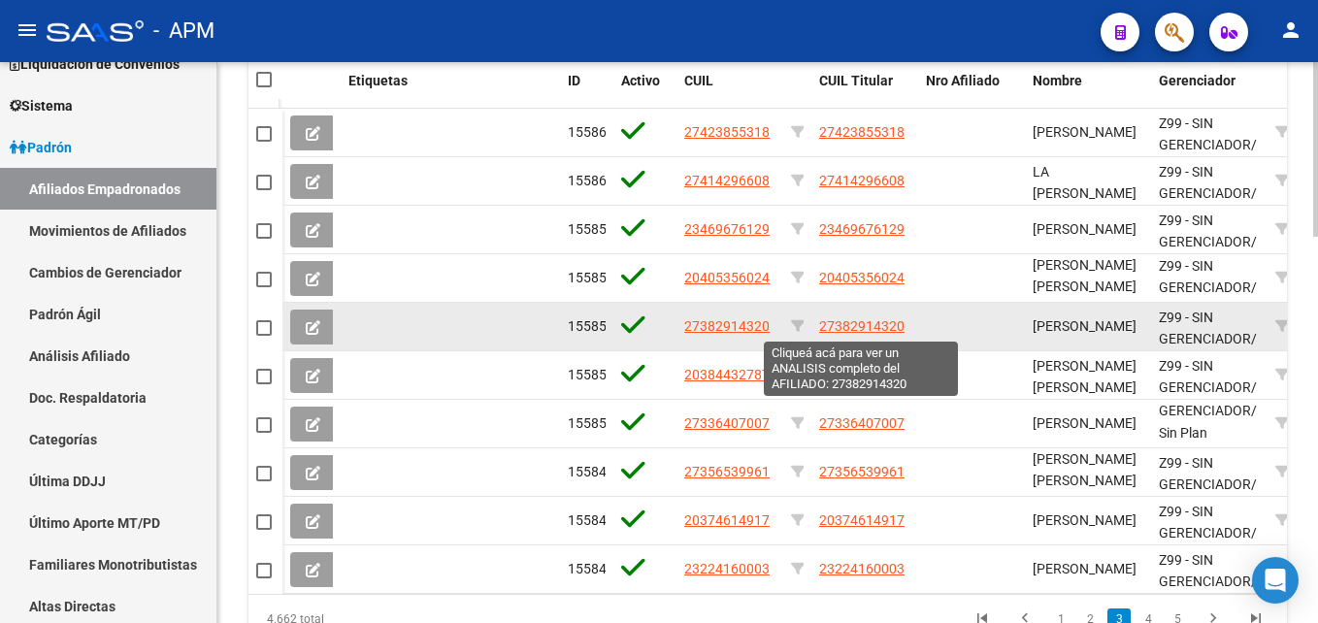
click at [862, 327] on span "27382914320" at bounding box center [861, 326] width 85 height 16
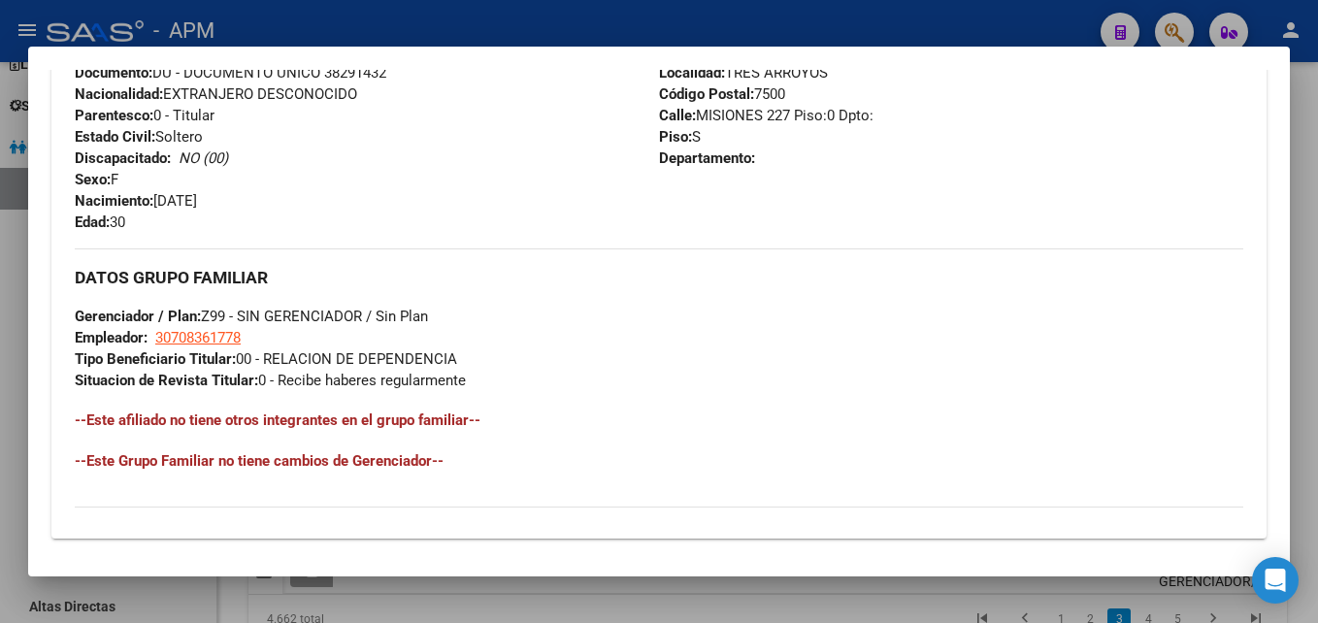
scroll to position [1041, 0]
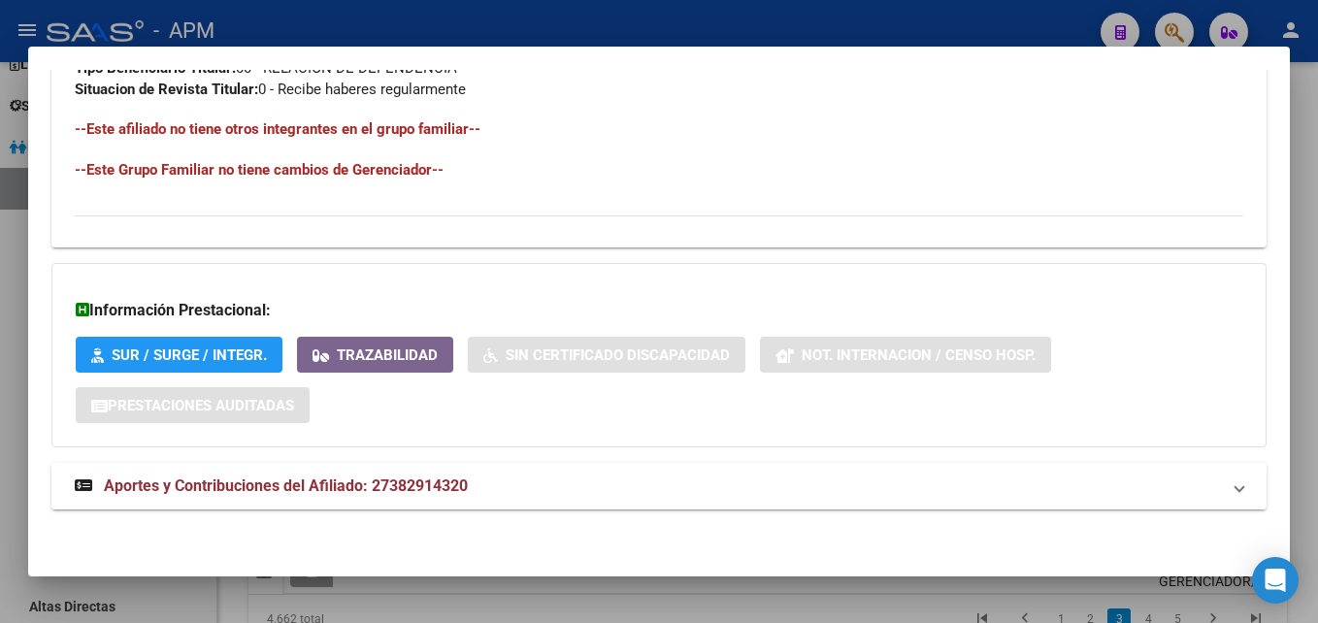
click at [1102, 493] on mat-panel-title "Aportes y Contribuciones del Afiliado: 27382914320" at bounding box center [647, 485] width 1145 height 23
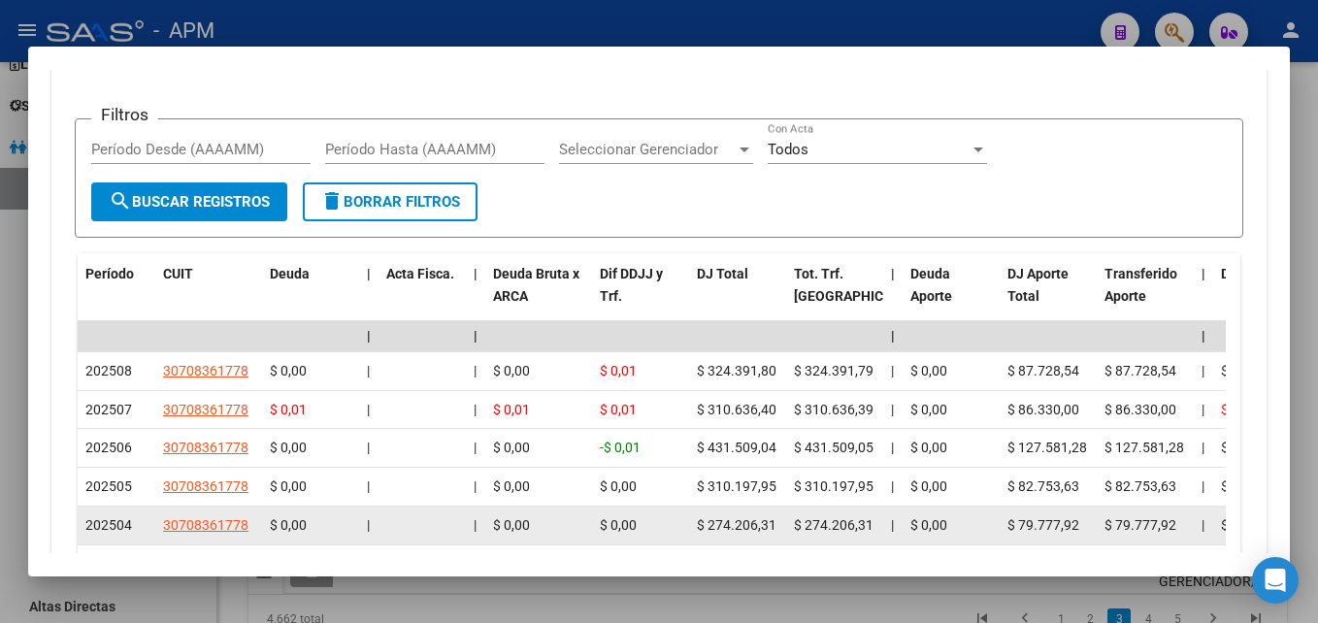
scroll to position [1722, 0]
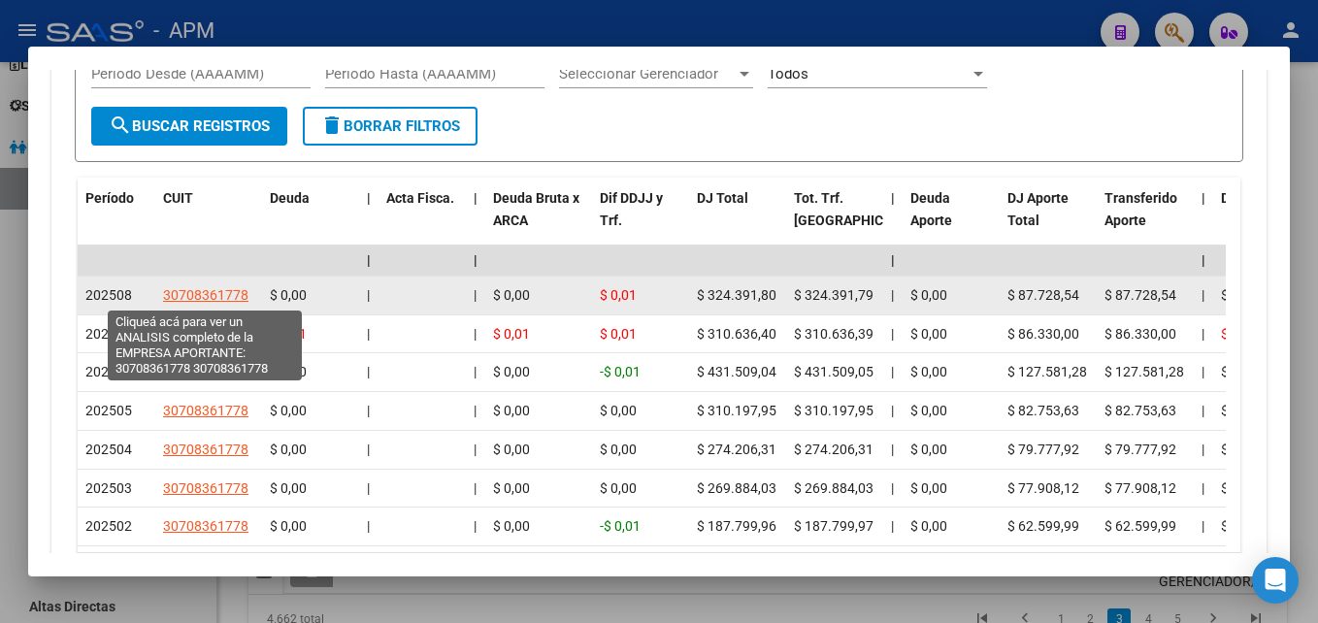
click at [223, 298] on span "30708361778" at bounding box center [205, 295] width 85 height 16
type textarea "30708361778"
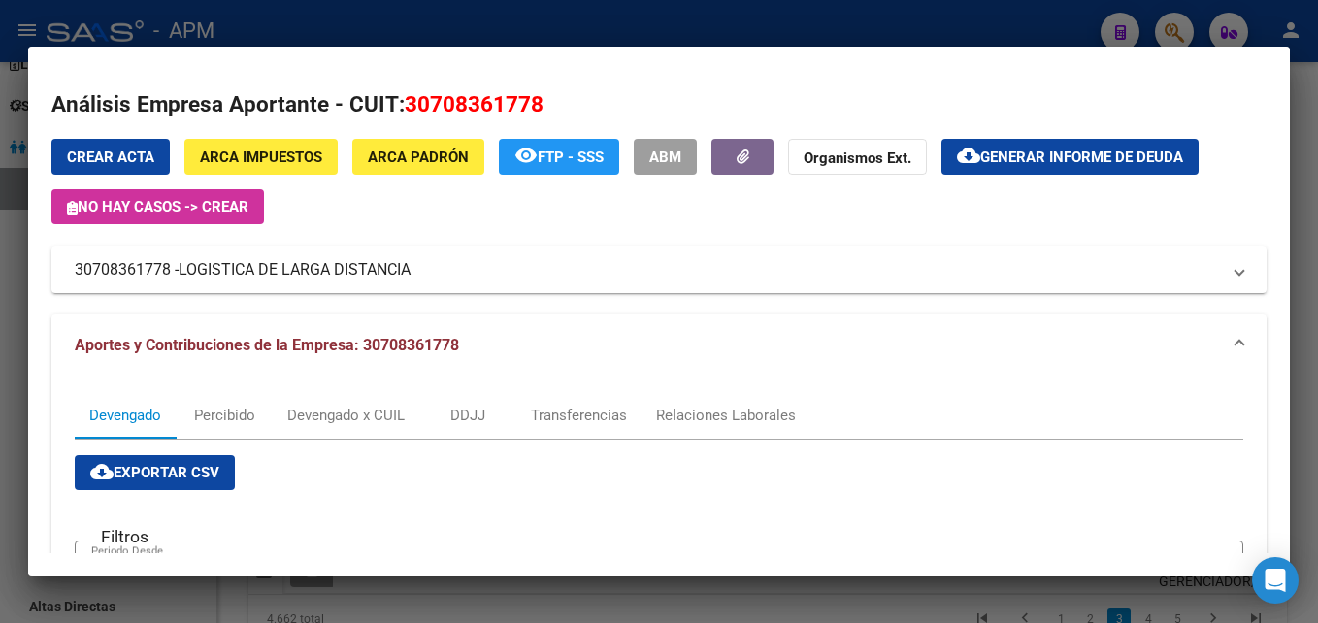
click at [479, 615] on div at bounding box center [659, 311] width 1318 height 623
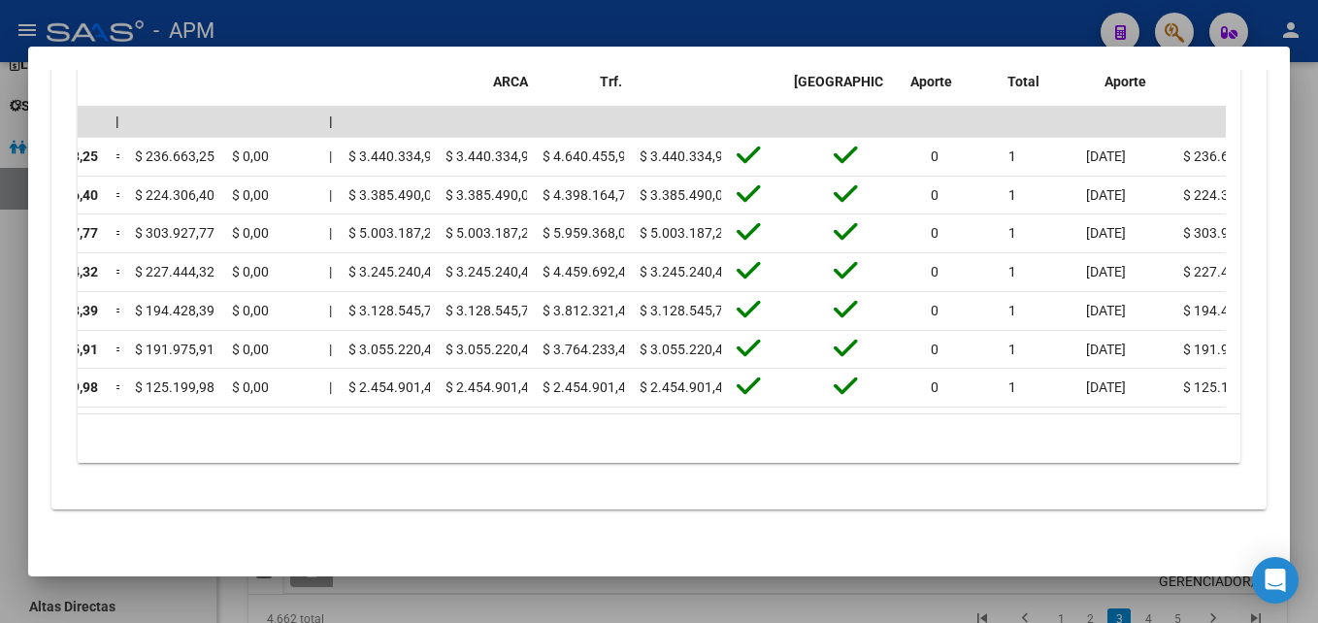
scroll to position [0, 0]
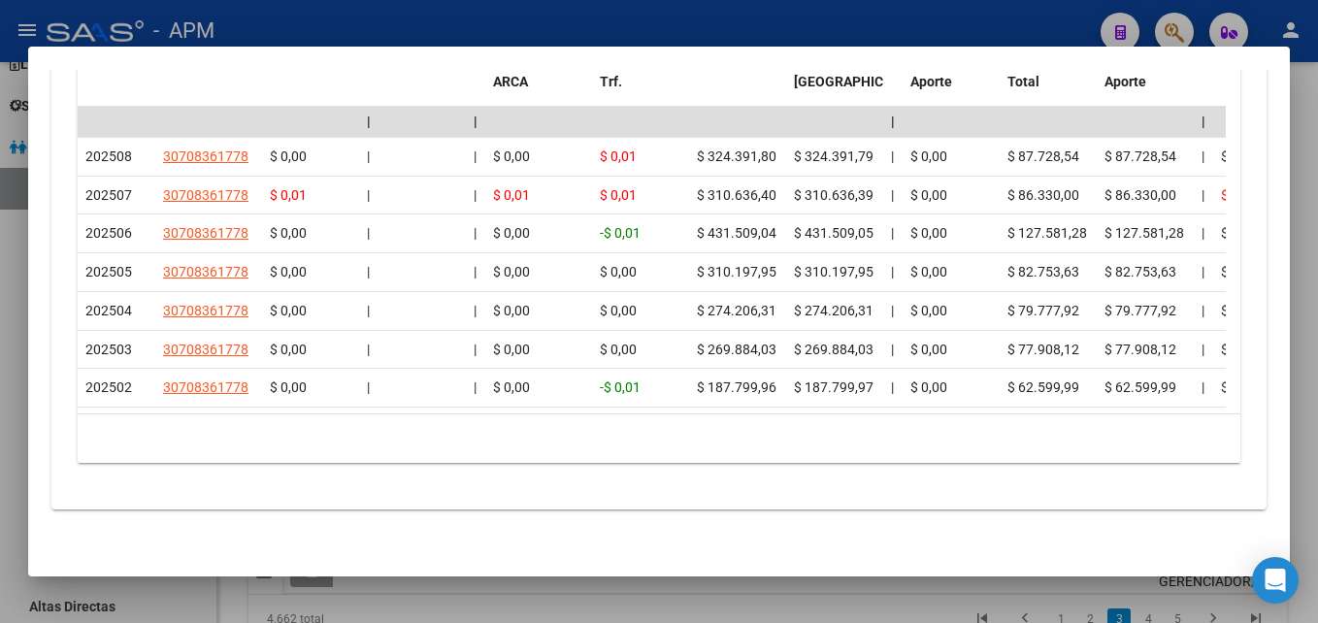
click at [892, 582] on div at bounding box center [659, 311] width 1318 height 623
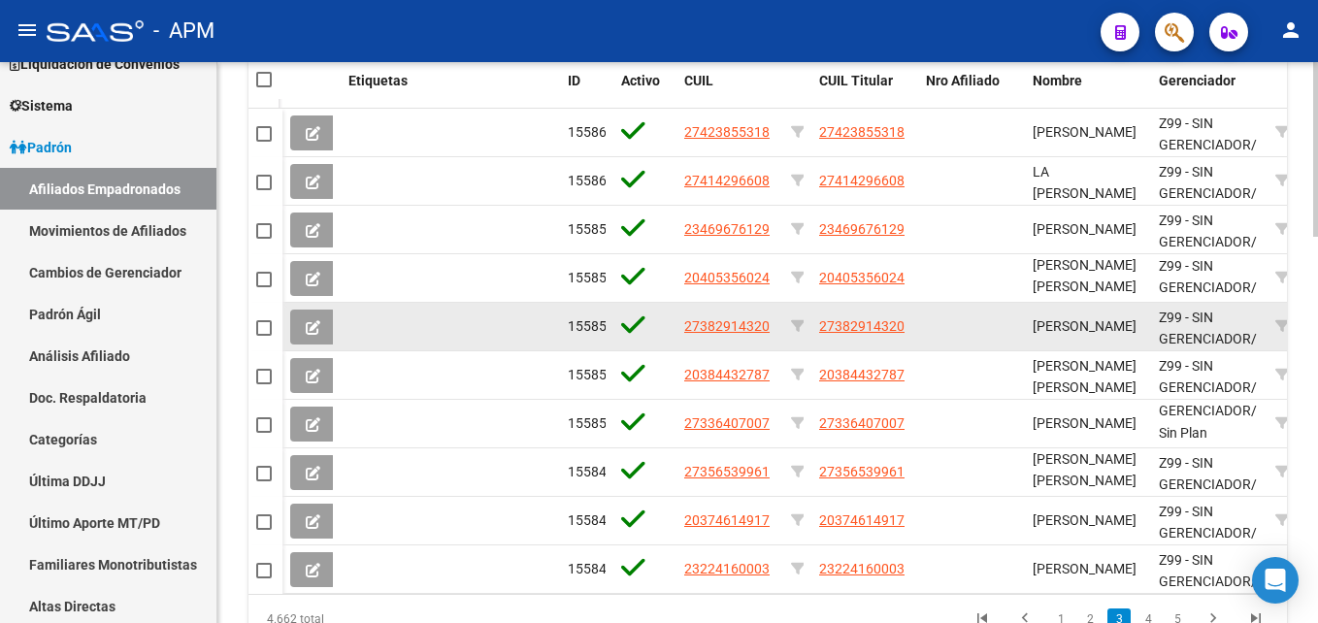
click at [309, 318] on span at bounding box center [313, 326] width 15 height 17
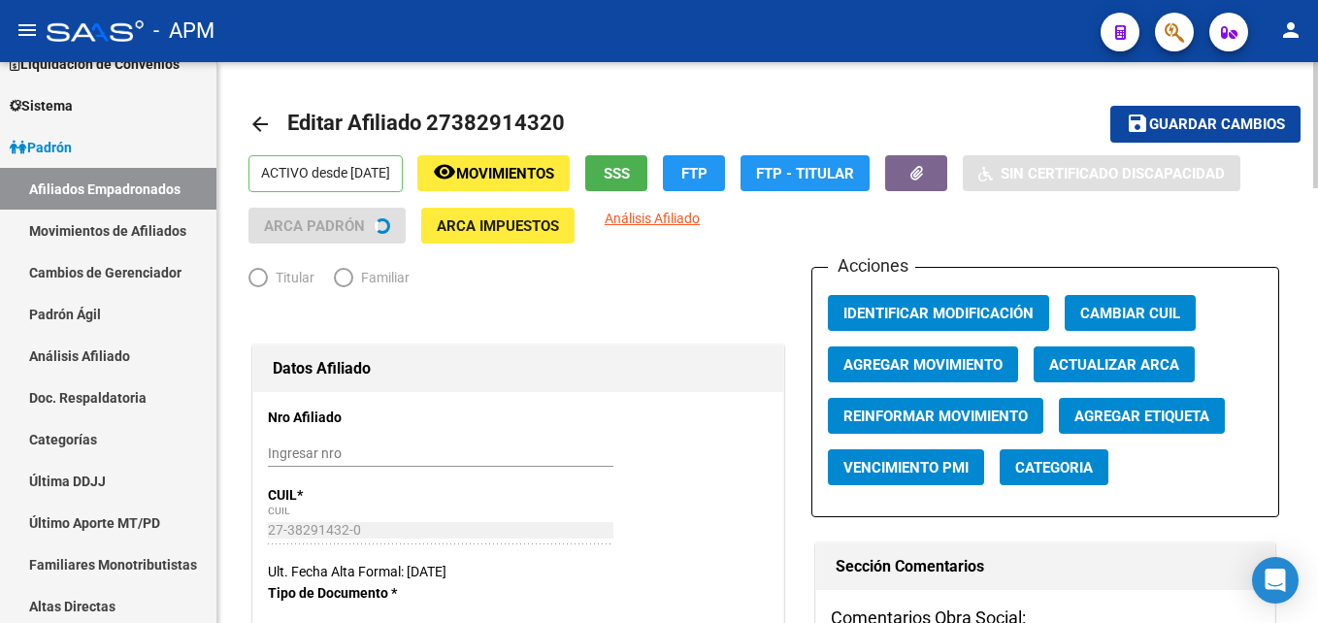
radio input "true"
type input "30-70836177-8"
